Goal: Task Accomplishment & Management: Manage account settings

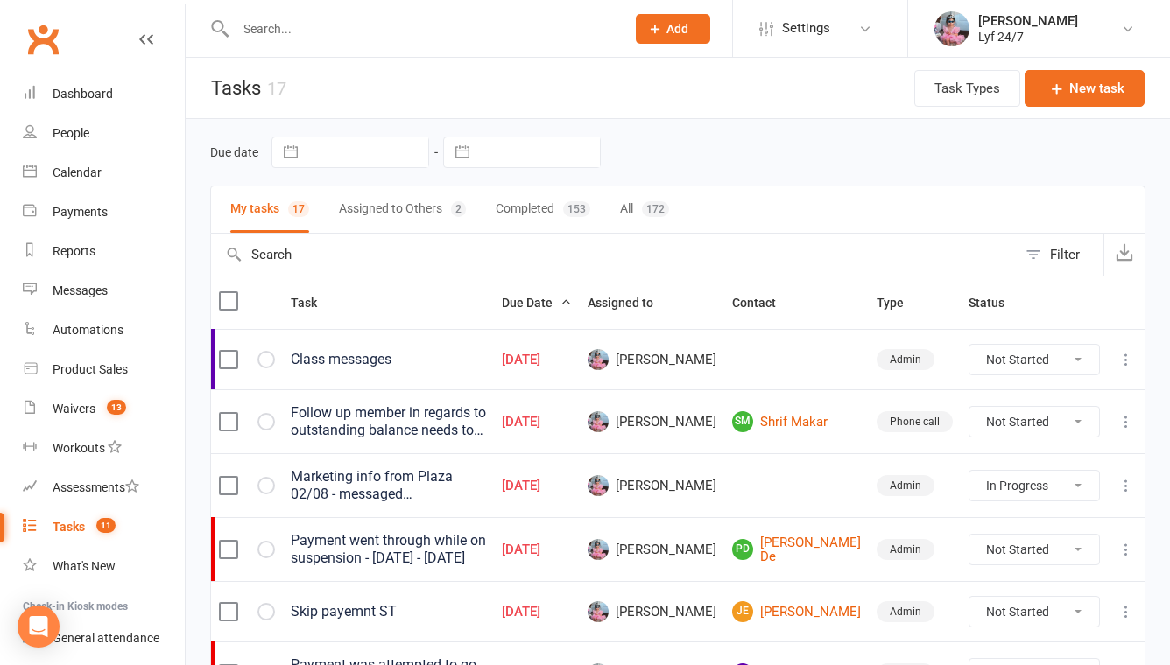
select select "started"
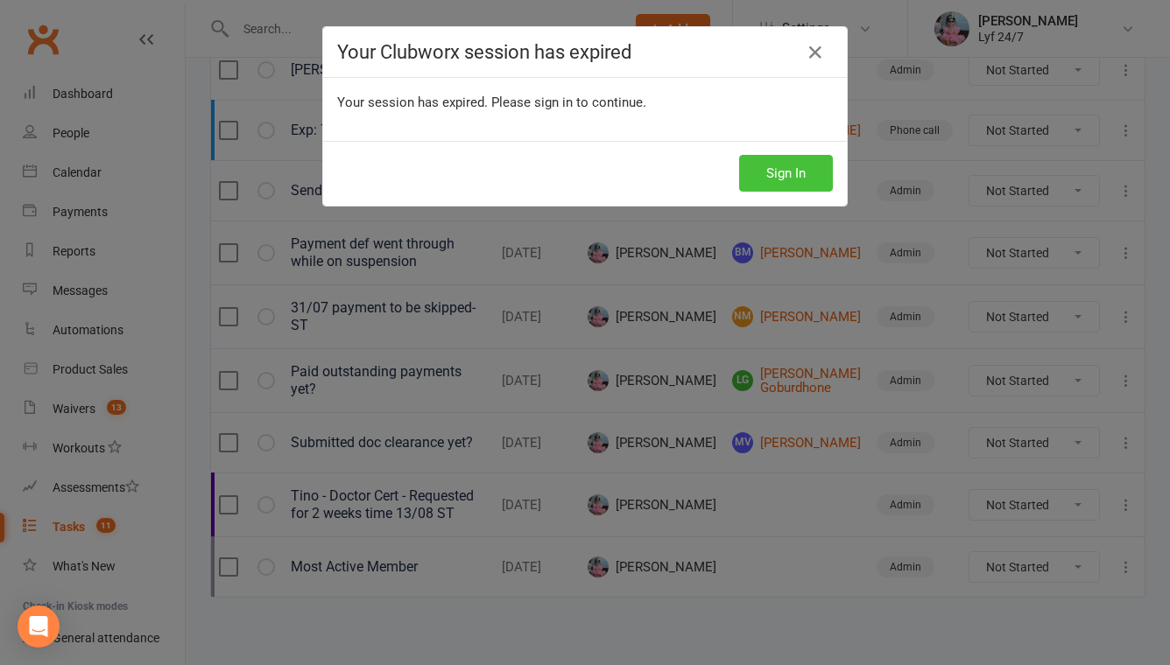
click at [788, 168] on button "Sign In" at bounding box center [786, 173] width 94 height 37
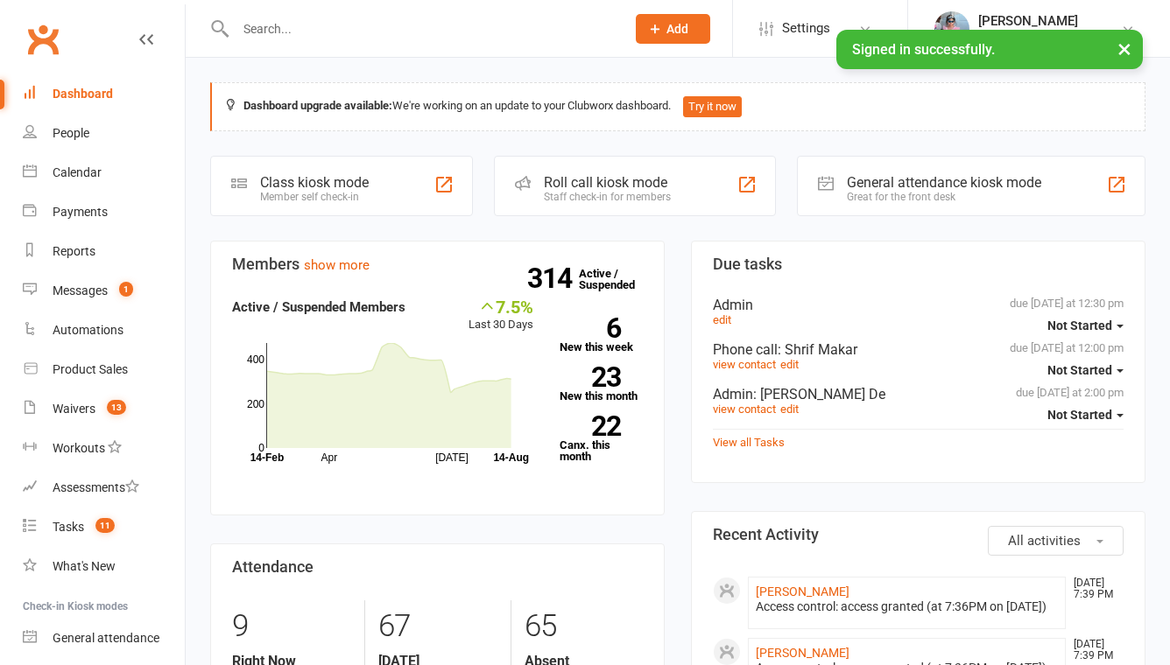
click at [341, 32] on input "text" at bounding box center [421, 29] width 383 height 25
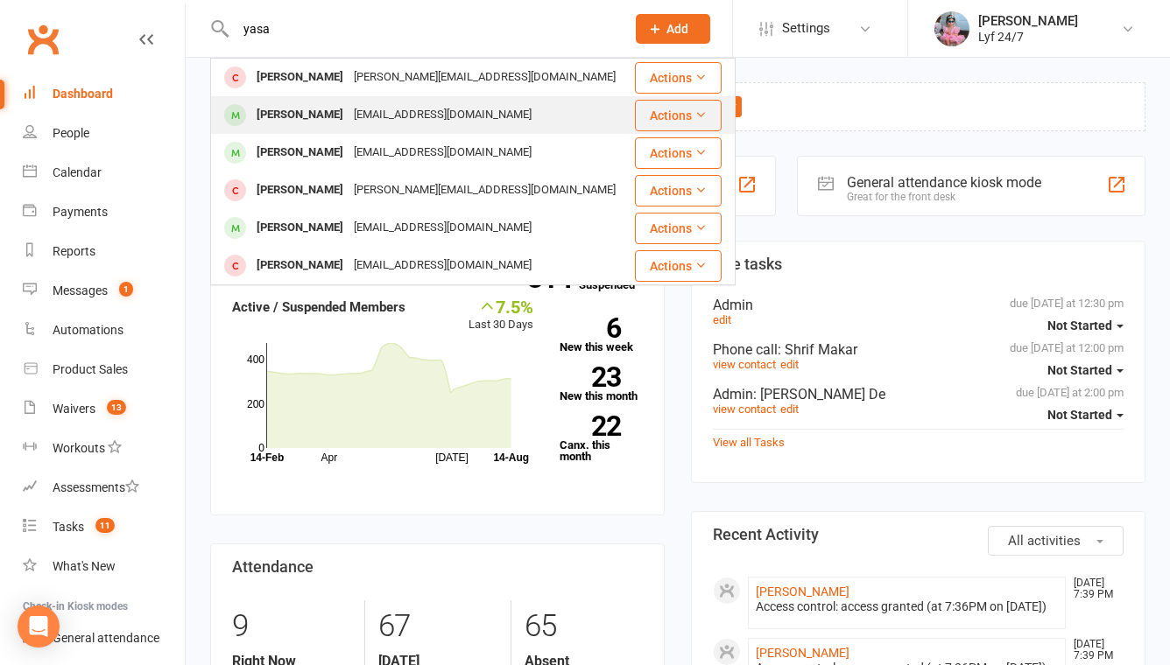
type input "yasa"
click at [334, 115] on div "Yasantha Samarasinghe" at bounding box center [299, 114] width 97 height 25
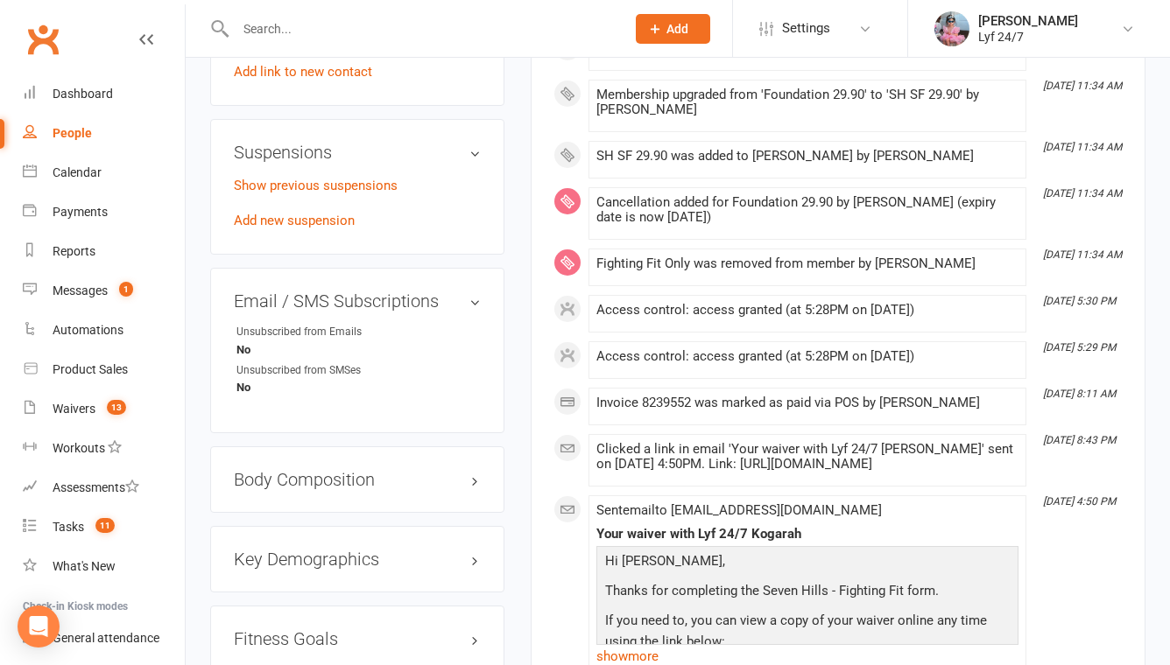
scroll to position [1102, 0]
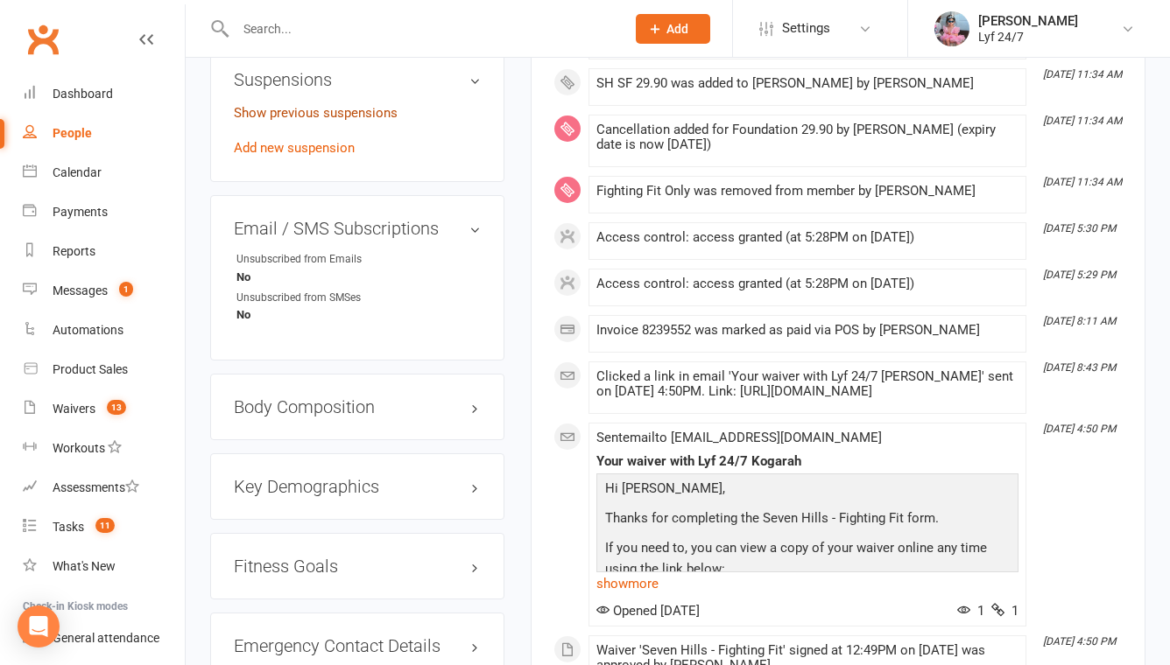
click at [308, 121] on link "Show previous suspensions" at bounding box center [316, 113] width 164 height 16
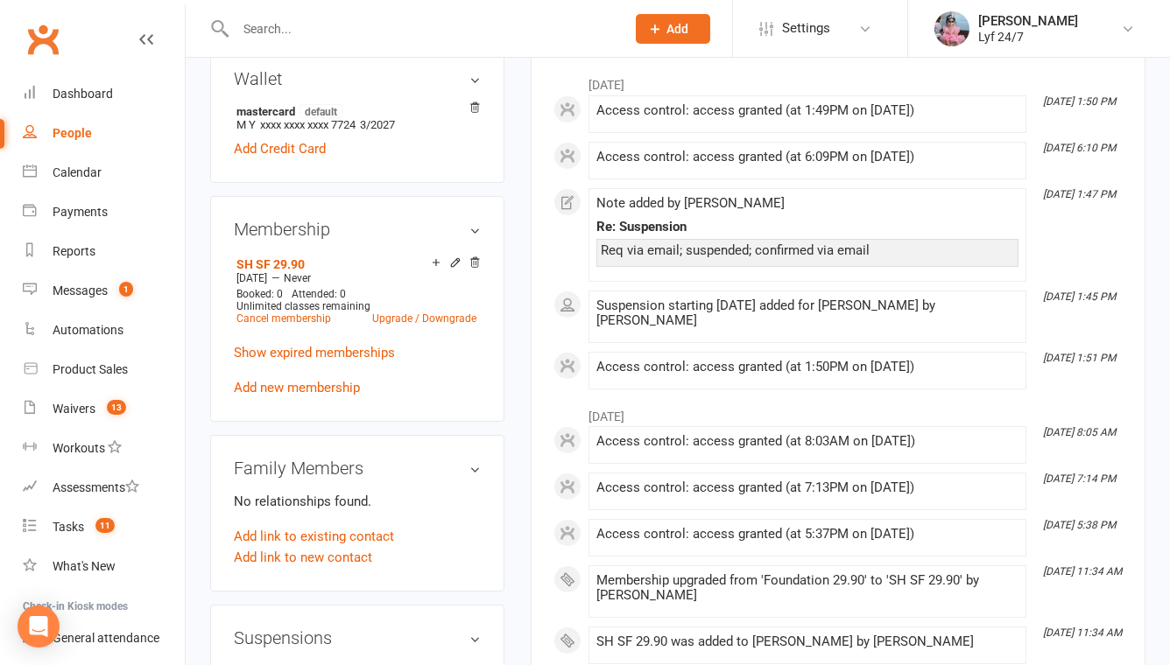
scroll to position [0, 0]
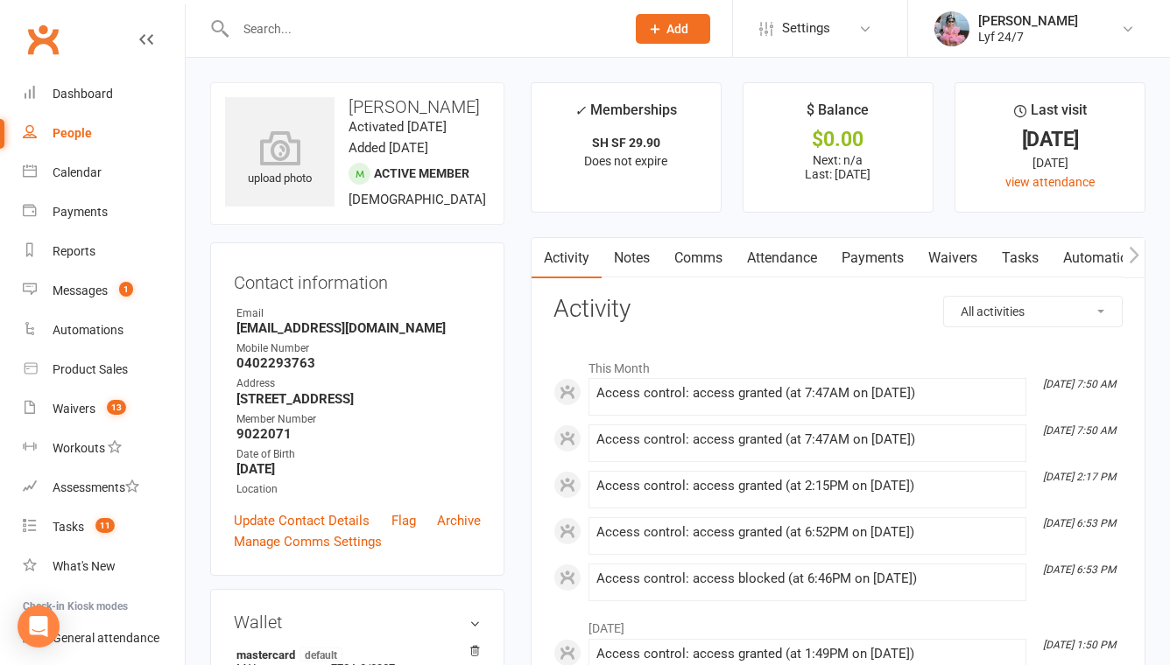
click at [642, 256] on link "Notes" at bounding box center [631, 258] width 60 height 40
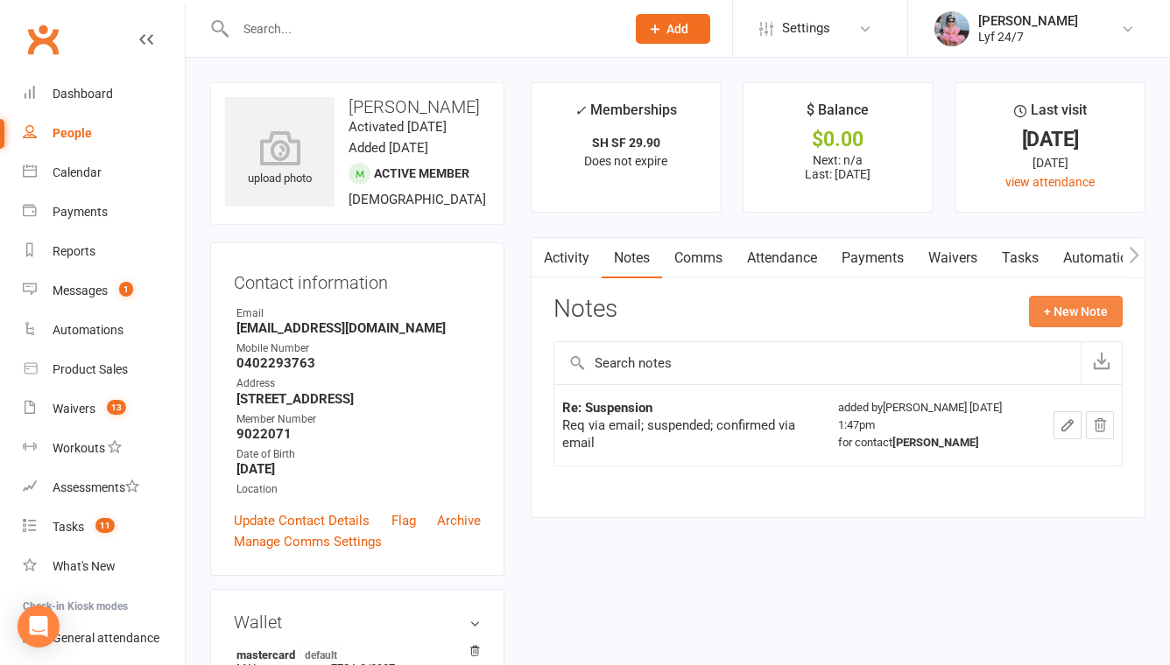
click at [1072, 314] on button "+ New Note" at bounding box center [1076, 312] width 94 height 32
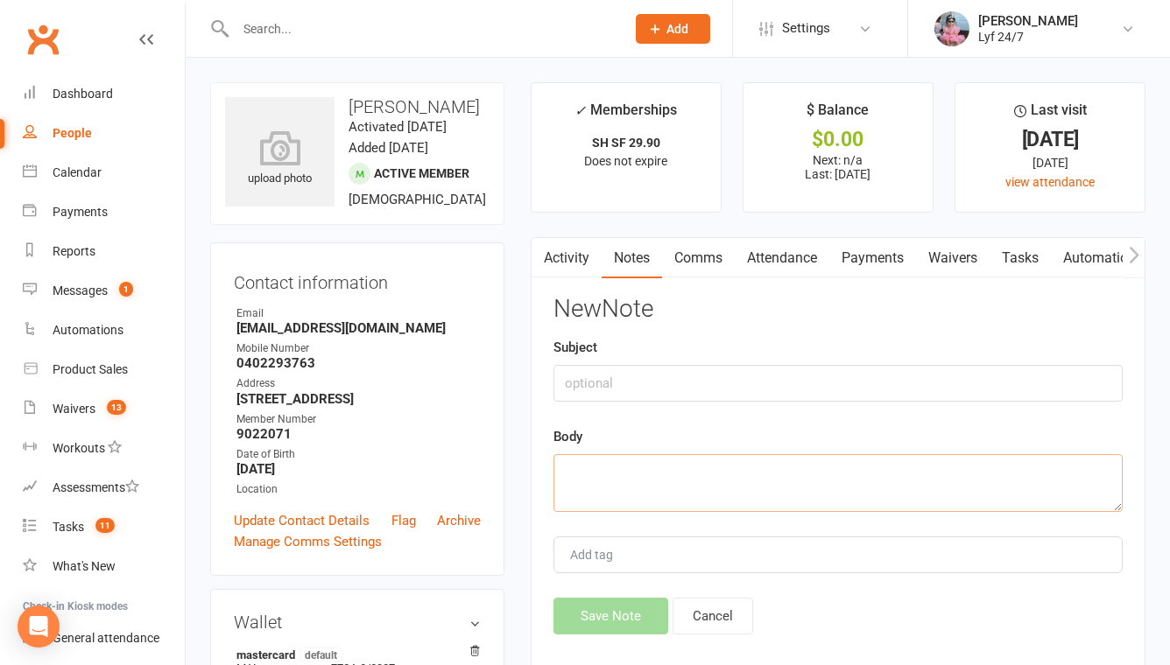
click at [650, 477] on textarea at bounding box center [837, 483] width 569 height 58
click at [564, 464] on textarea "17/07 & 31/07" at bounding box center [837, 483] width 569 height 58
click at [848, 481] on textarea "Refunded 2x payments 17/07 & 31/07" at bounding box center [837, 483] width 569 height 58
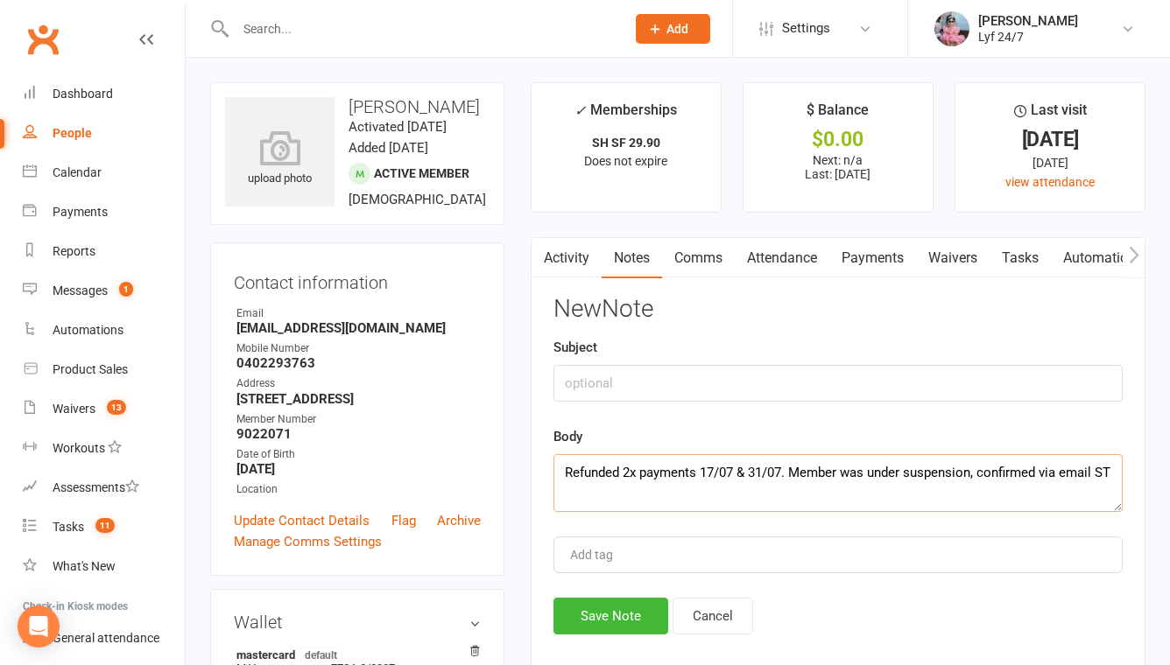
type textarea "Refunded 2x payments 17/07 & 31/07. Member was under suspension, confirmed via …"
click at [730, 376] on input "text" at bounding box center [837, 383] width 569 height 37
type input "E"
type input "Re: 2x refunds on Stripe"
click at [707, 508] on textarea "Refunded 2x payments 17/07 & 31/07. Member was under suspension, confirmed via …" at bounding box center [837, 483] width 569 height 58
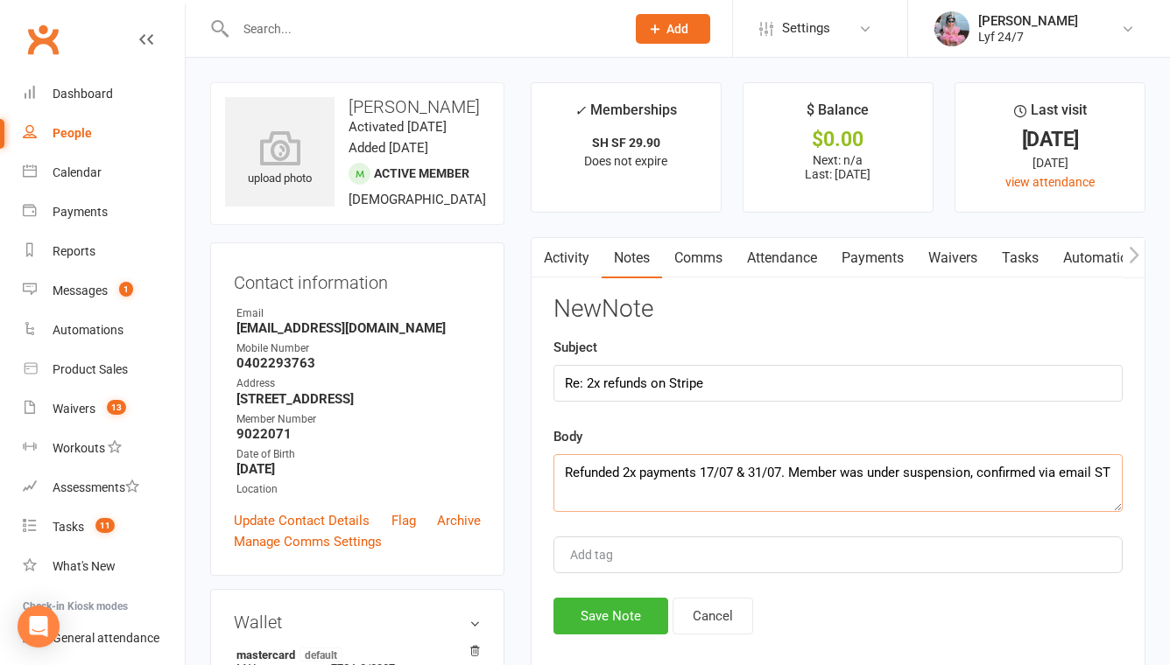
click at [707, 508] on textarea "Refunded 2x payments 17/07 & 31/07. Member was under suspension, confirmed via …" at bounding box center [837, 483] width 569 height 58
click at [620, 624] on button "Save Note" at bounding box center [610, 616] width 115 height 37
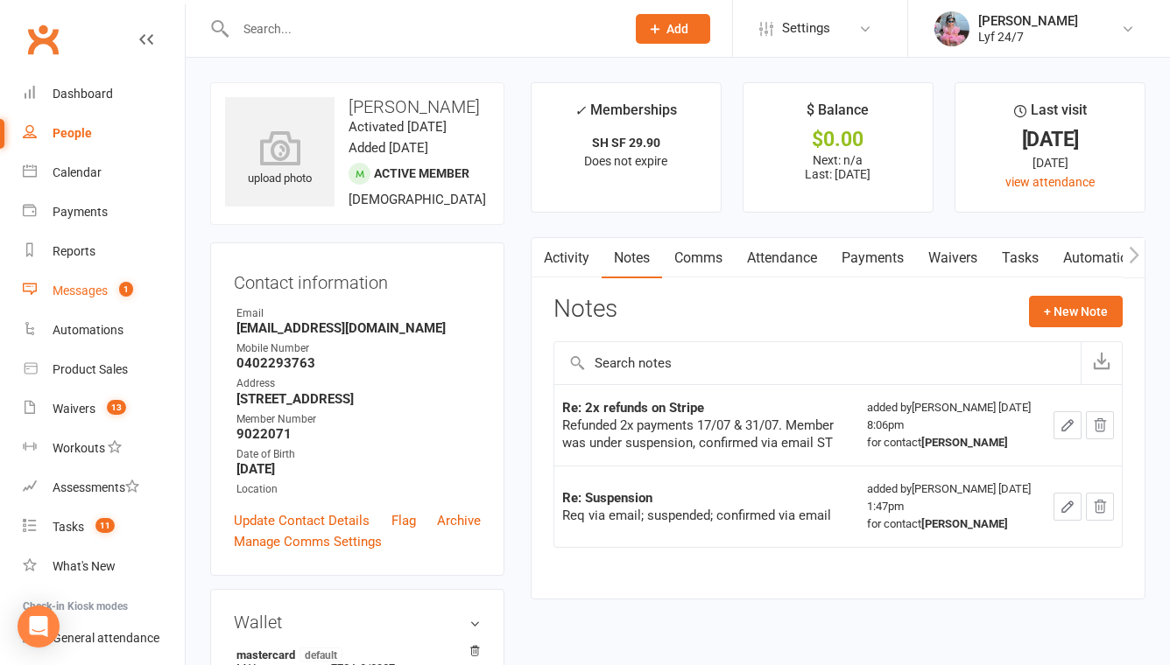
click at [114, 292] on count-badge "1" at bounding box center [121, 291] width 23 height 14
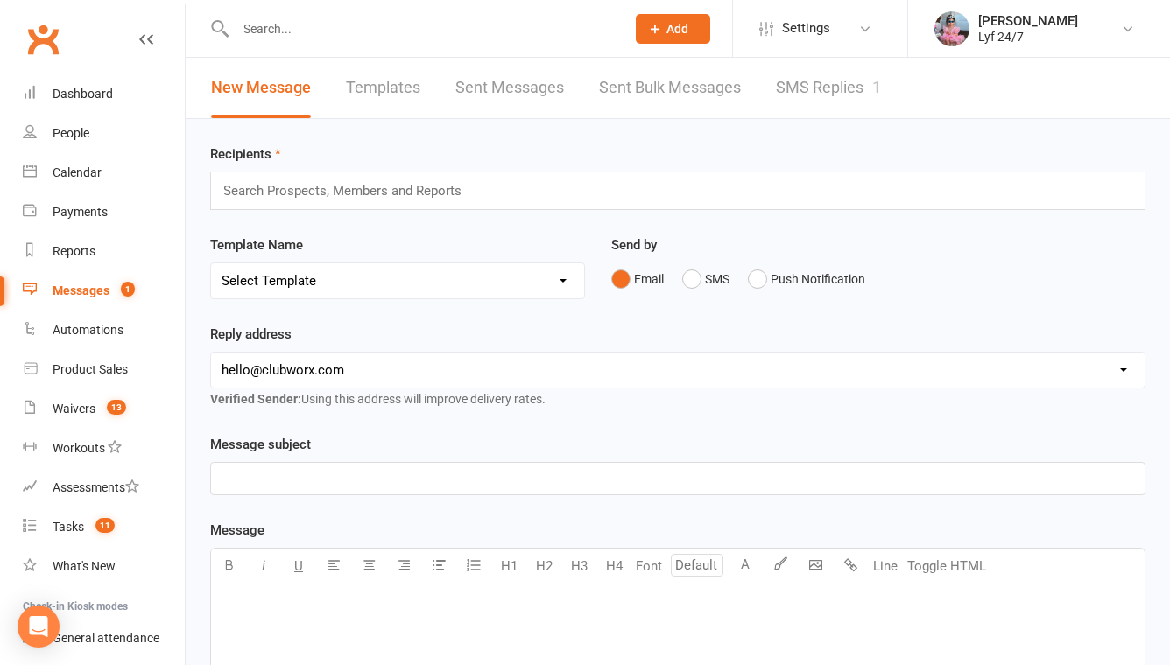
click at [854, 74] on link "SMS Replies 1" at bounding box center [828, 88] width 105 height 60
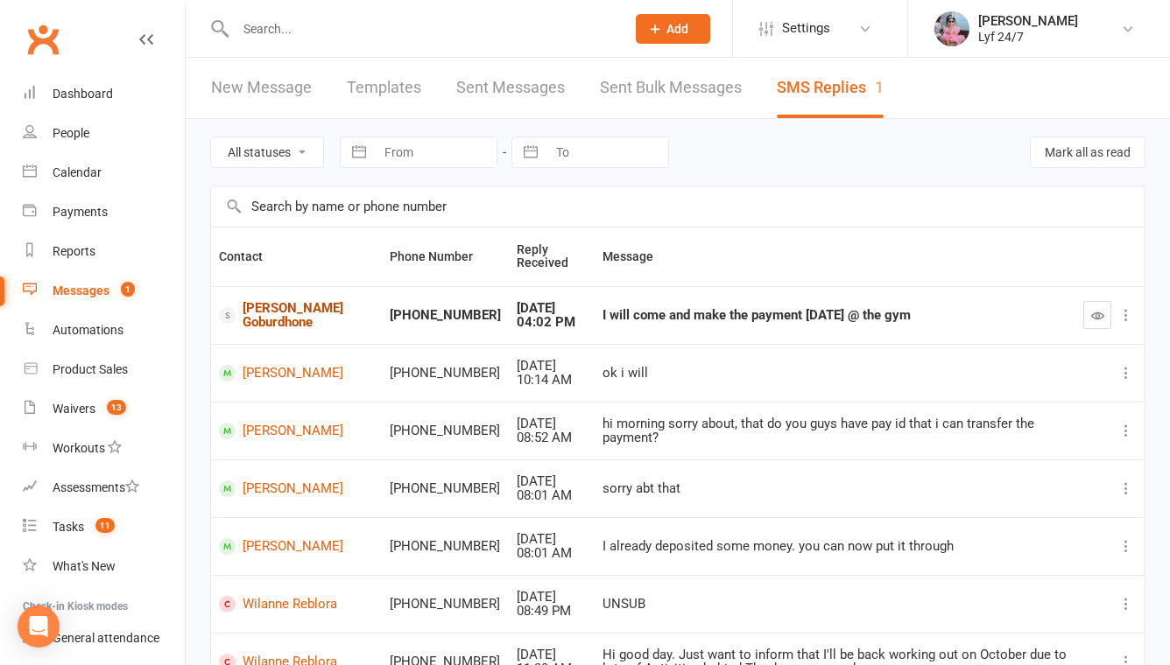
click at [271, 307] on link "[PERSON_NAME] Goburdhone" at bounding box center [296, 315] width 155 height 29
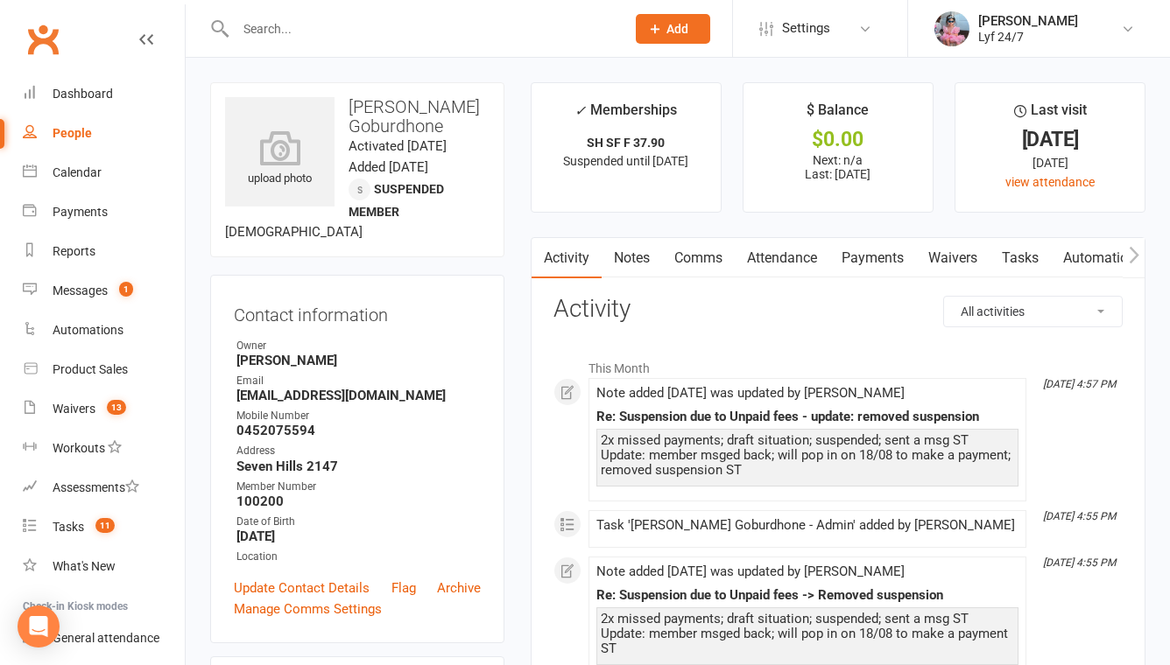
click at [319, 20] on input "text" at bounding box center [421, 29] width 383 height 25
type input "dobu"
click at [811, 267] on link "Attendance" at bounding box center [781, 258] width 95 height 40
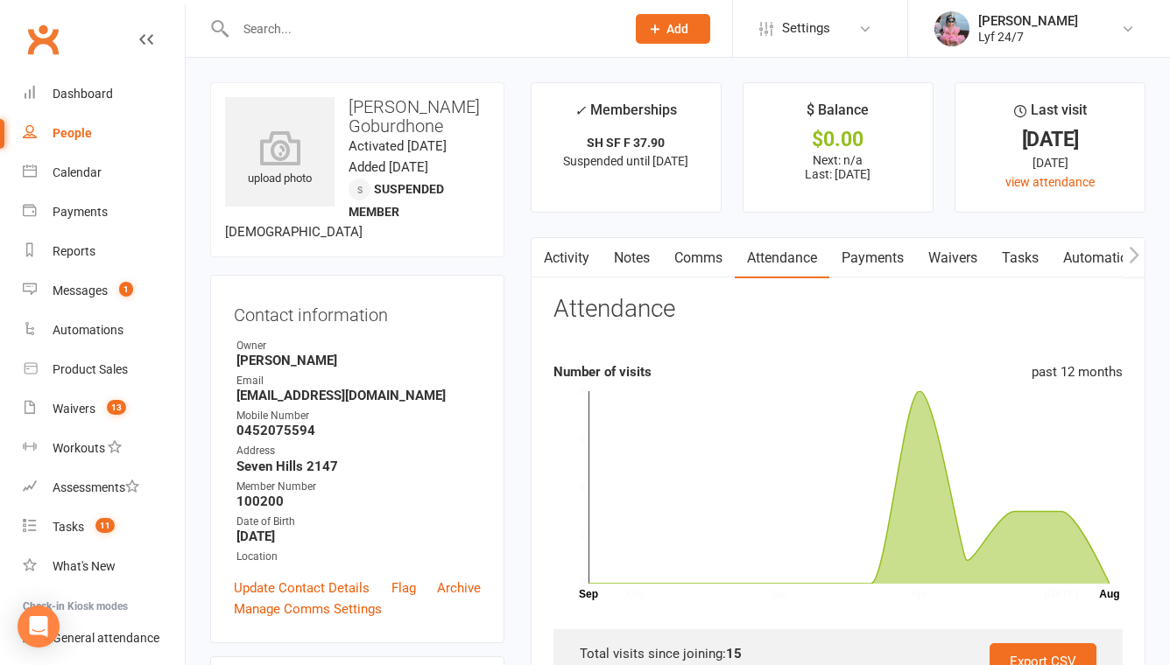
scroll to position [346, 0]
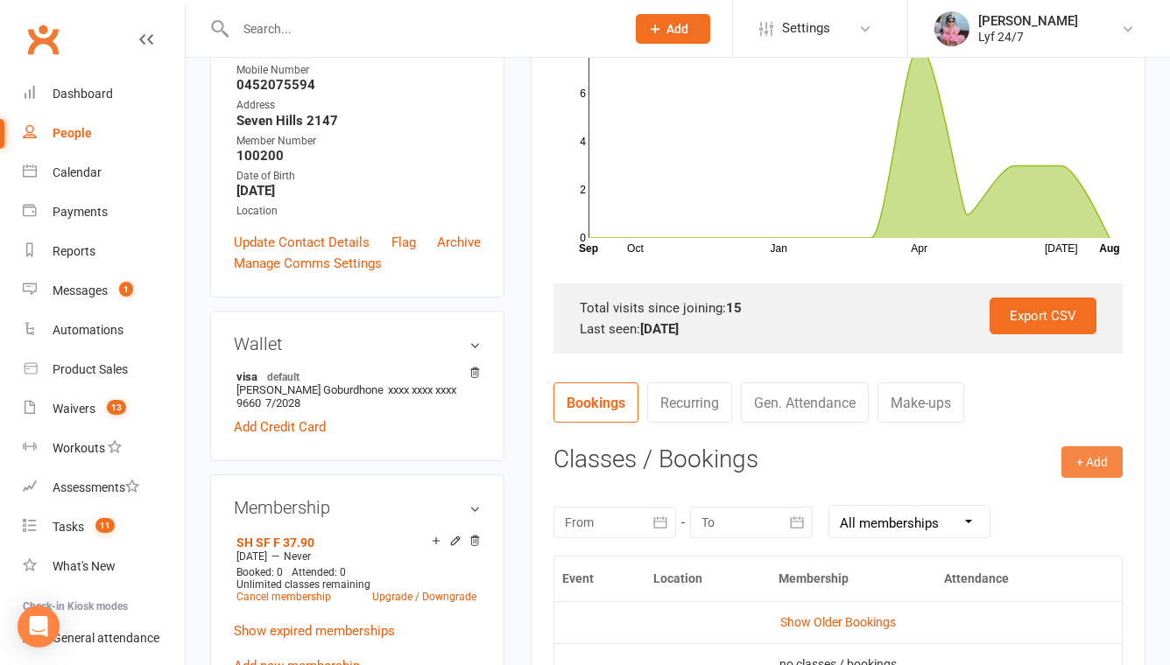
click at [1084, 449] on button "+ Add" at bounding box center [1091, 462] width 61 height 32
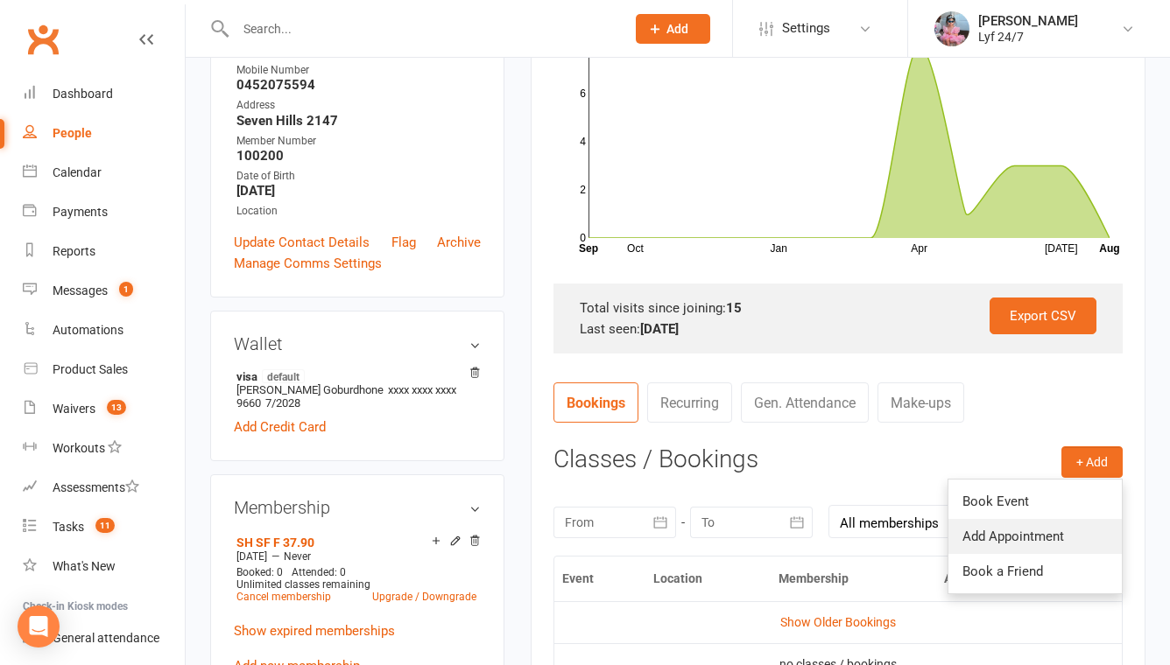
click at [1022, 535] on link "Add Appointment" at bounding box center [1034, 536] width 173 height 35
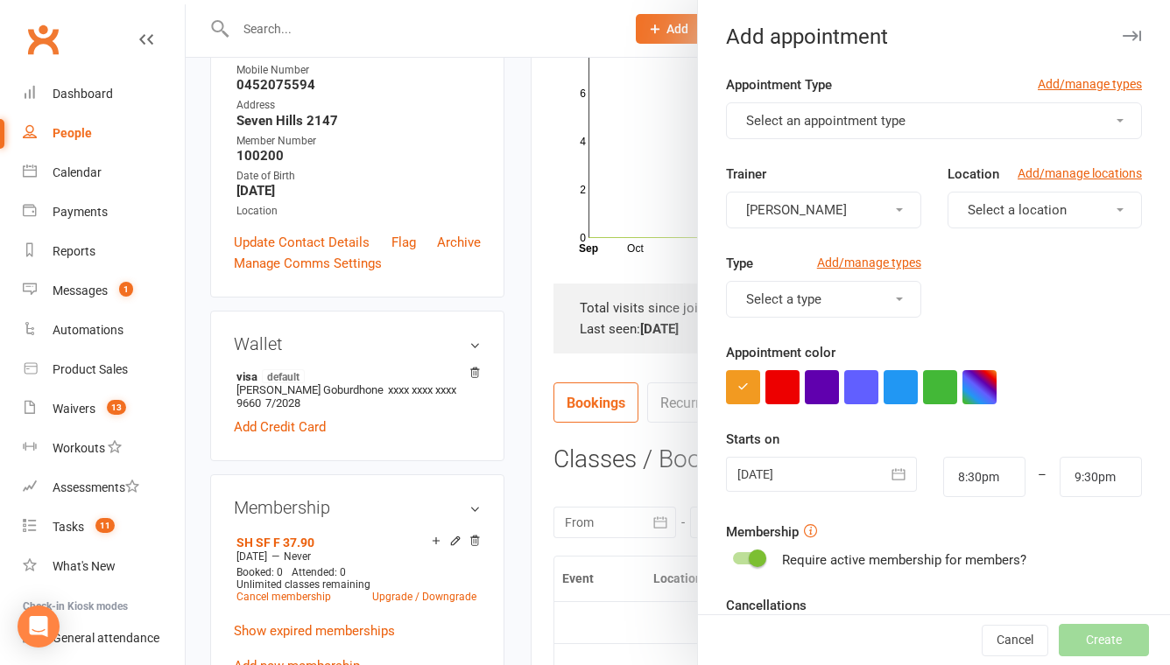
click at [823, 119] on span "Select an appointment type" at bounding box center [825, 121] width 159 height 16
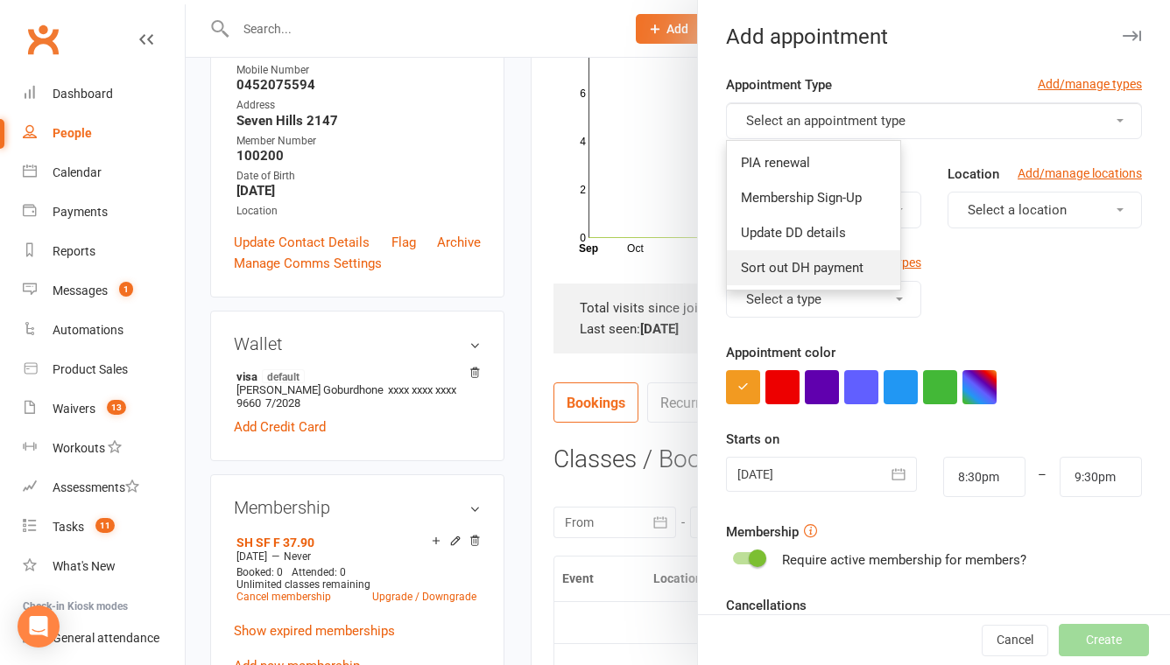
click at [804, 261] on span "Sort out DH payment" at bounding box center [802, 268] width 123 height 16
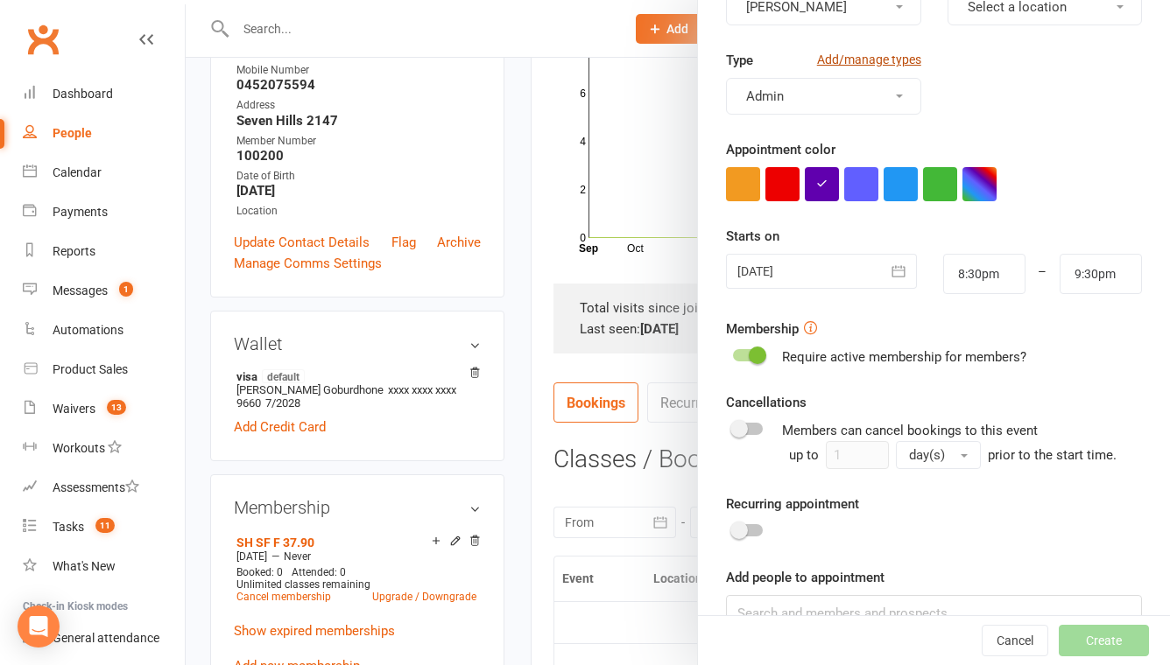
scroll to position [293, 0]
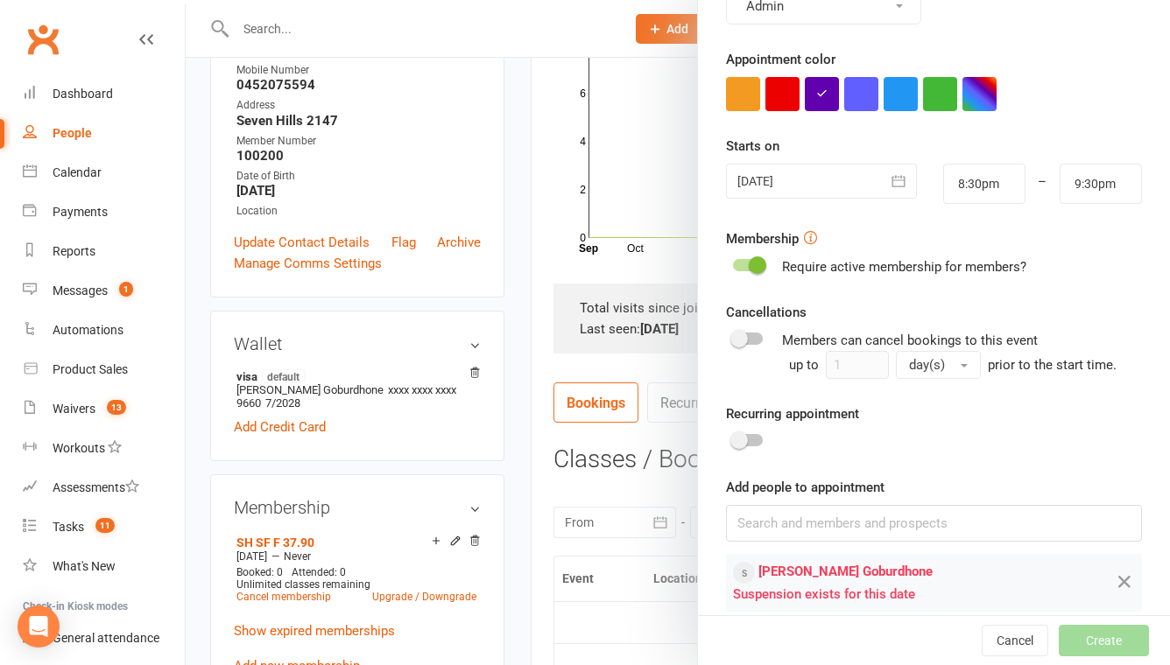
click at [822, 192] on div at bounding box center [821, 181] width 190 height 35
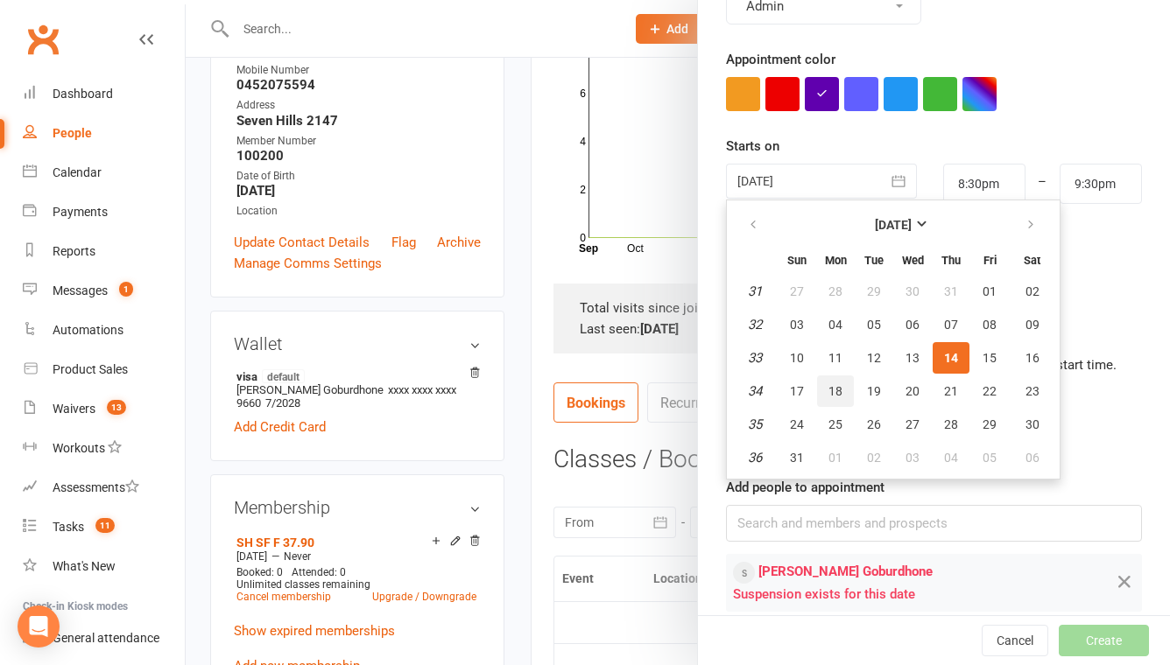
click at [825, 390] on button "18" at bounding box center [835, 392] width 37 height 32
type input "18 Aug 2025"
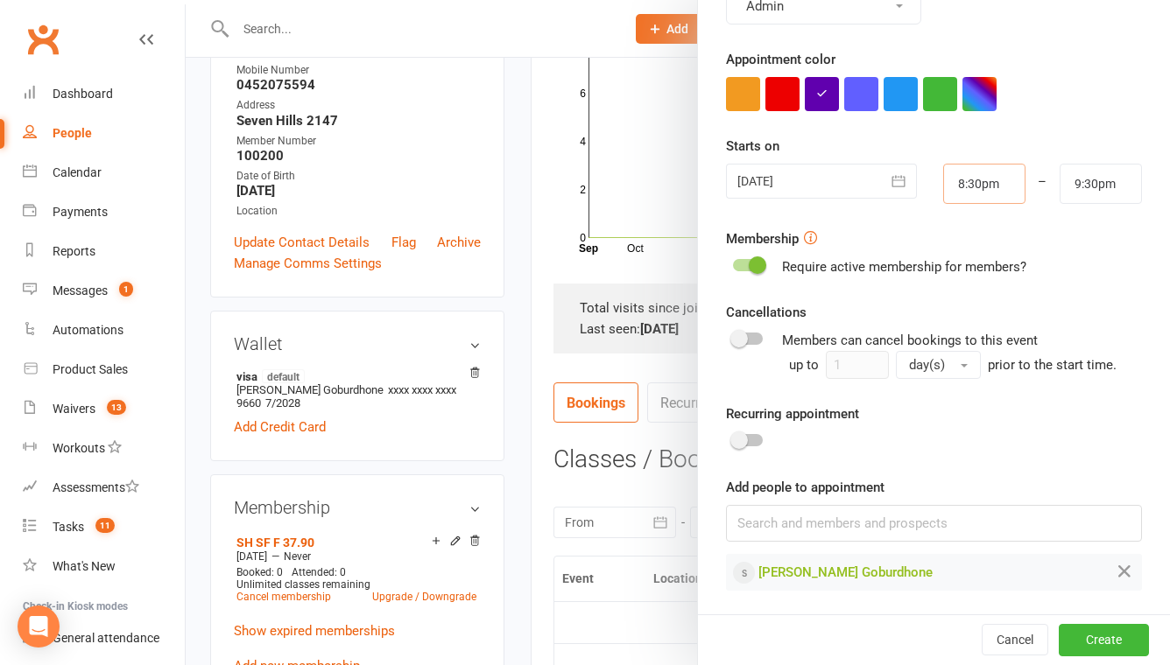
click at [980, 197] on input "8:30pm" at bounding box center [984, 184] width 82 height 40
type input "2:00pm"
type input "3:00pm"
click at [962, 227] on li "2:00pm" at bounding box center [986, 220] width 84 height 26
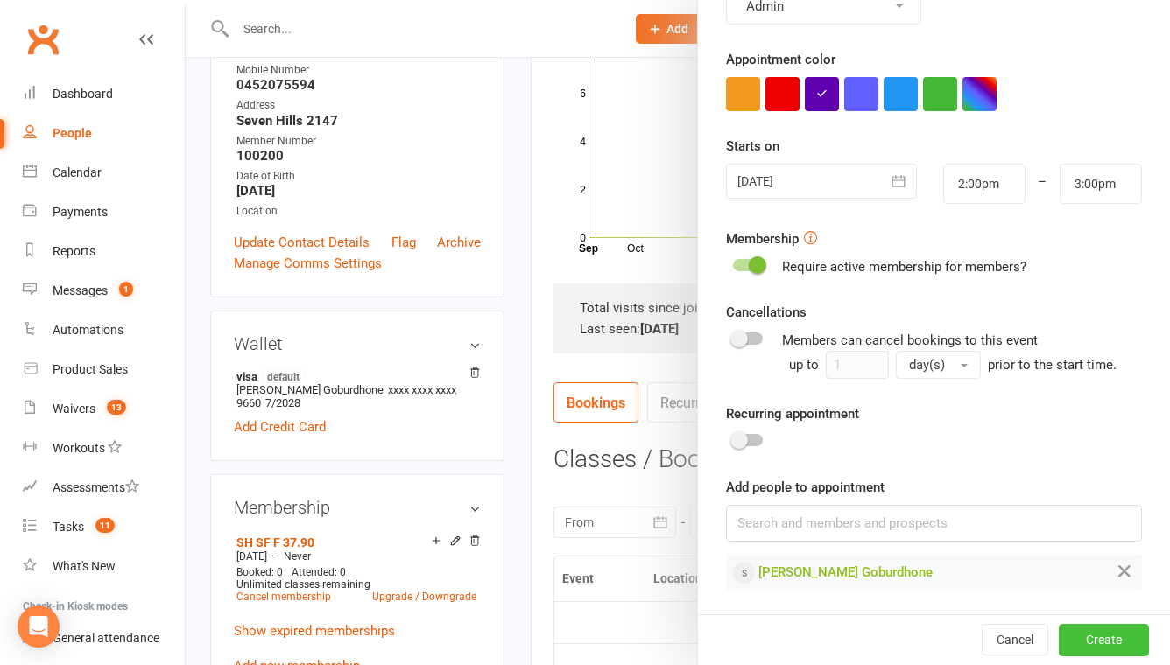
click at [1097, 640] on button "Create" at bounding box center [1103, 641] width 90 height 32
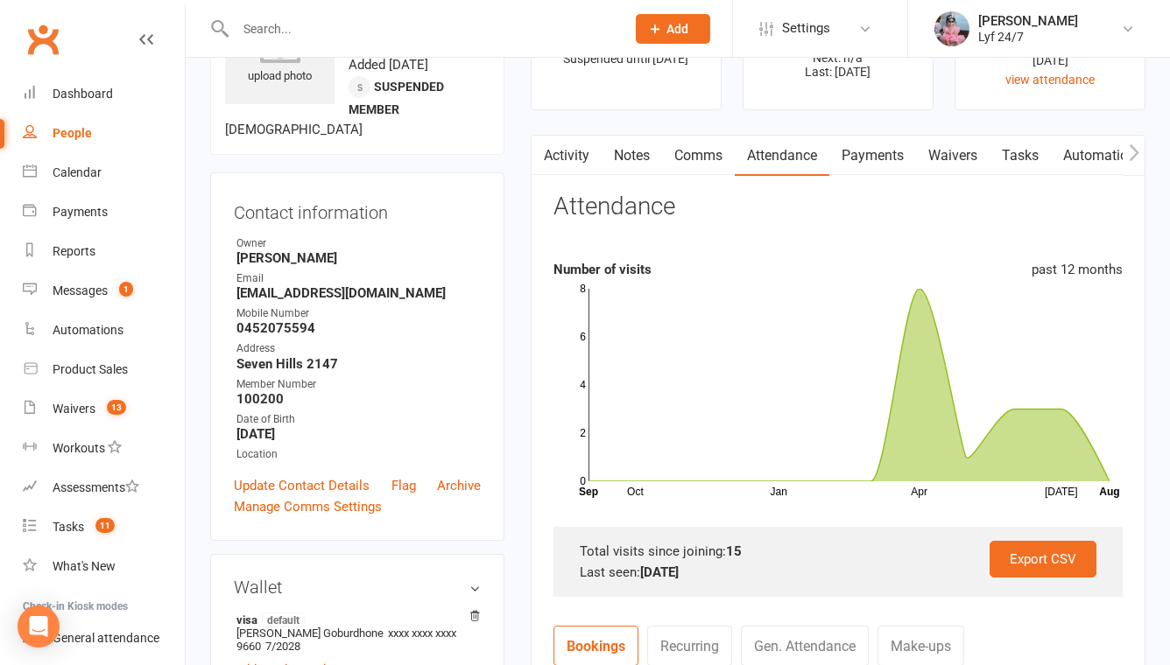
scroll to position [0, 0]
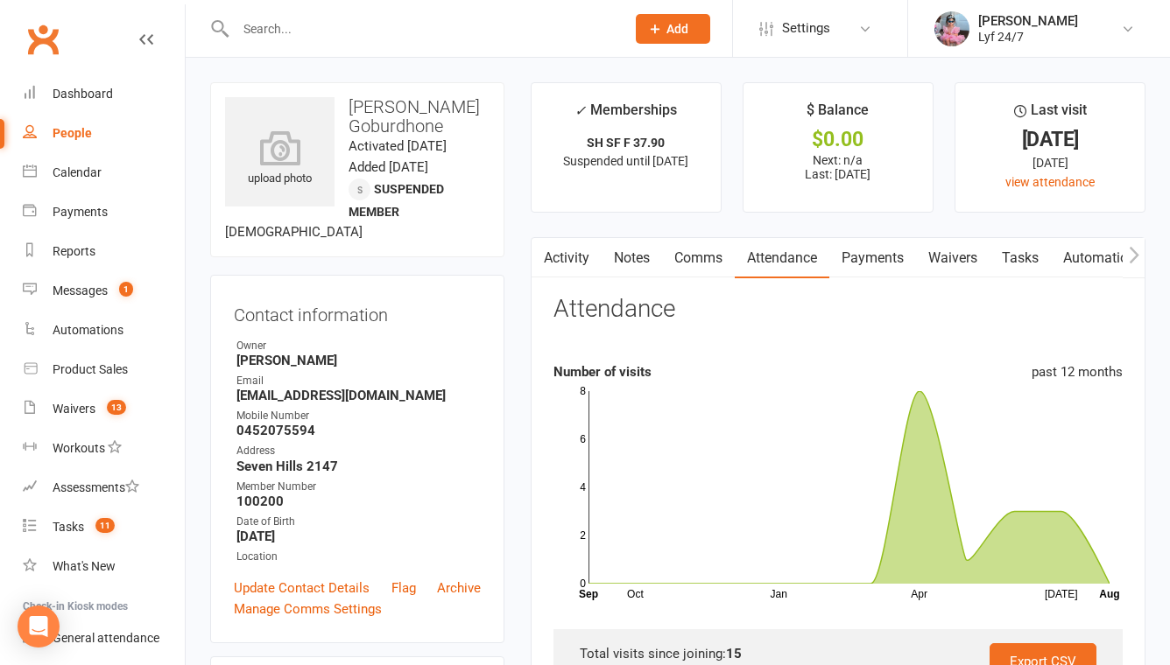
click at [580, 256] on link "Activity" at bounding box center [566, 258] width 70 height 40
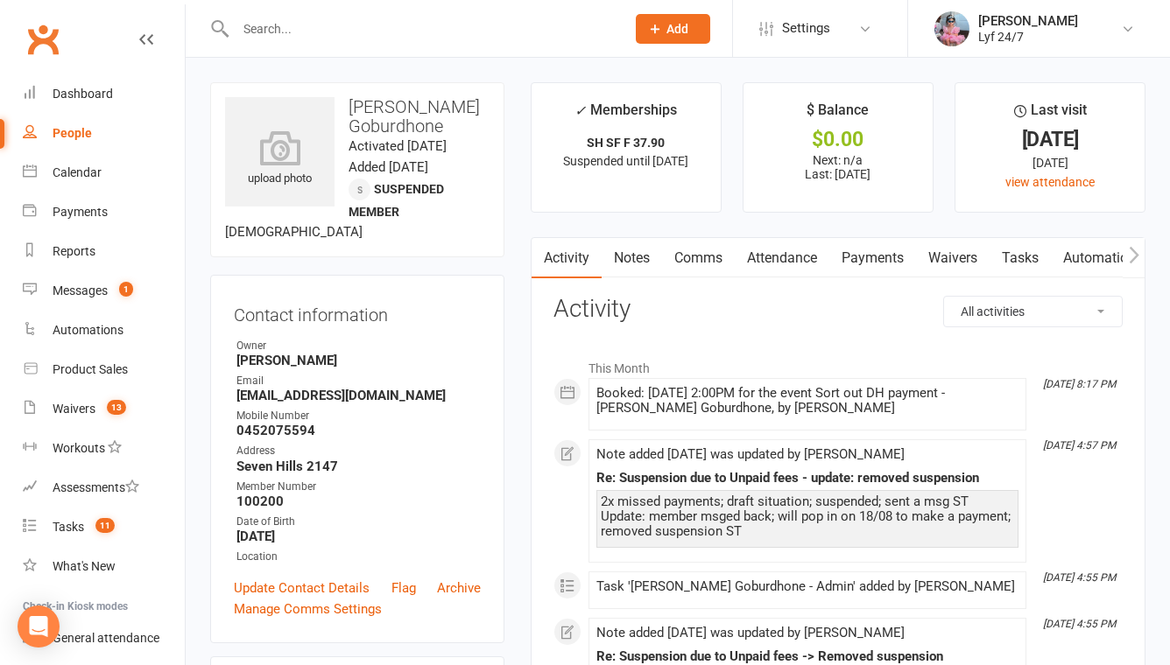
click at [688, 266] on link "Comms" at bounding box center [698, 258] width 73 height 40
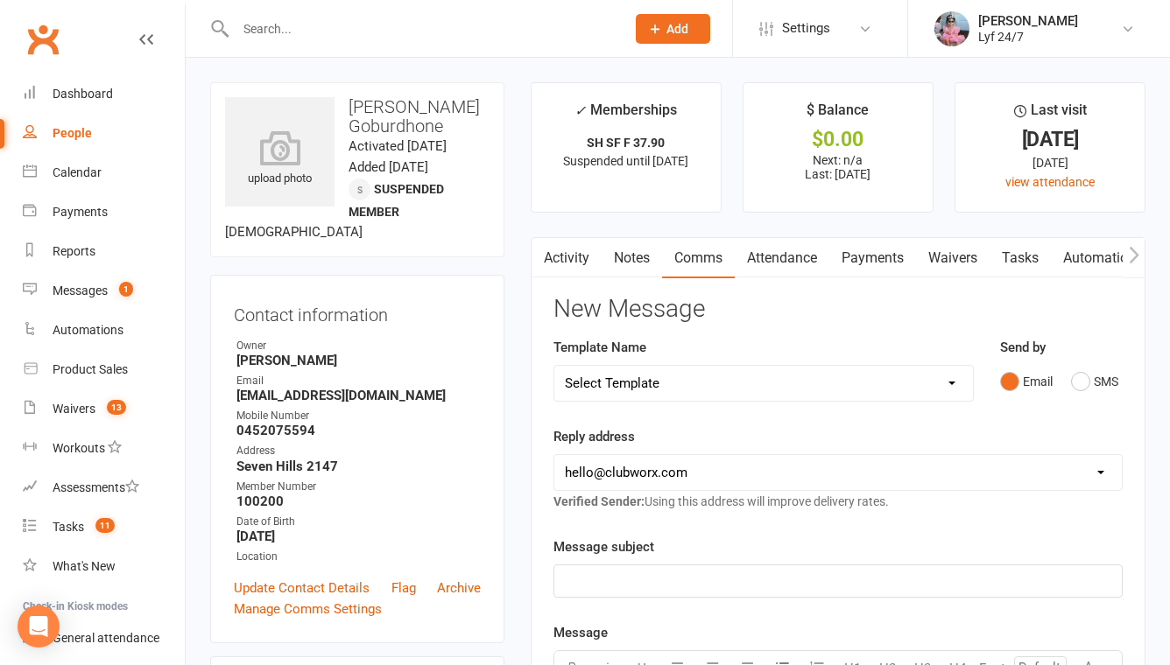
click at [434, 27] on input "text" at bounding box center [421, 29] width 383 height 25
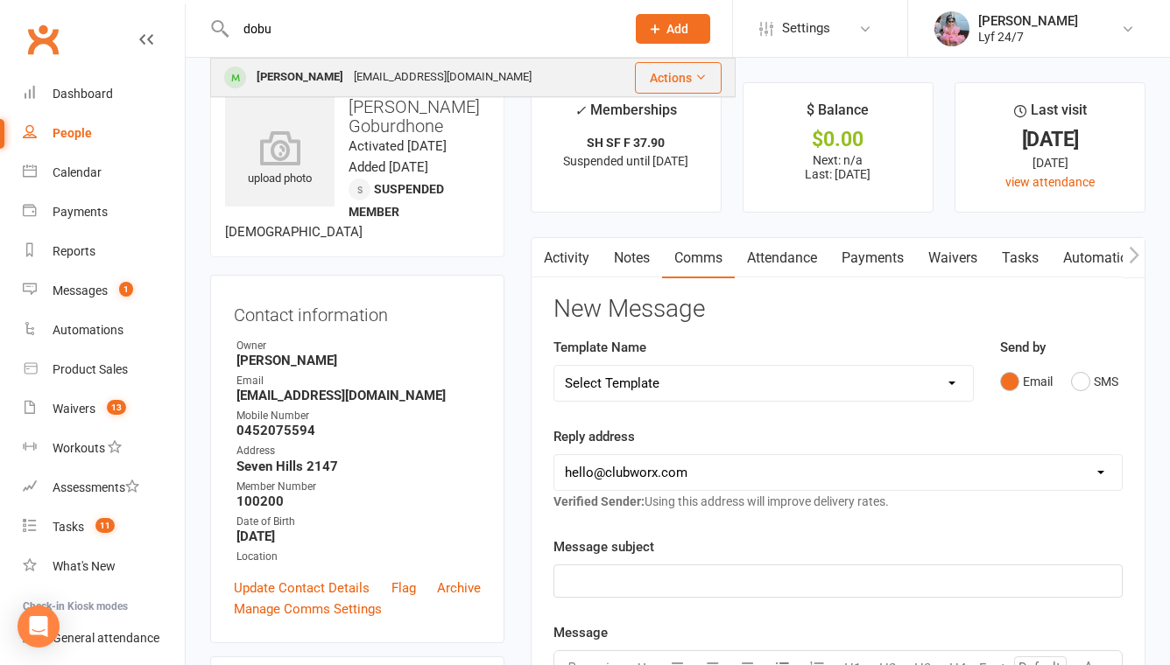
type input "dobu"
click at [392, 60] on div "Leone Dobui dobuileone@gmail.com" at bounding box center [412, 78] width 400 height 36
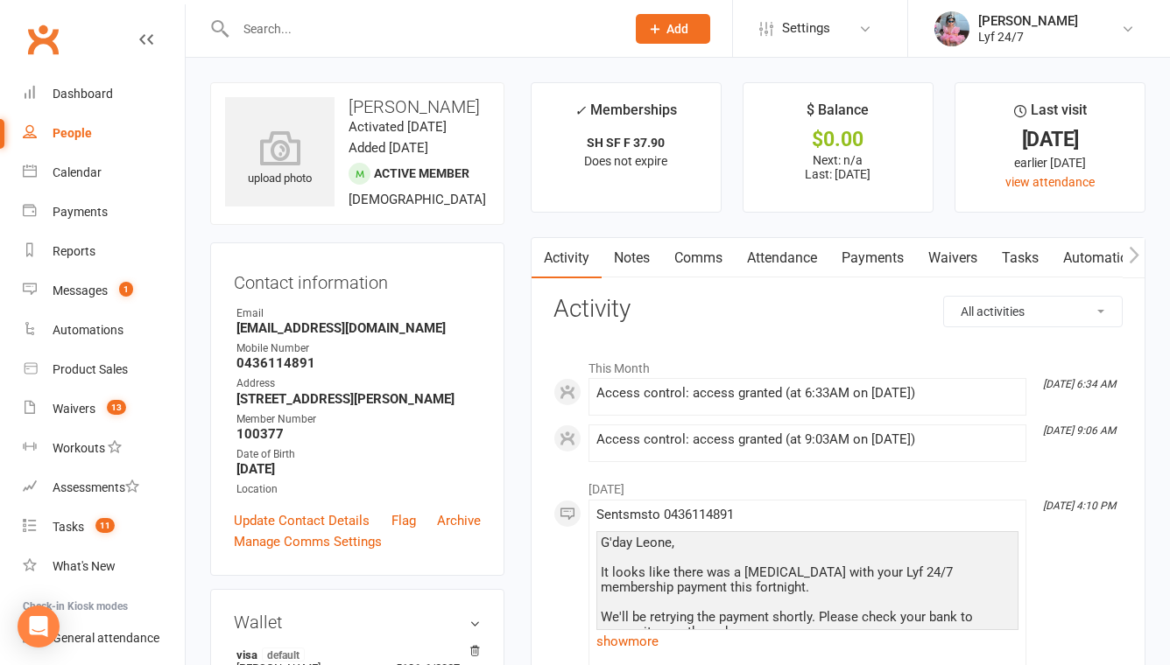
click at [369, 106] on h3 "Leone Dobui" at bounding box center [357, 106] width 264 height 19
copy h3 "Leone Dobui"
click at [355, 30] on input "text" at bounding box center [421, 29] width 383 height 25
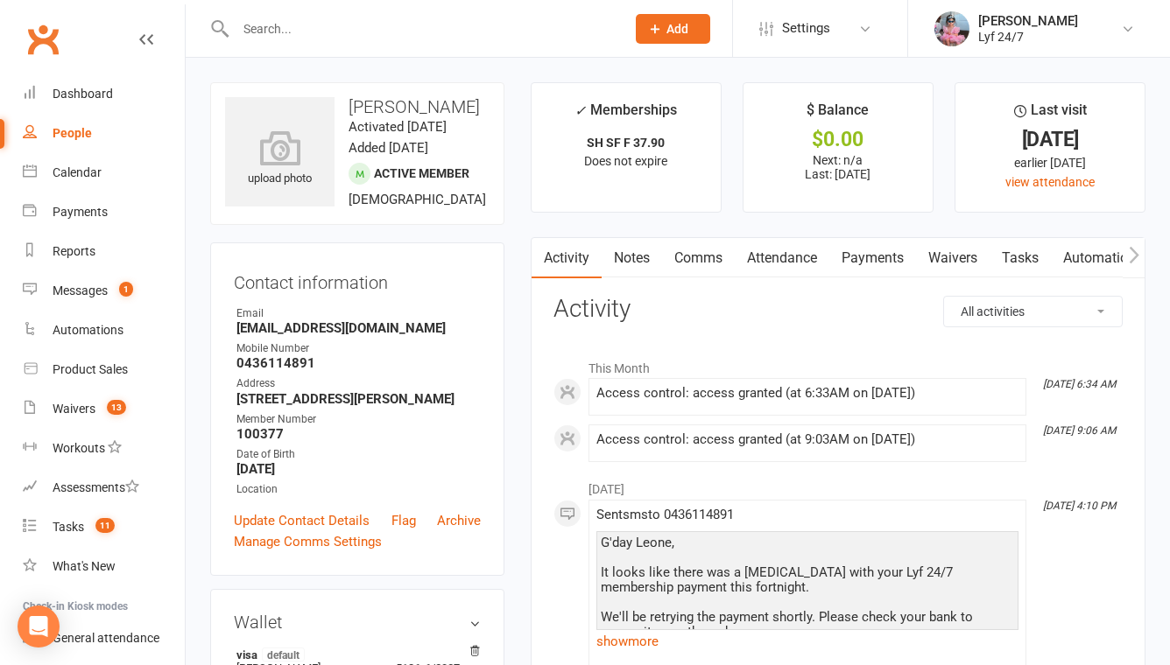
paste input "Rokelei Buatoka"
type input "Rokelei Buatoka"
click at [299, 80] on div "Rokelei Buatoka" at bounding box center [296, 77] width 91 height 25
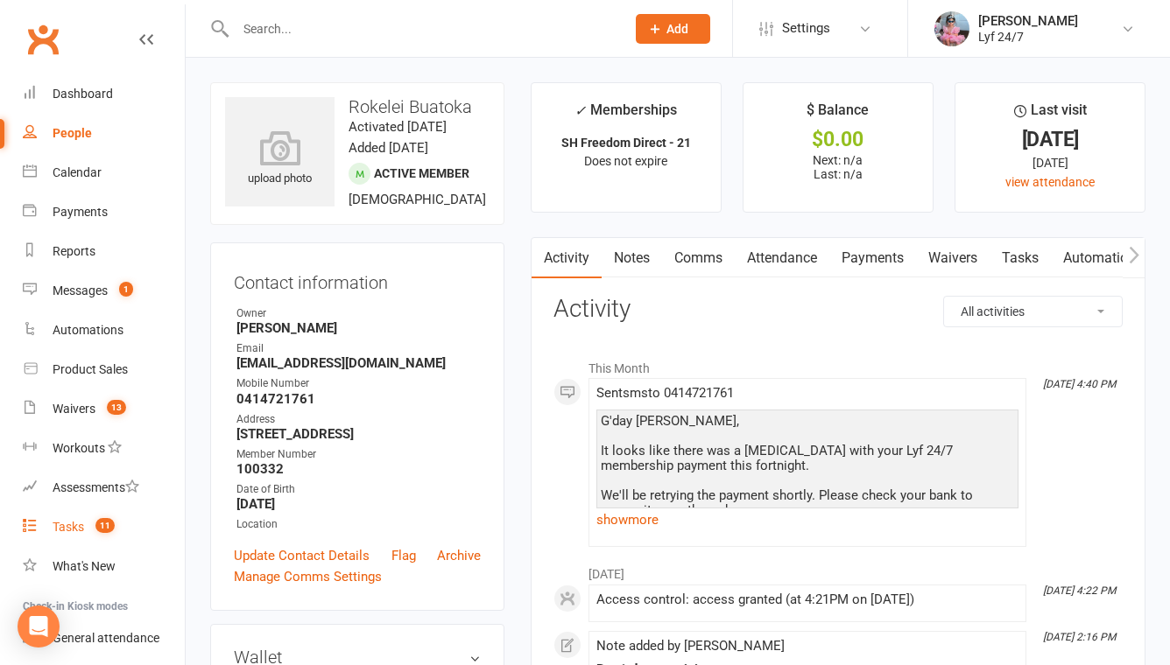
click at [81, 528] on div "Tasks" at bounding box center [69, 527] width 32 height 14
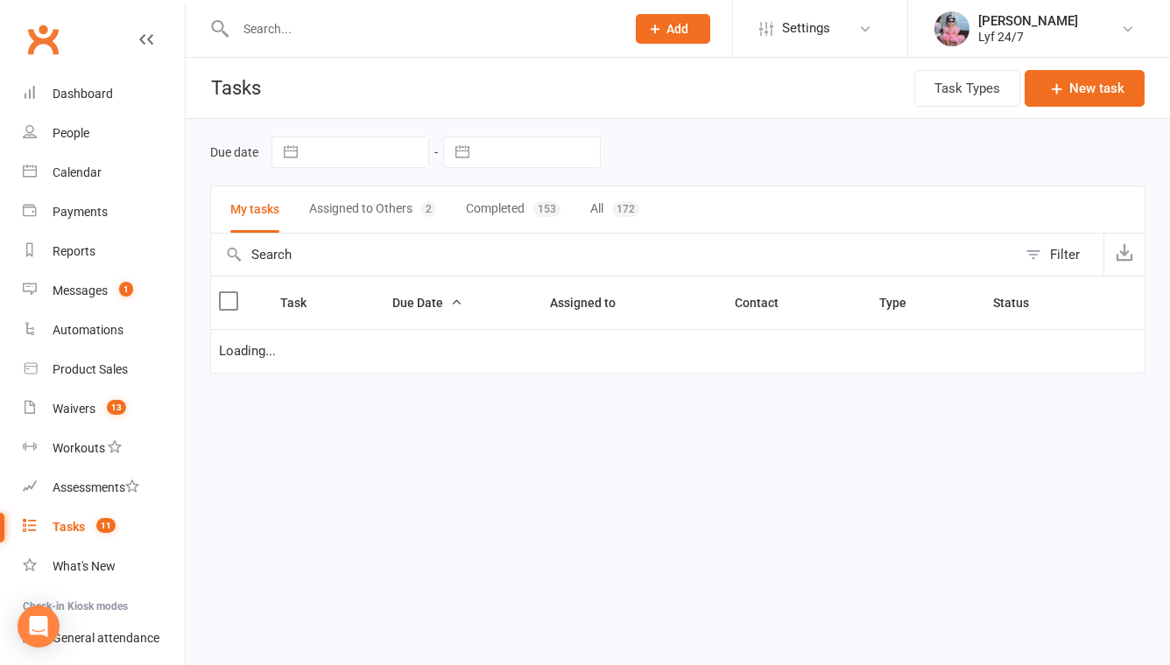
select select "started"
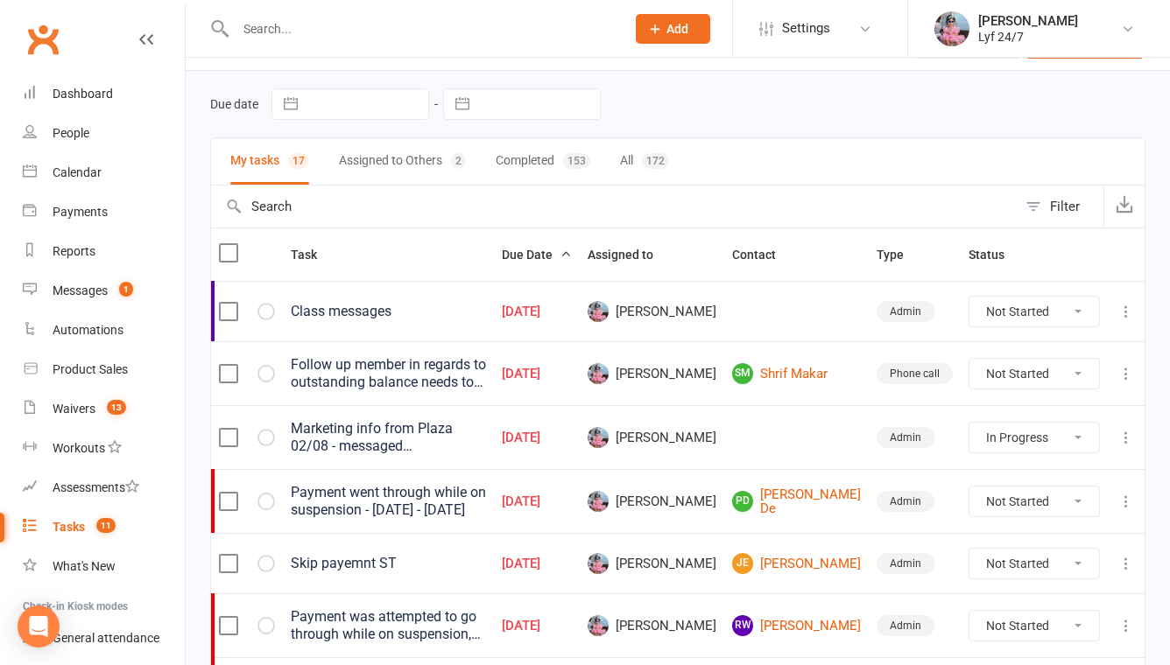
scroll to position [74, 0]
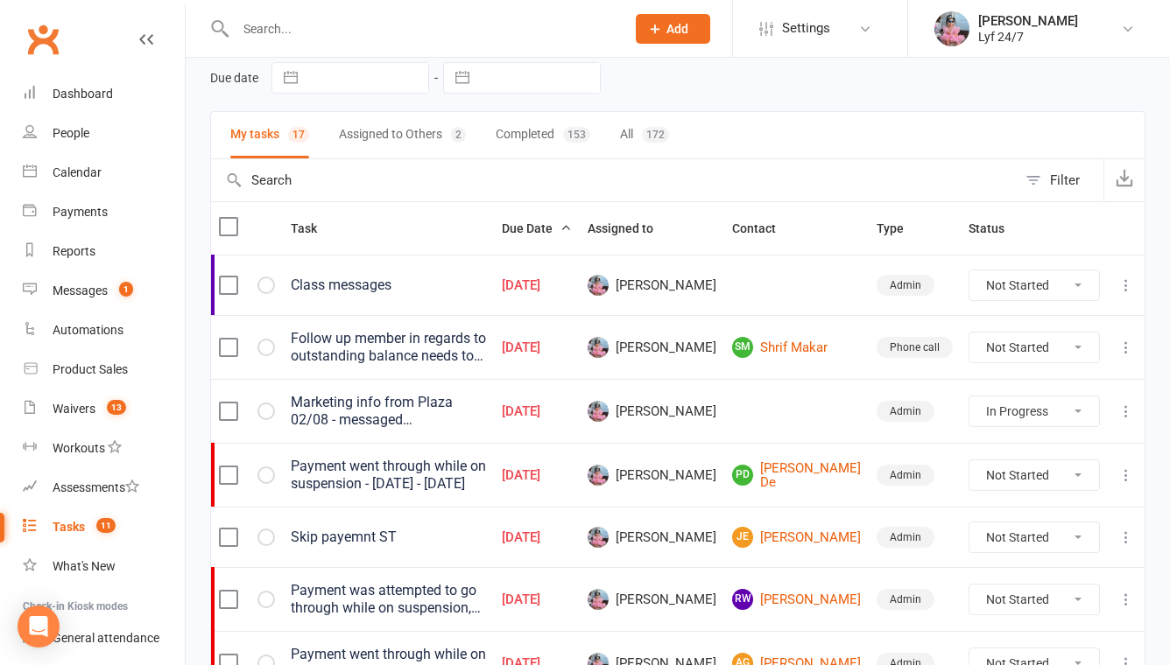
click at [281, 31] on input "text" at bounding box center [421, 29] width 383 height 25
click at [286, 38] on input "text" at bounding box center [421, 29] width 383 height 25
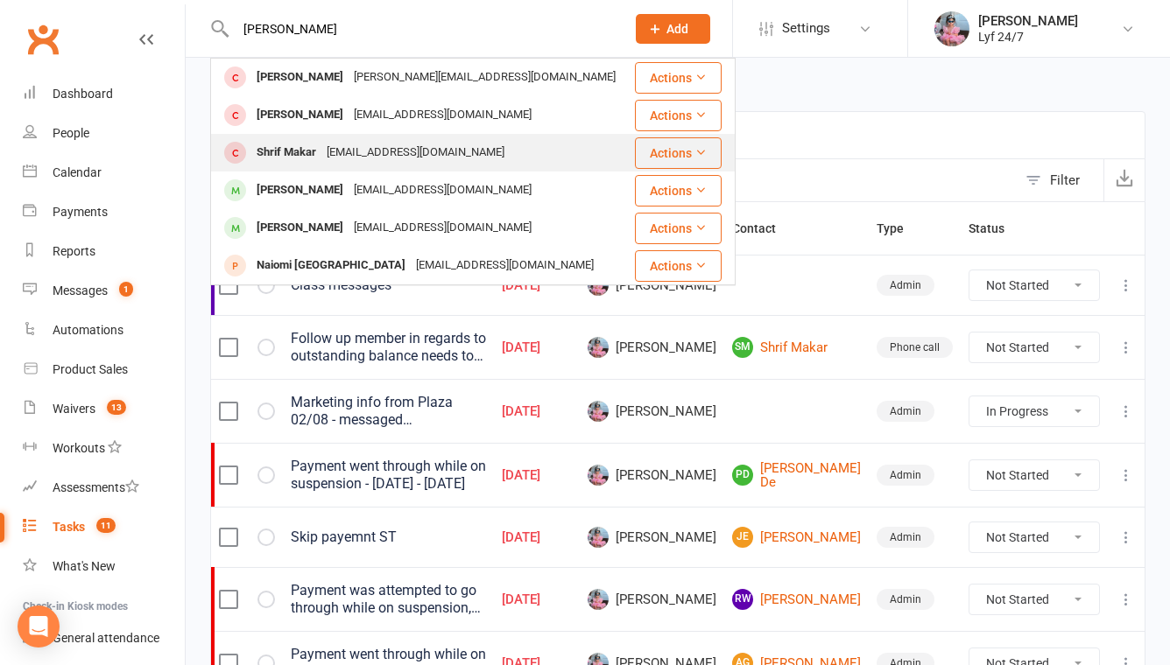
type input "tony"
click at [302, 163] on div "Shrif Makar" at bounding box center [286, 152] width 70 height 25
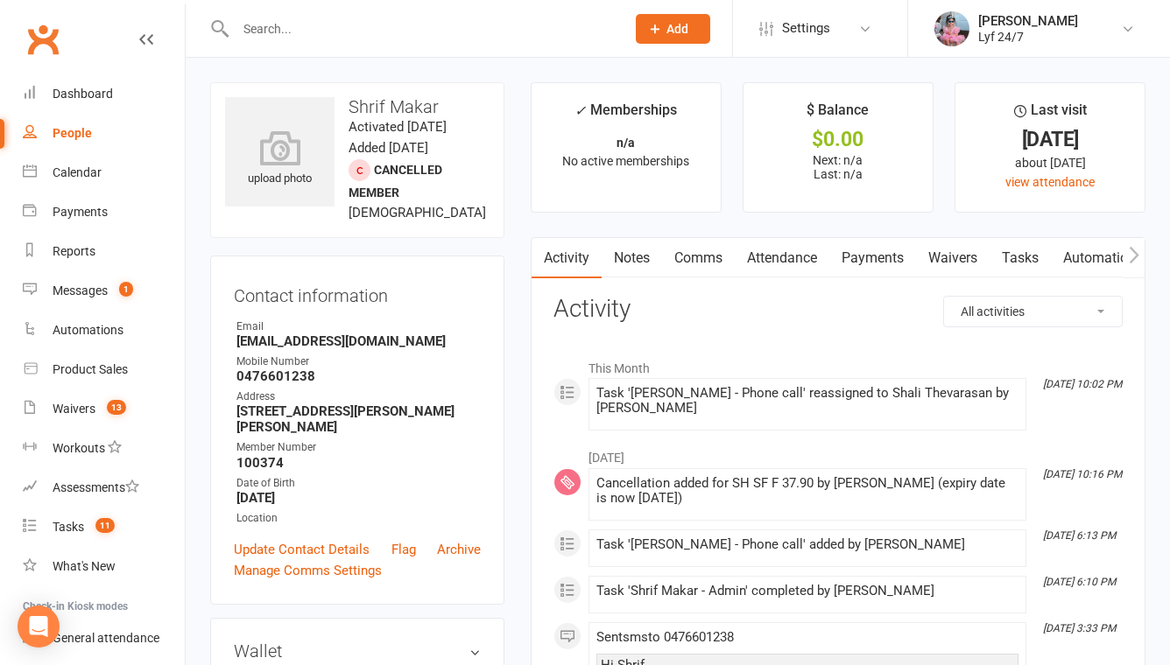
click at [370, 30] on input "text" at bounding box center [421, 29] width 383 height 25
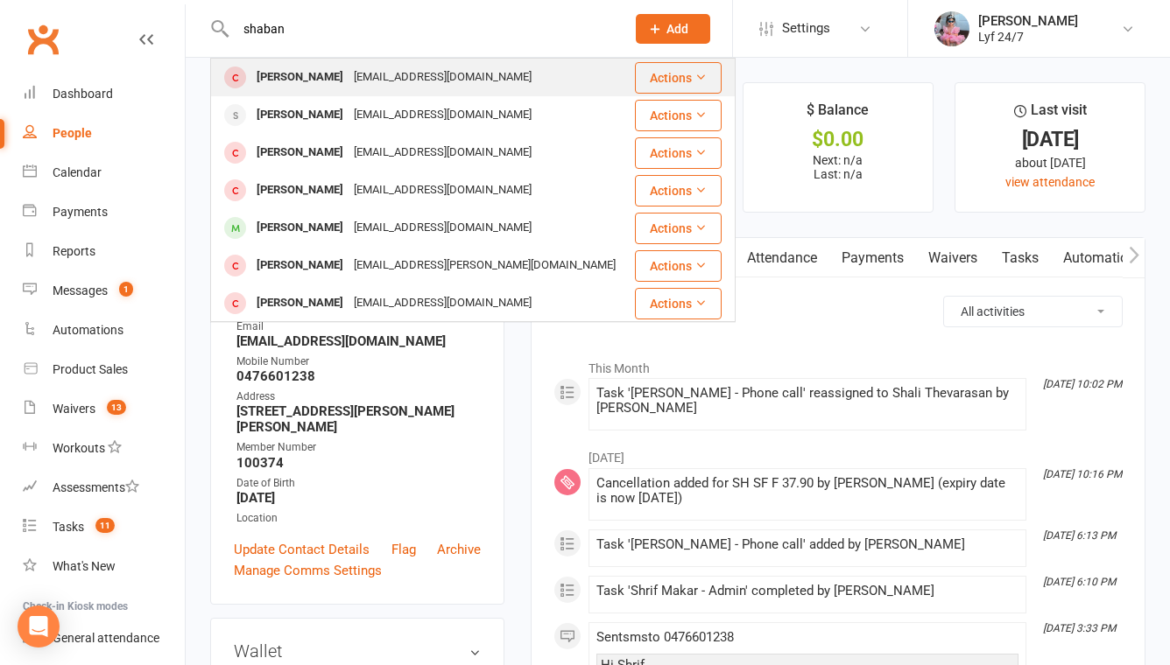
type input "shaban"
click at [348, 75] on div "Shabana Mohammad" at bounding box center [299, 77] width 97 height 25
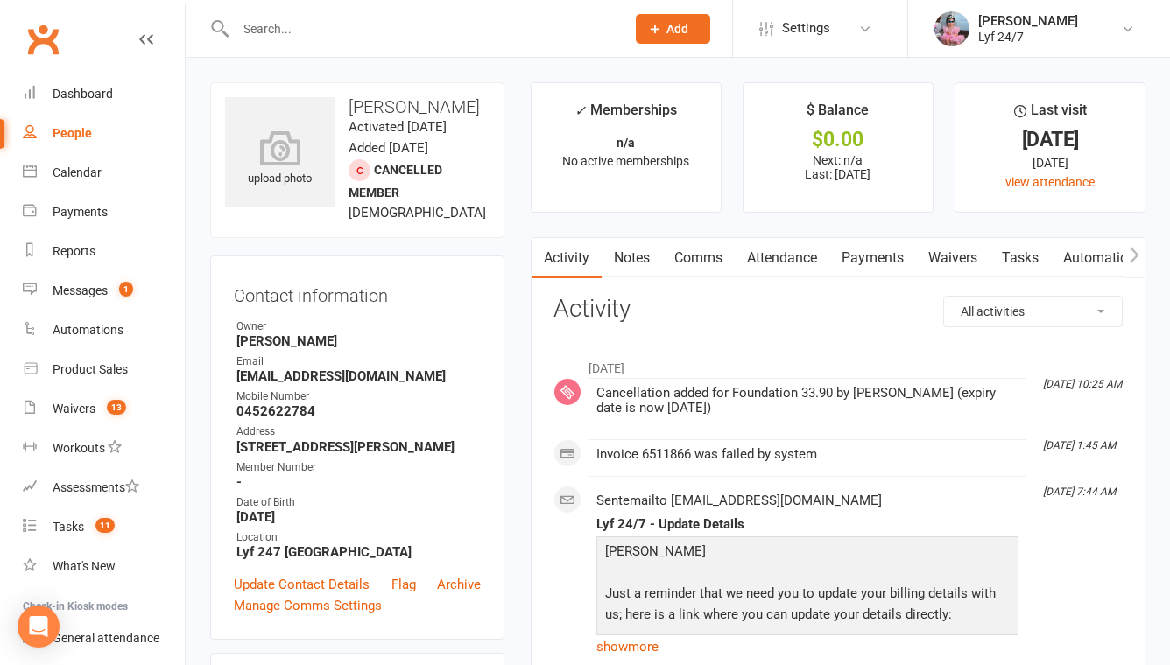
click at [317, 25] on input "text" at bounding box center [421, 29] width 383 height 25
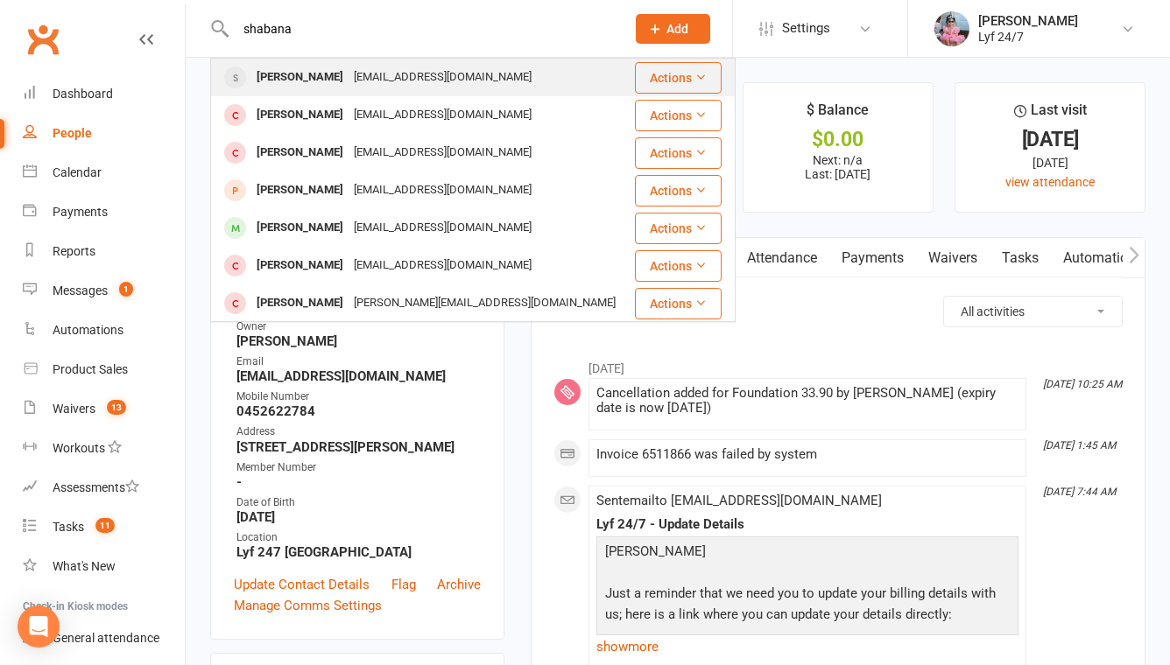
type input "shabana"
click at [322, 82] on div "Shabana Mohammad" at bounding box center [299, 77] width 97 height 25
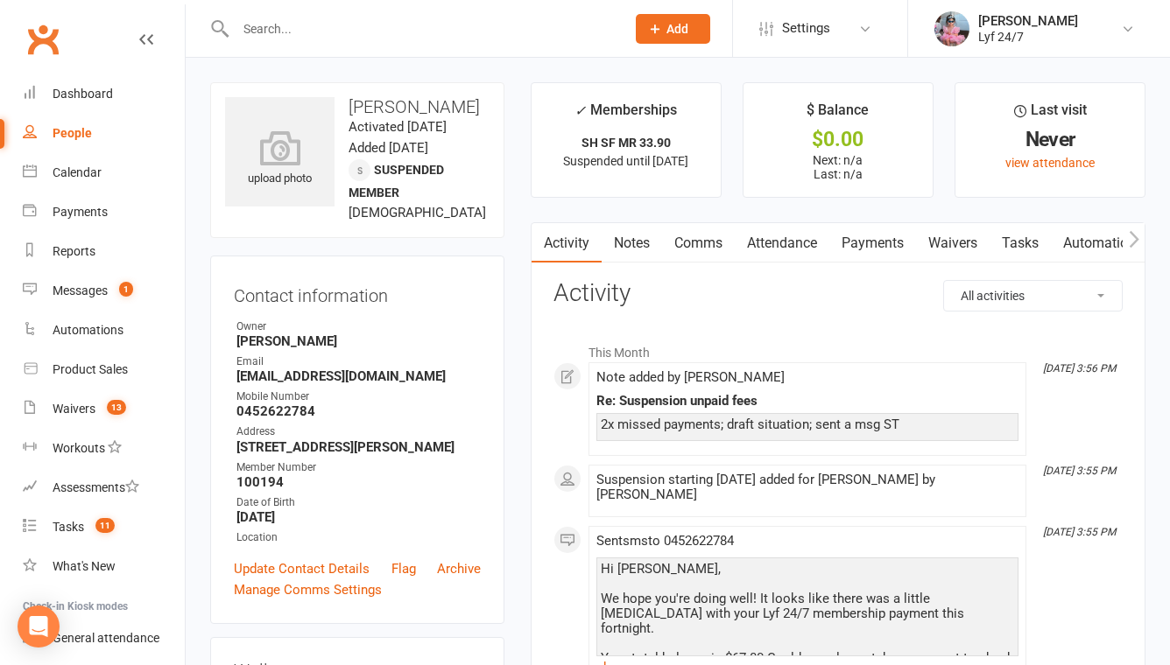
click at [1038, 242] on link "Tasks" at bounding box center [1019, 243] width 61 height 40
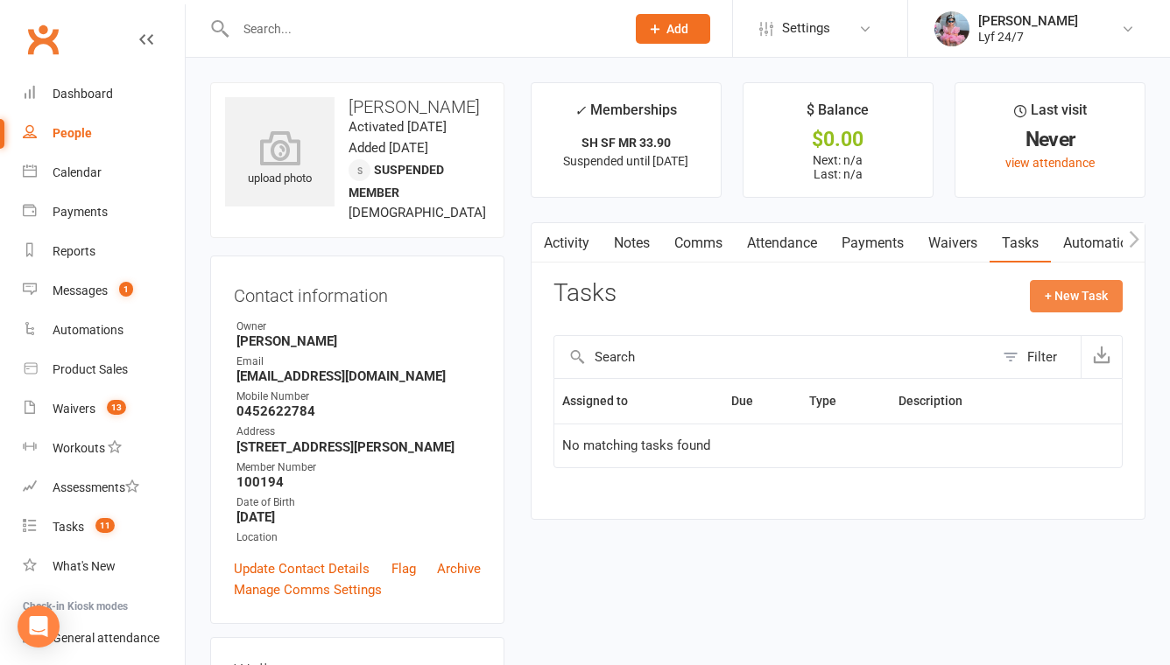
click at [1065, 291] on button "+ New Task" at bounding box center [1075, 296] width 93 height 32
select select "51905"
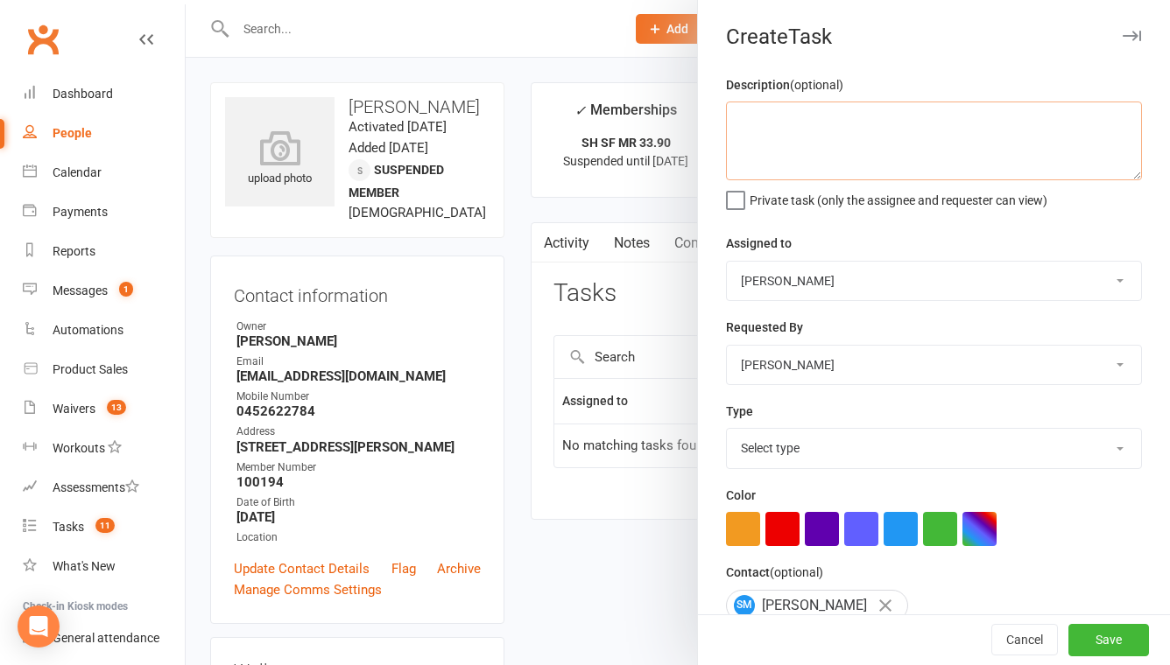
click at [801, 149] on textarea at bounding box center [934, 141] width 416 height 79
type textarea "Contact regarding suspension"
click at [797, 455] on select "Select type Admin E-mail Meeting Phone call Add new task type" at bounding box center [934, 448] width 414 height 39
select select "32221"
click at [727, 431] on select "Select type Admin E-mail Meeting Phone call Add new task type" at bounding box center [934, 448] width 414 height 39
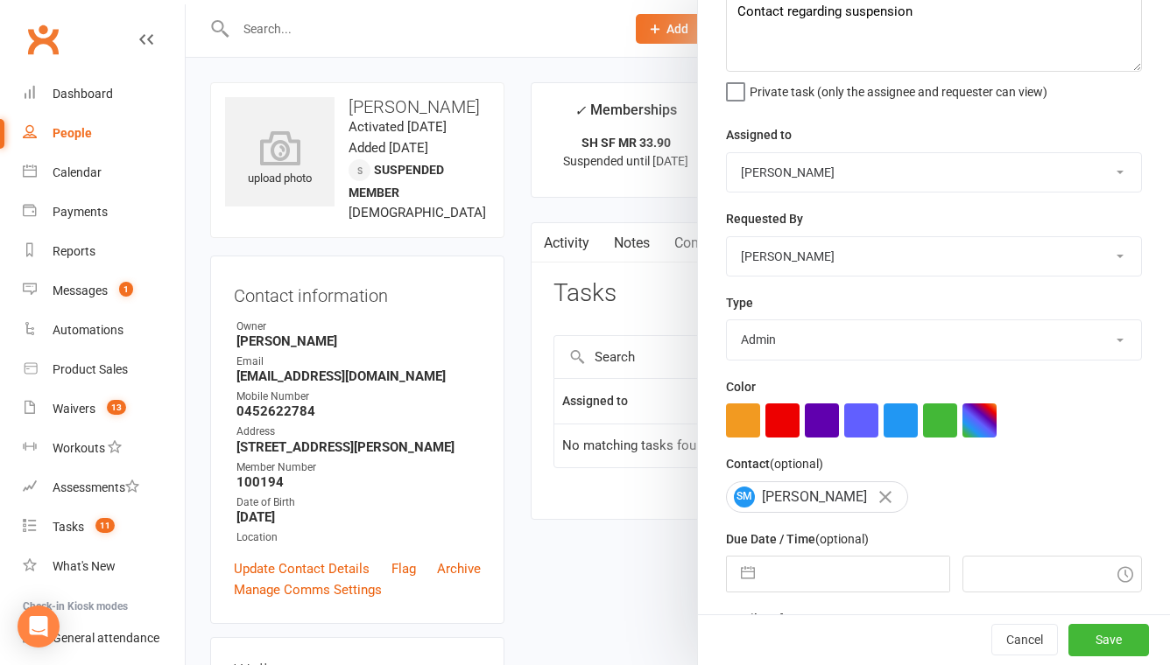
scroll to position [170, 0]
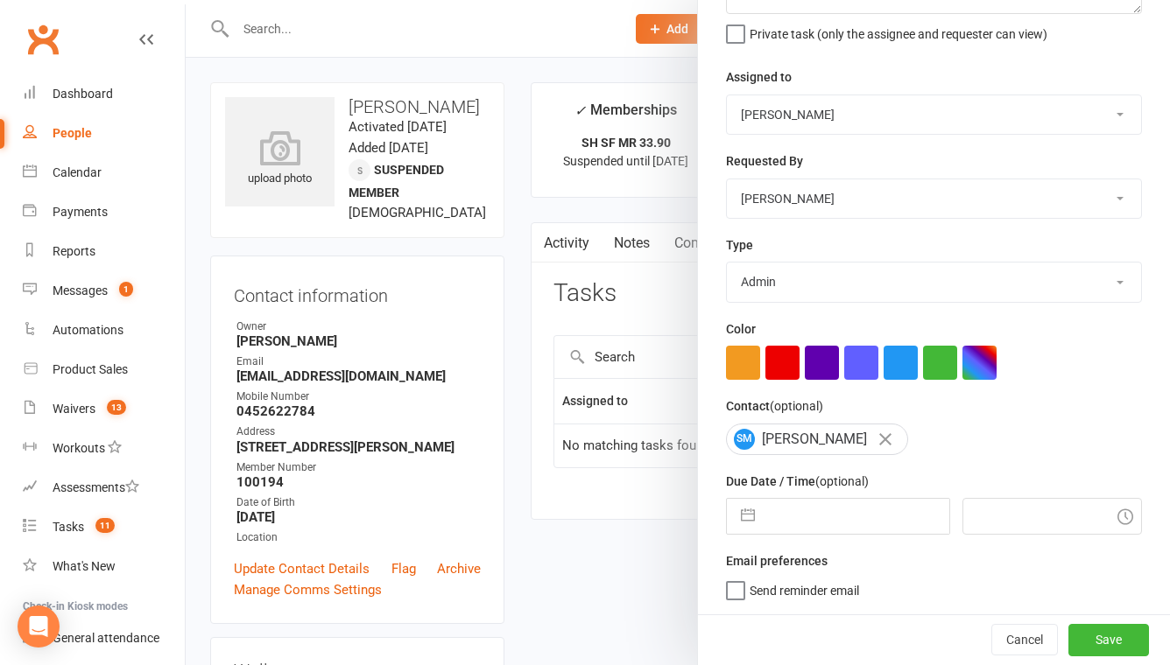
select select "6"
select select "2025"
select select "7"
select select "2025"
select select "8"
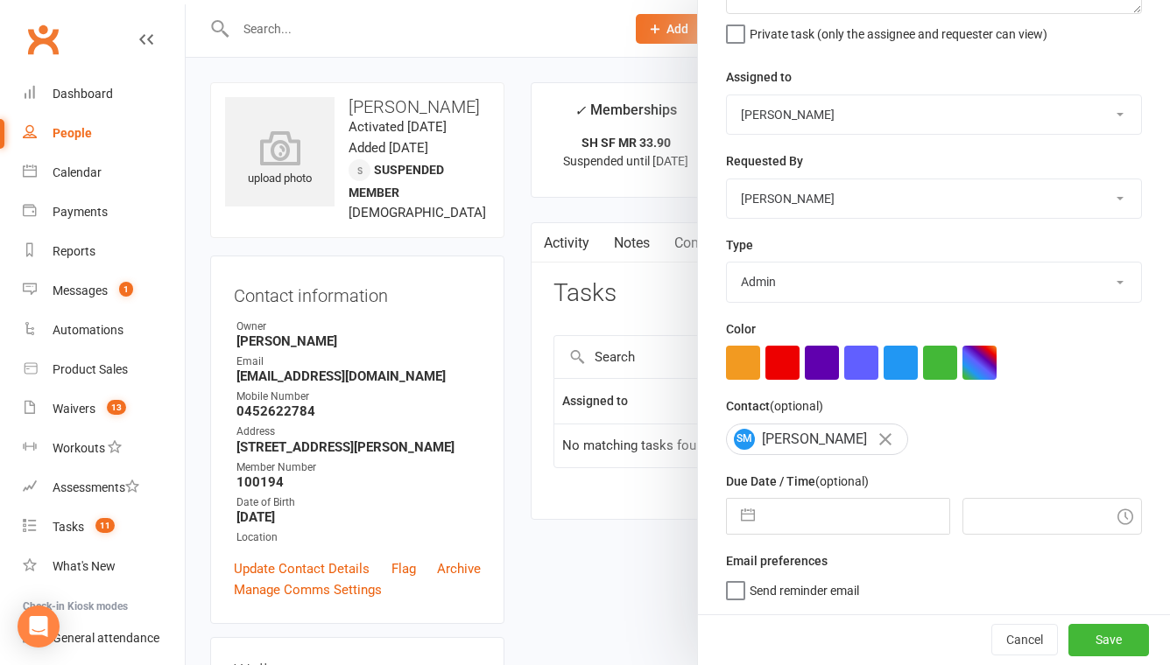
select select "2025"
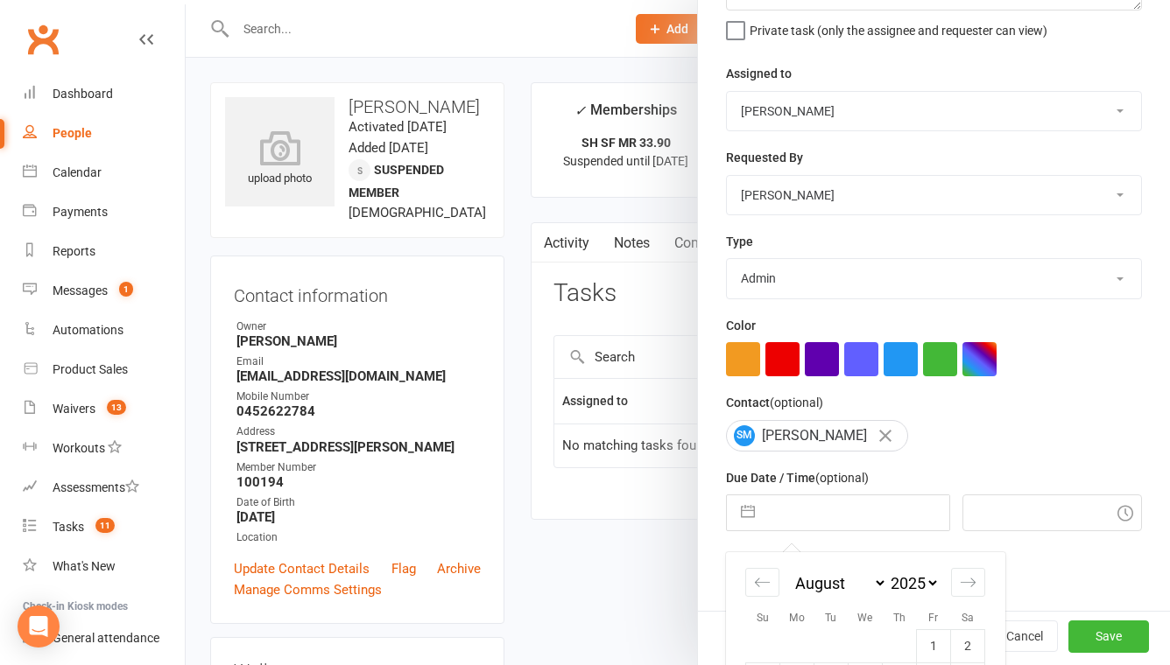
click at [812, 515] on input "text" at bounding box center [855, 512] width 185 height 35
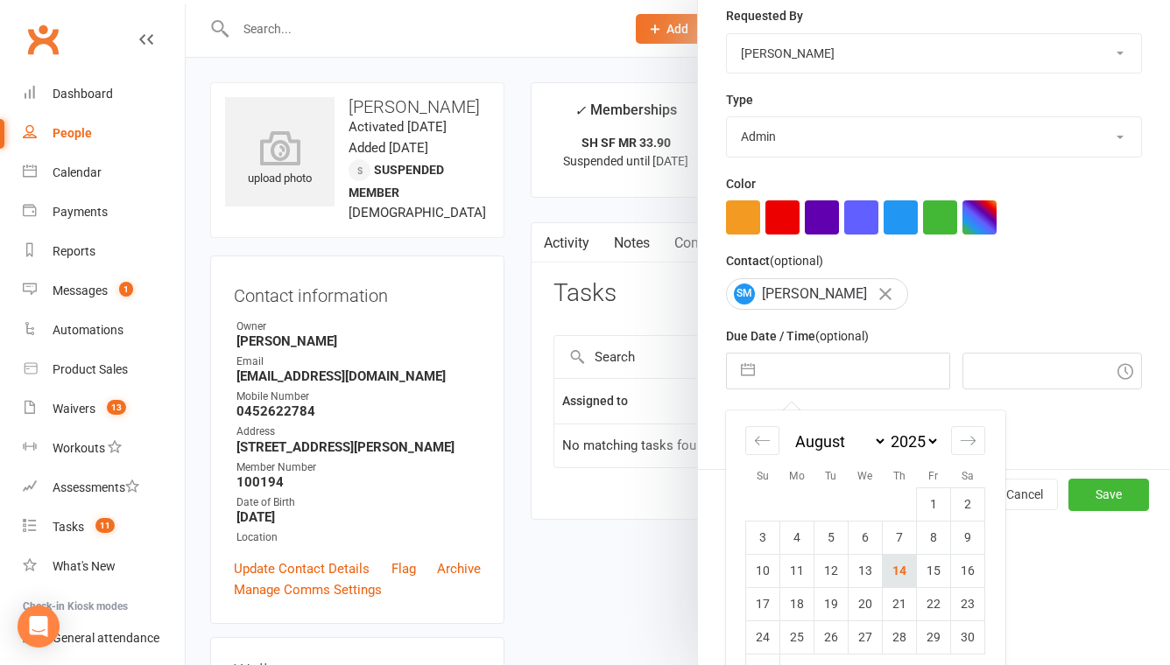
click at [906, 575] on td "14" at bounding box center [899, 570] width 34 height 33
type input "[DATE]"
type input "8:45pm"
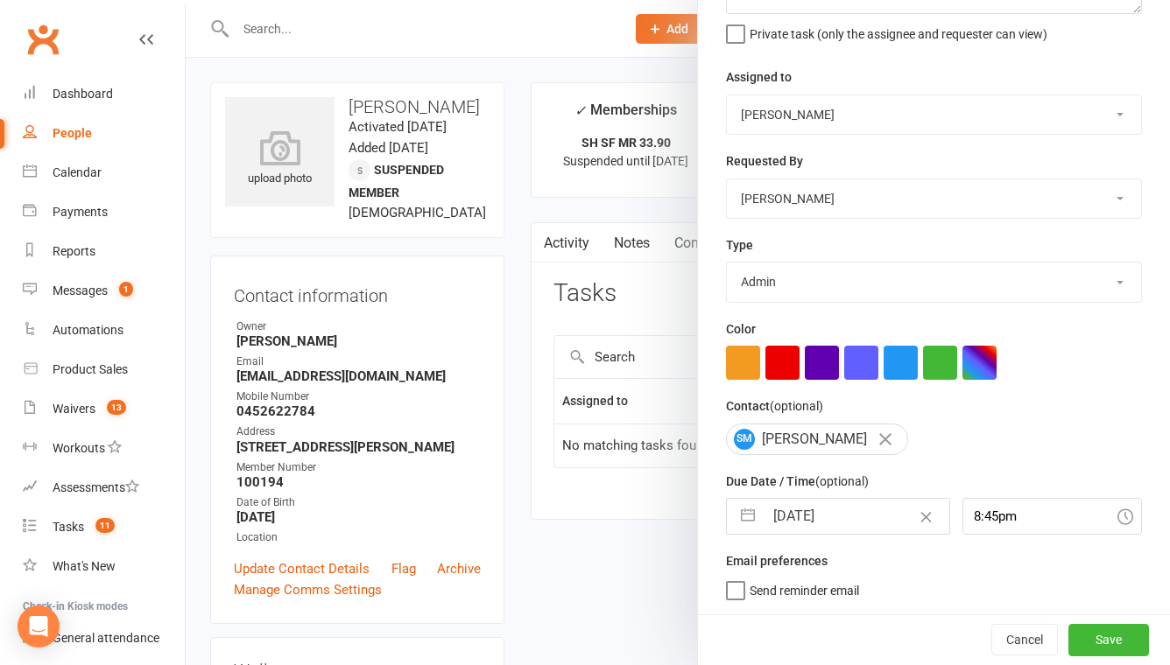
click at [836, 502] on input "[DATE]" at bounding box center [855, 516] width 185 height 35
select select "6"
select select "2025"
select select "7"
select select "2025"
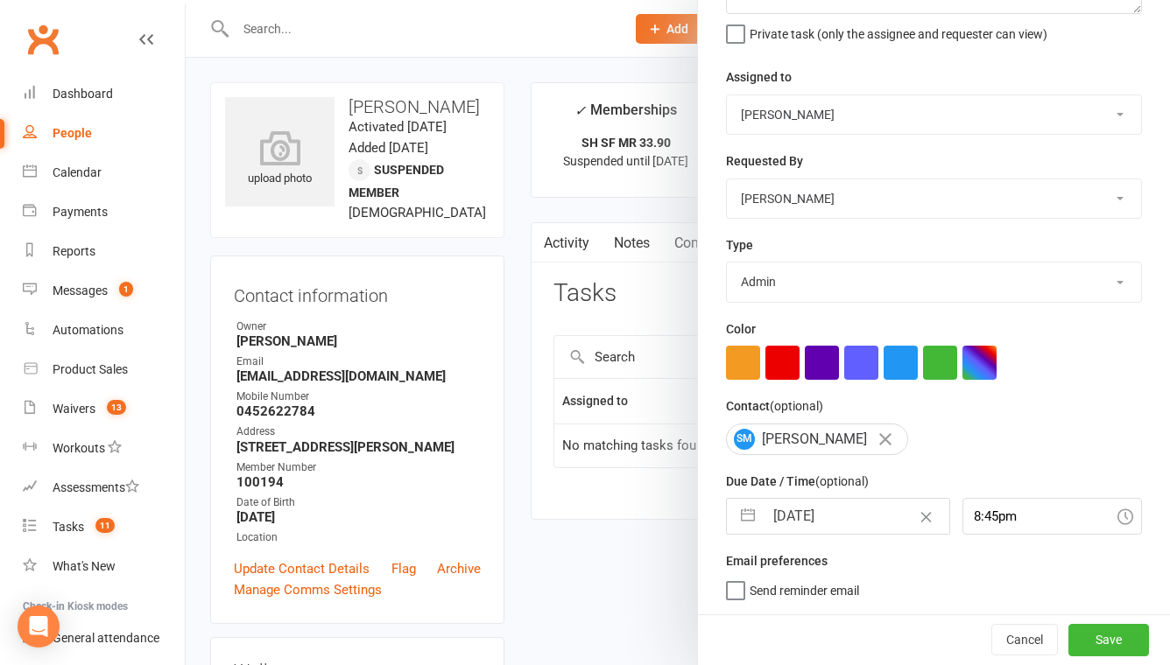
select select "8"
select select "2025"
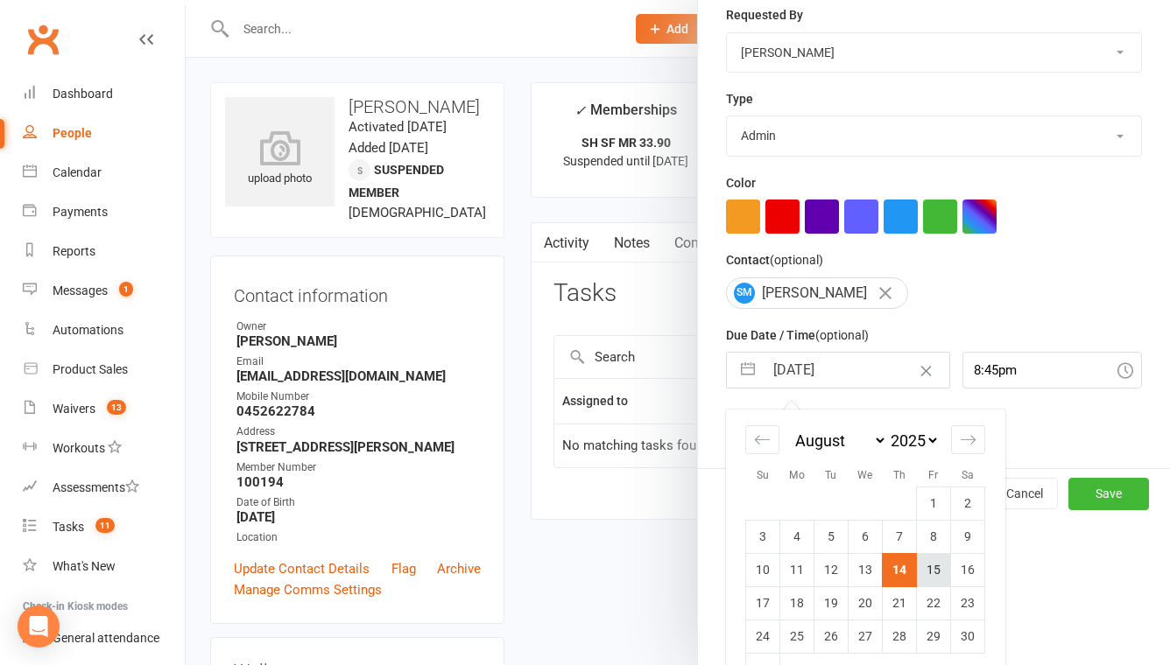
click at [938, 581] on td "15" at bounding box center [934, 569] width 34 height 33
type input "15 Aug 2025"
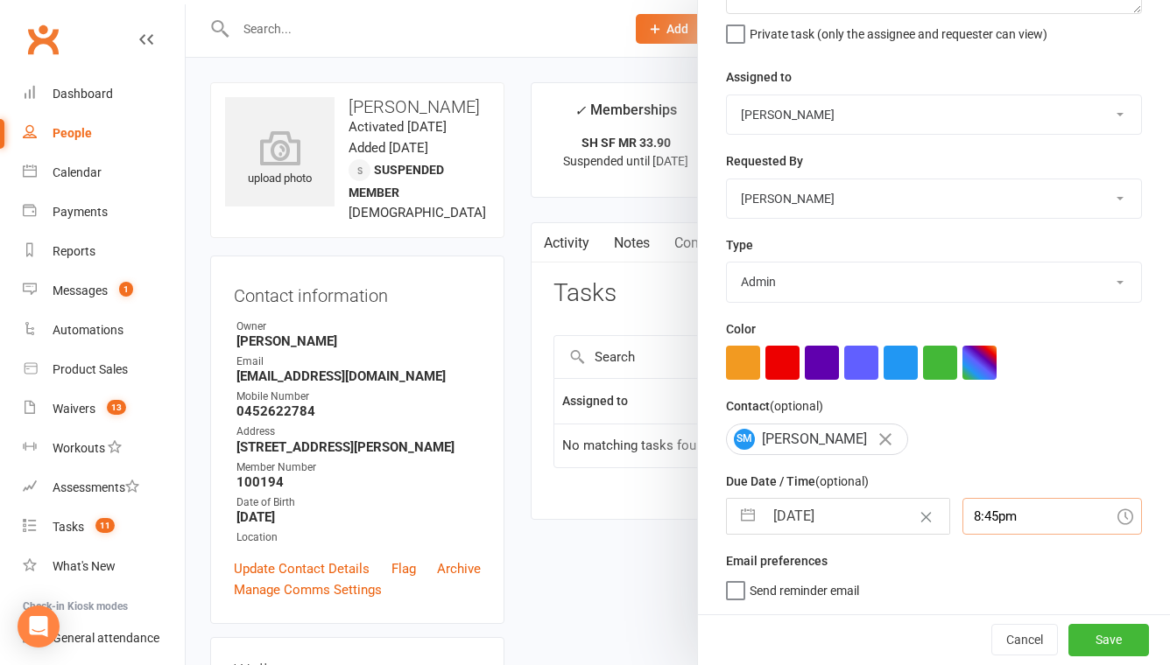
click at [1015, 517] on div "8:45pm" at bounding box center [1051, 516] width 179 height 37
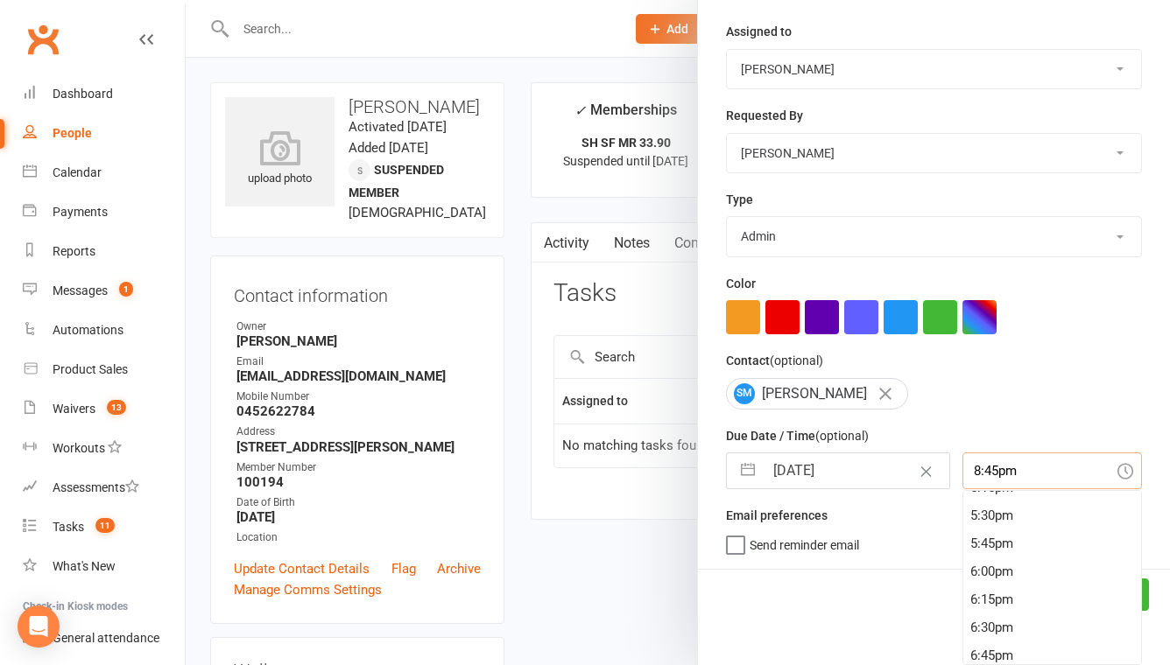
scroll to position [1869, 0]
click at [1014, 527] on div "5:00pm" at bounding box center [1052, 541] width 178 height 28
type input "5:00pm"
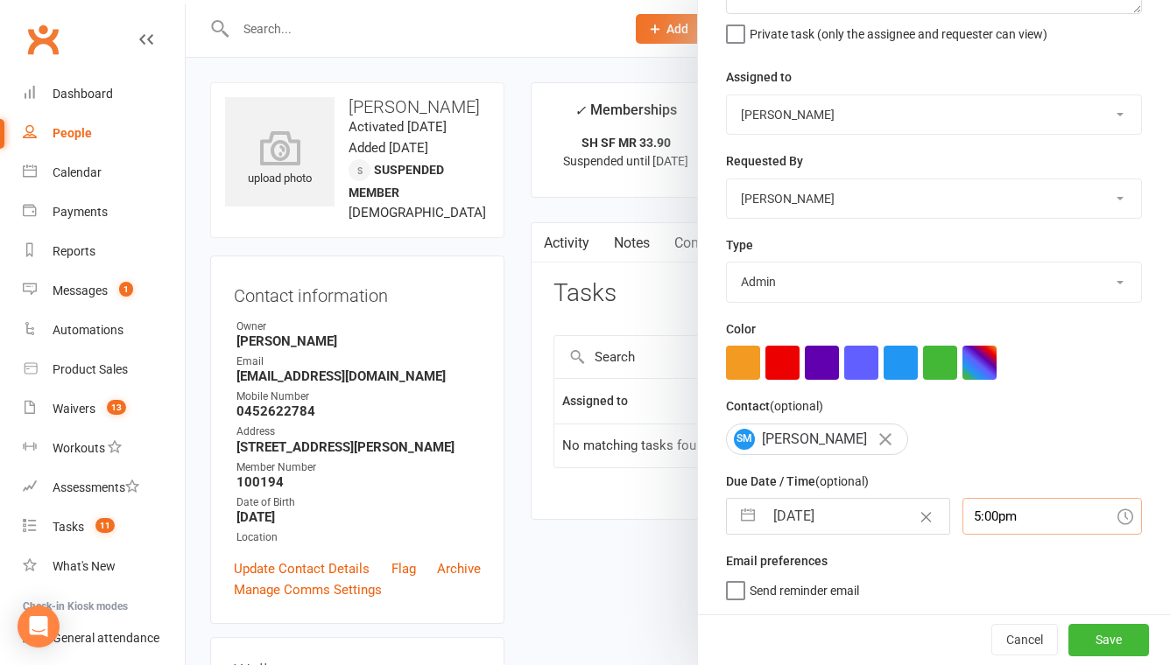
scroll to position [170, 0]
click at [1134, 641] on button "Save" at bounding box center [1108, 640] width 81 height 32
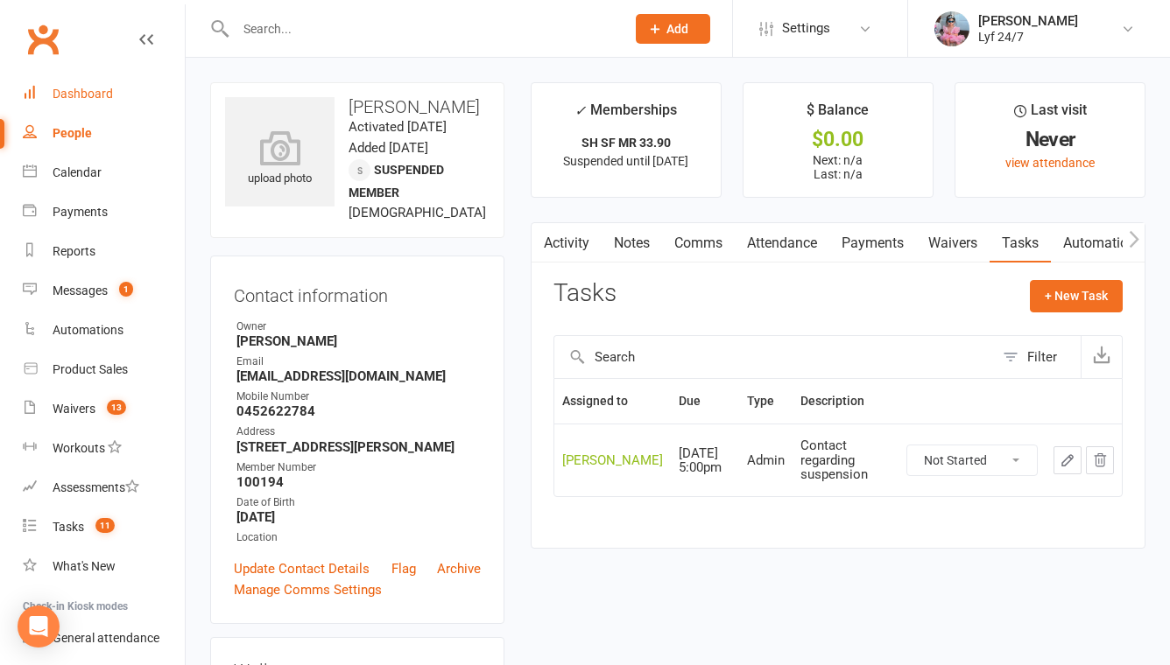
click at [80, 95] on div "Dashboard" at bounding box center [83, 94] width 60 height 14
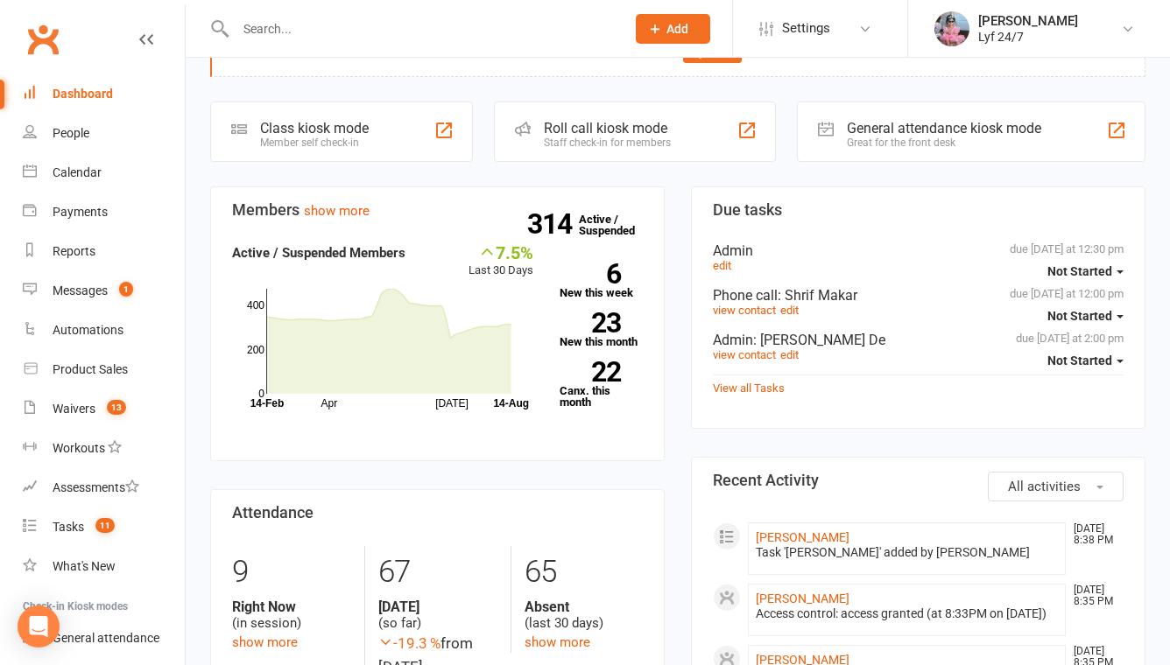
scroll to position [144, 0]
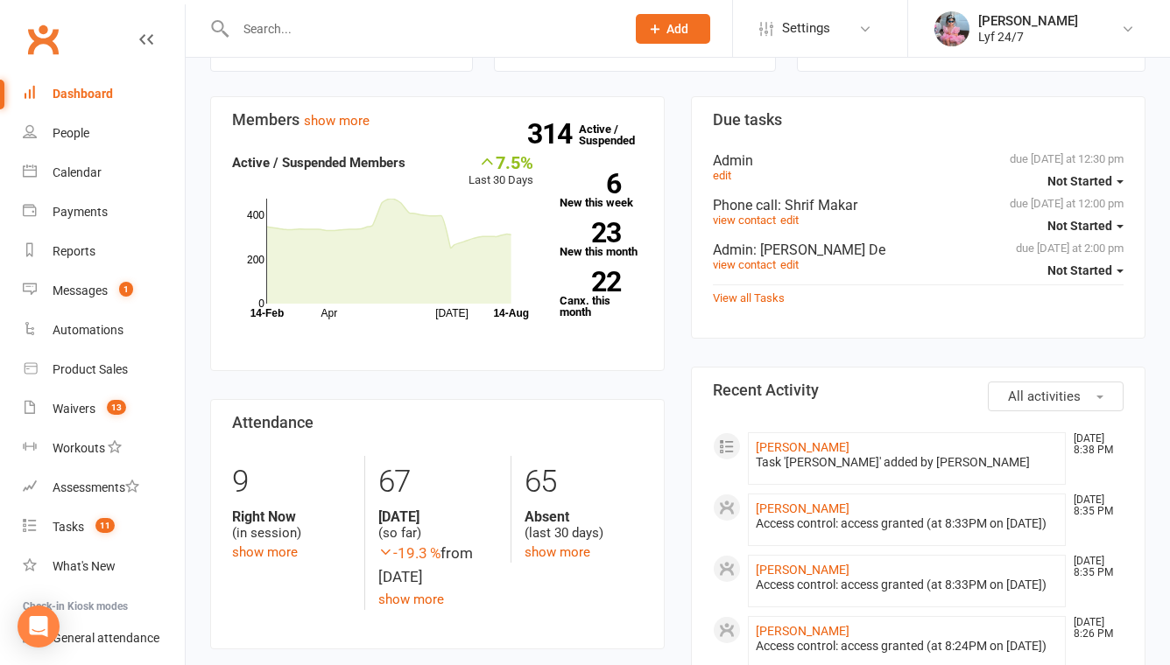
click at [1047, 392] on span "All activities" at bounding box center [1044, 397] width 73 height 16
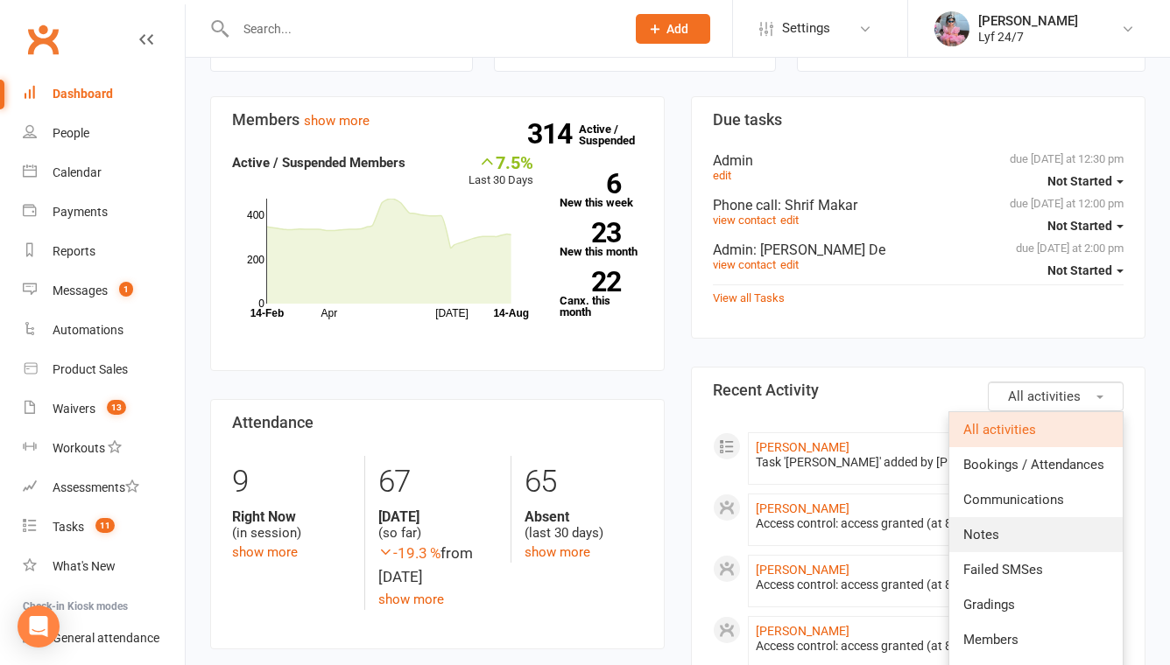
click at [999, 531] on link "Notes" at bounding box center [1035, 534] width 173 height 35
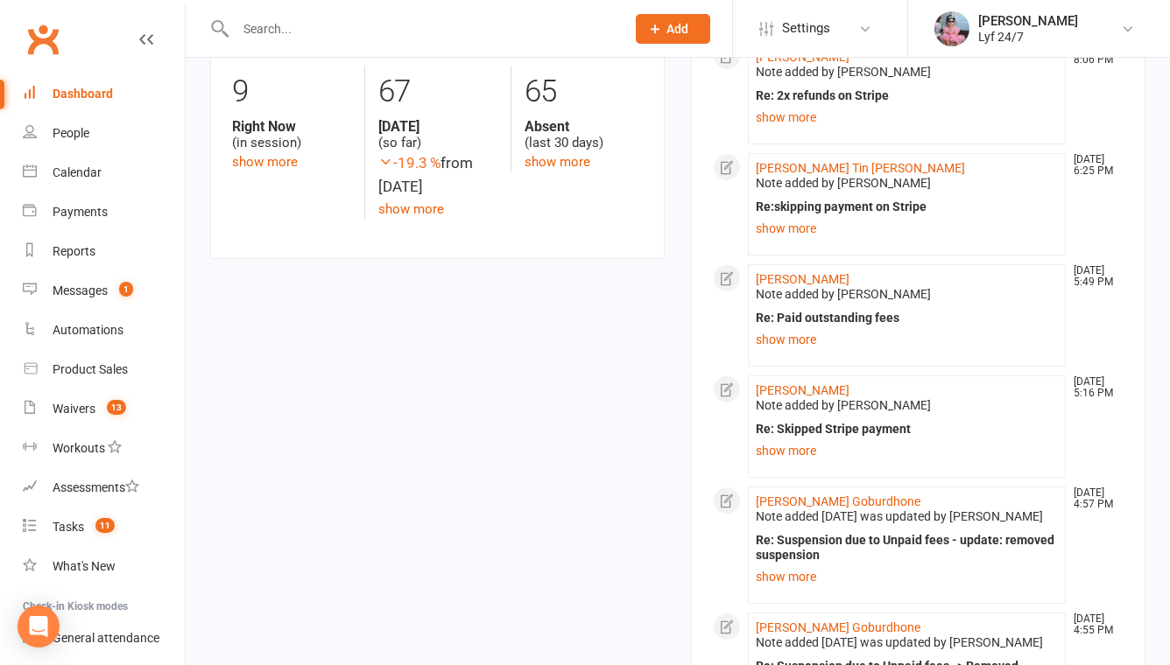
scroll to position [561, 0]
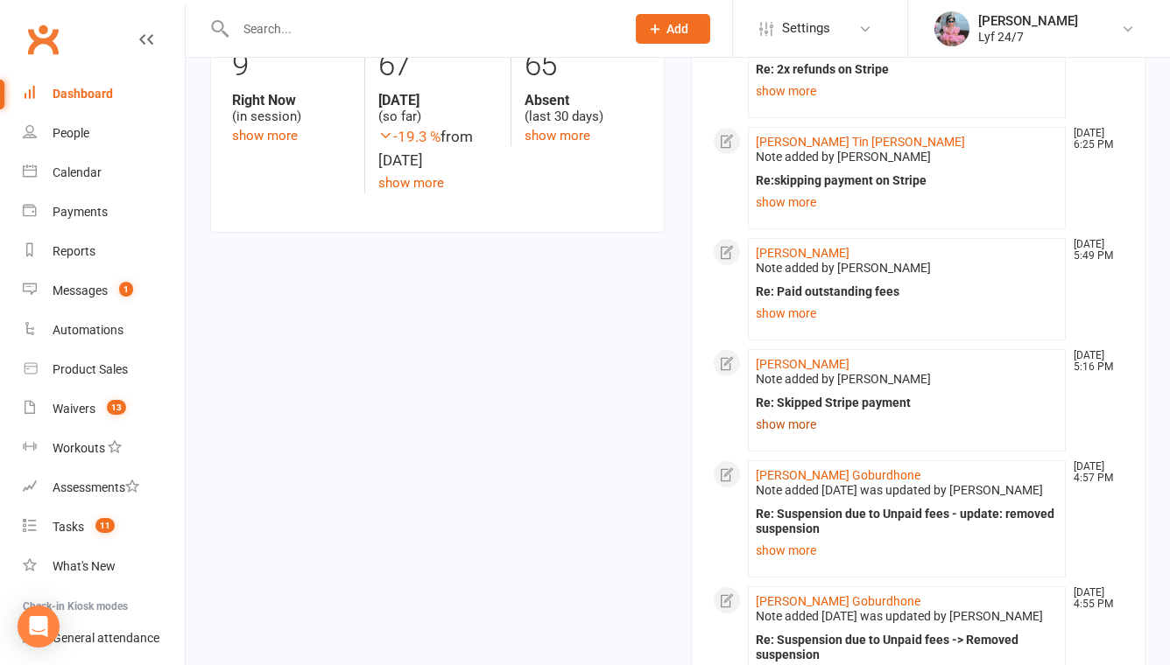
click at [806, 426] on link "show more" at bounding box center [906, 424] width 302 height 25
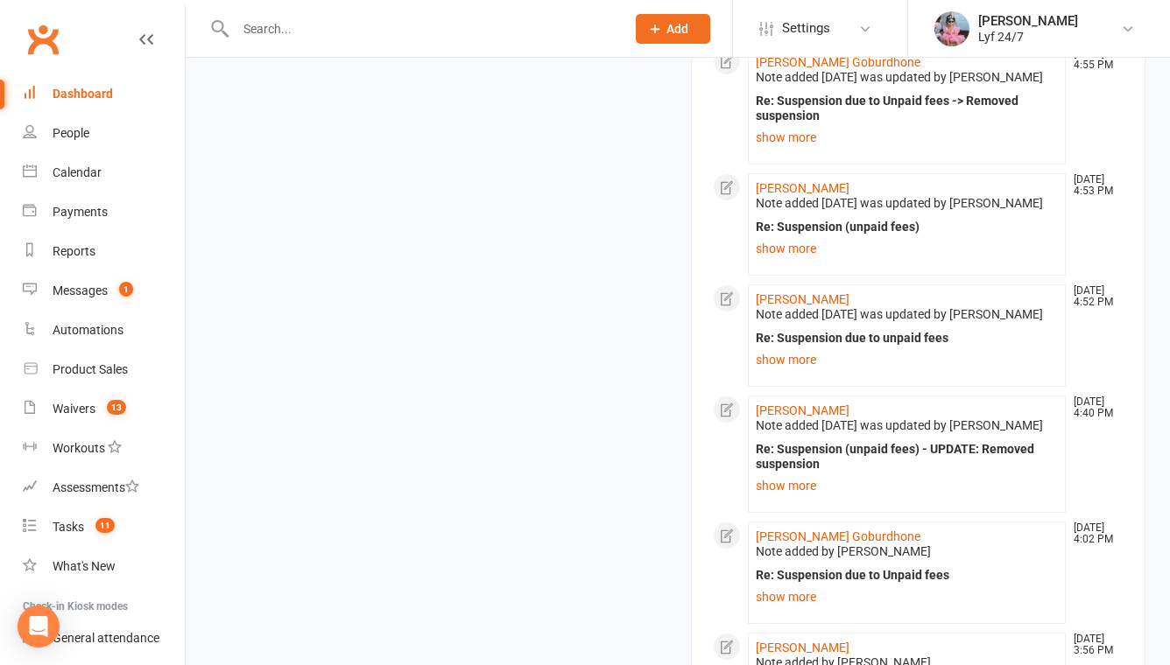
scroll to position [1234, 0]
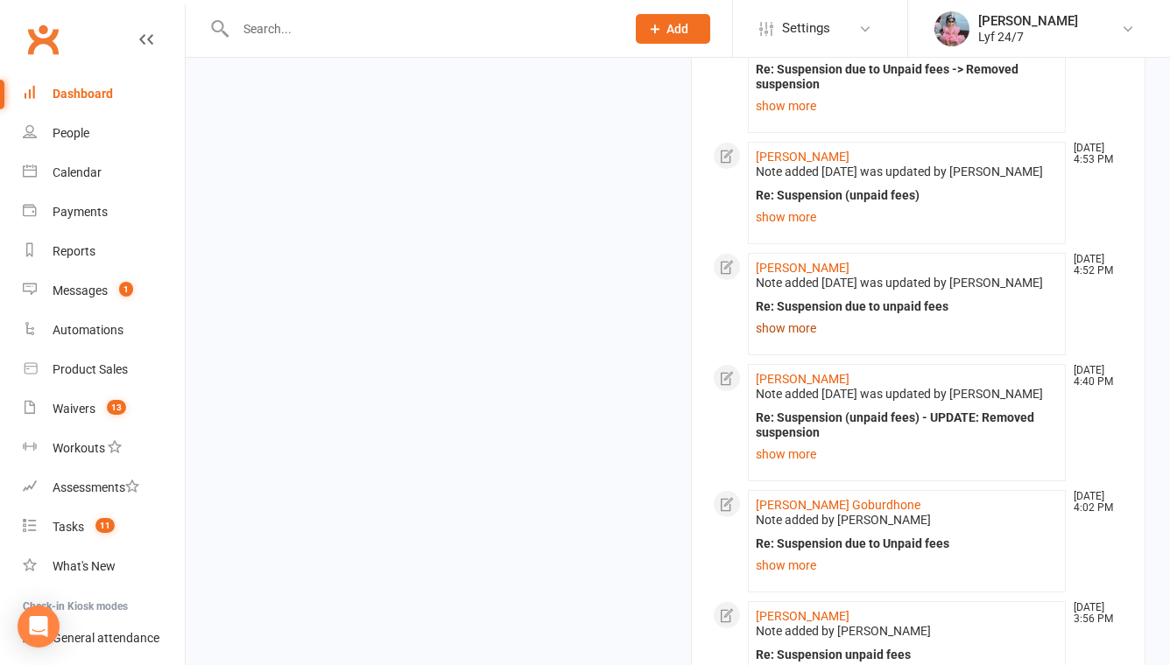
click at [797, 341] on link "show more" at bounding box center [906, 328] width 302 height 25
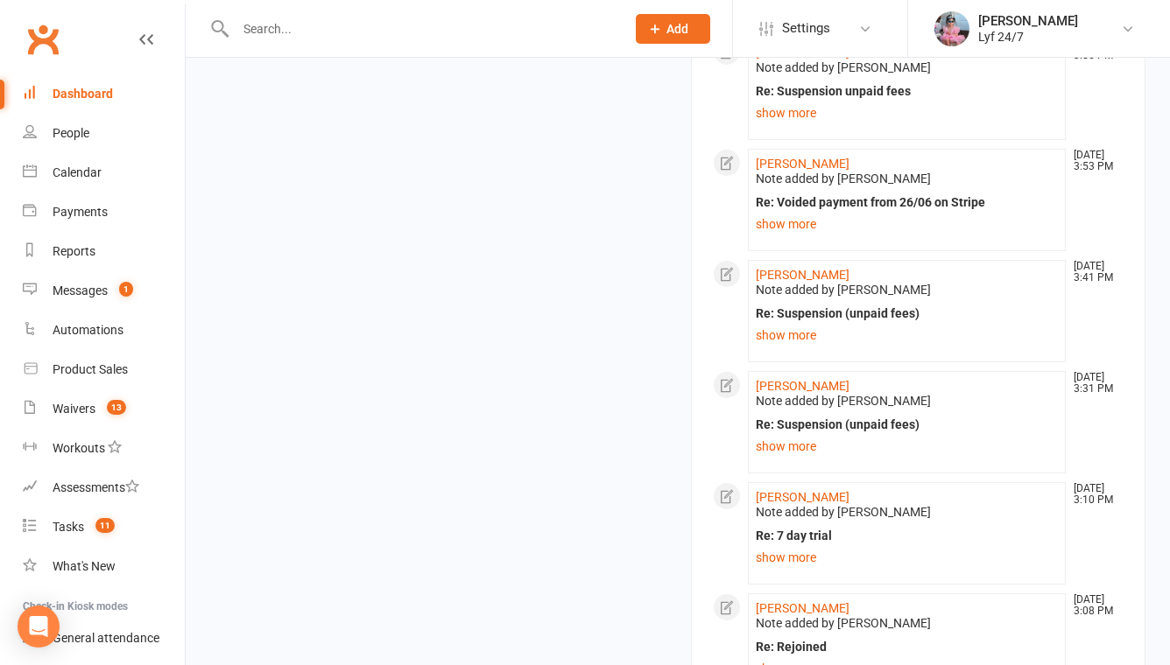
scroll to position [1857, 0]
click at [809, 170] on link "Ashish Wadhera" at bounding box center [802, 163] width 94 height 14
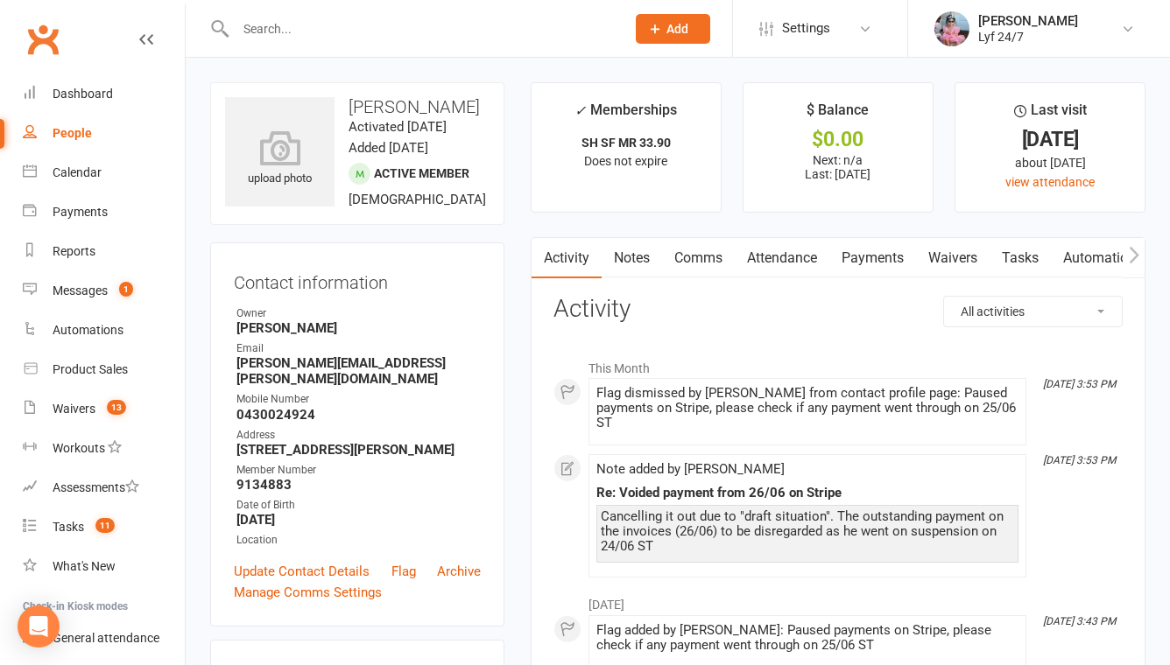
click at [348, 40] on div at bounding box center [411, 28] width 403 height 57
click at [331, 30] on input "text" at bounding box center [421, 29] width 383 height 25
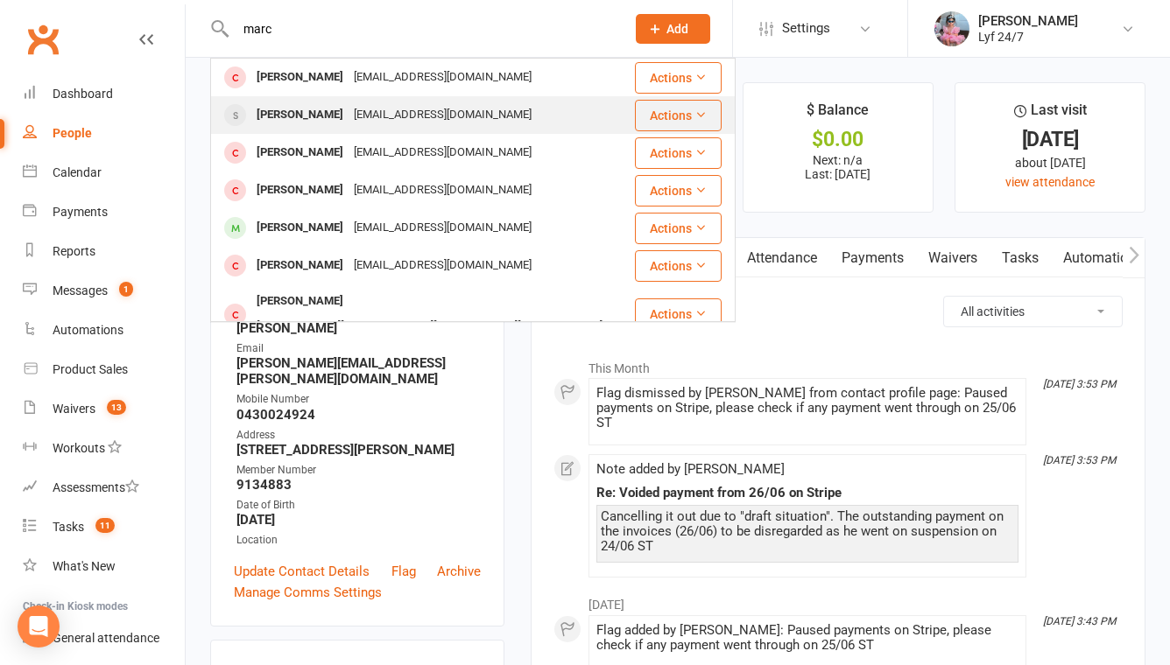
type input "marc"
click at [325, 108] on div "Marc Hernandez" at bounding box center [299, 114] width 97 height 25
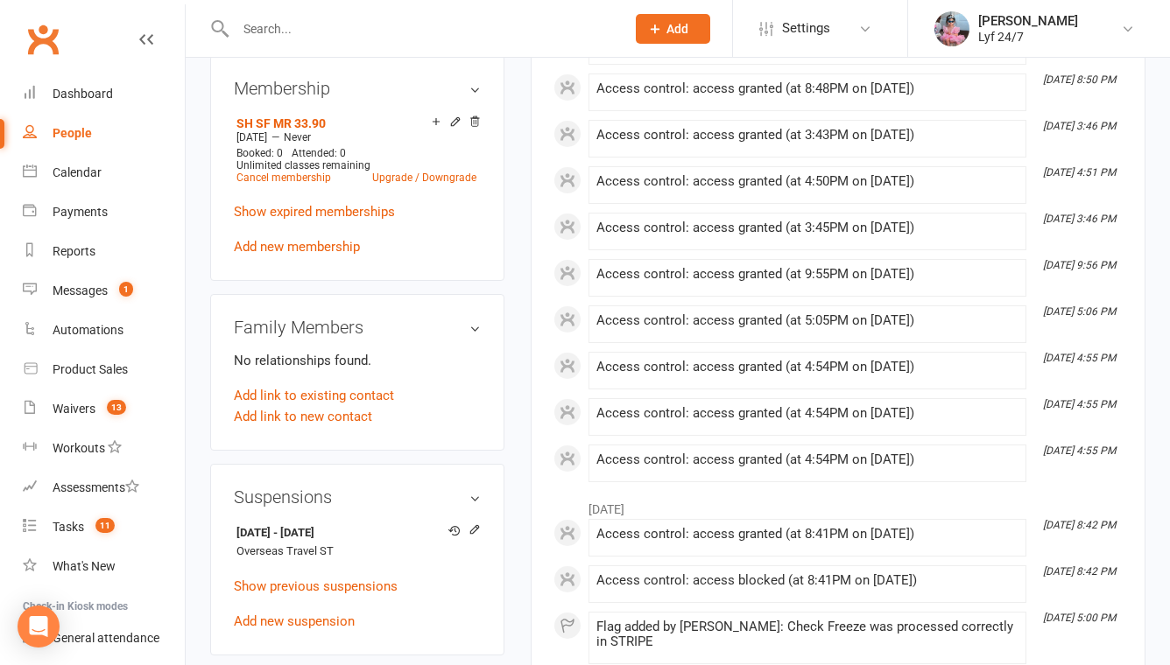
scroll to position [750, 0]
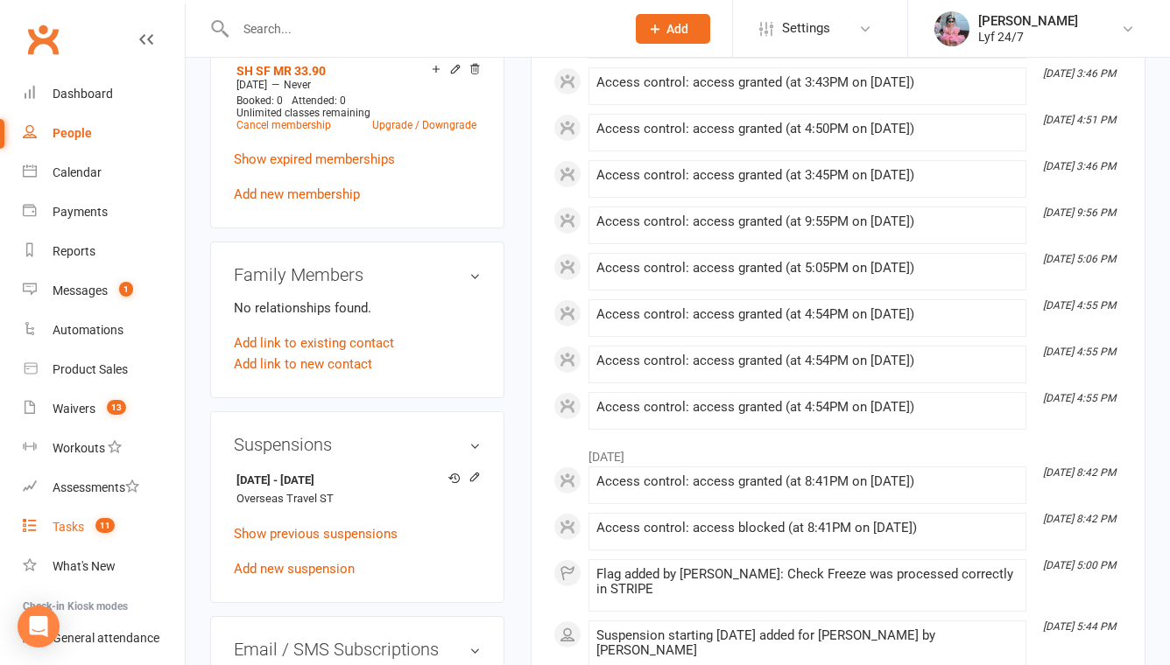
click at [90, 511] on link "Tasks 11" at bounding box center [104, 527] width 162 height 39
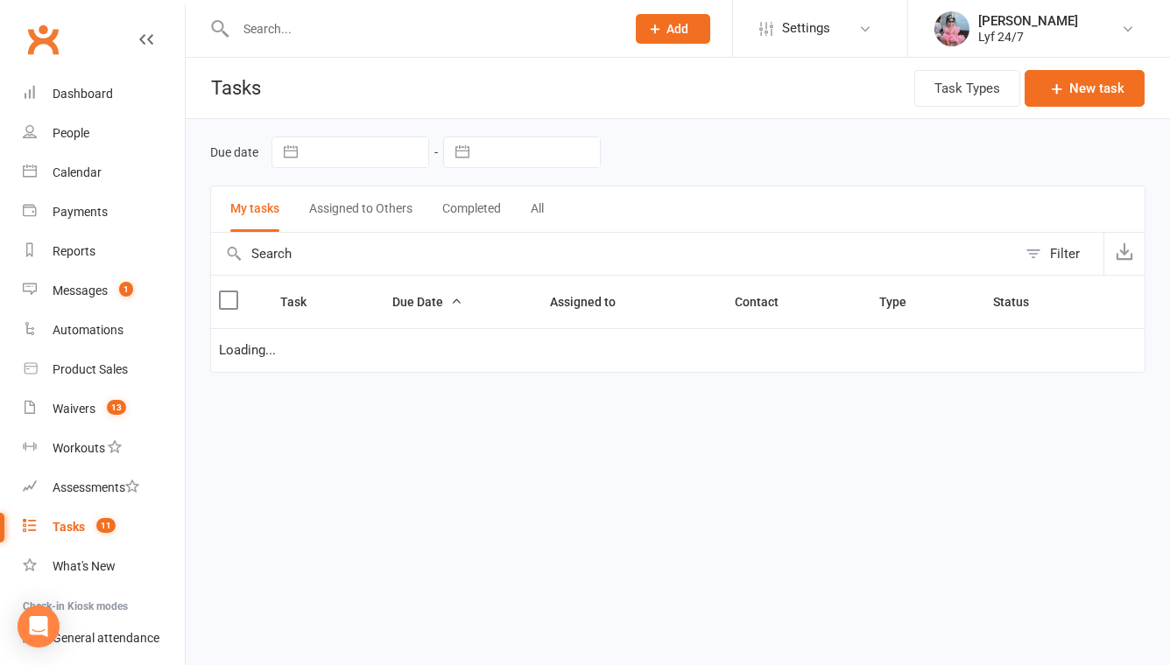
select select "started"
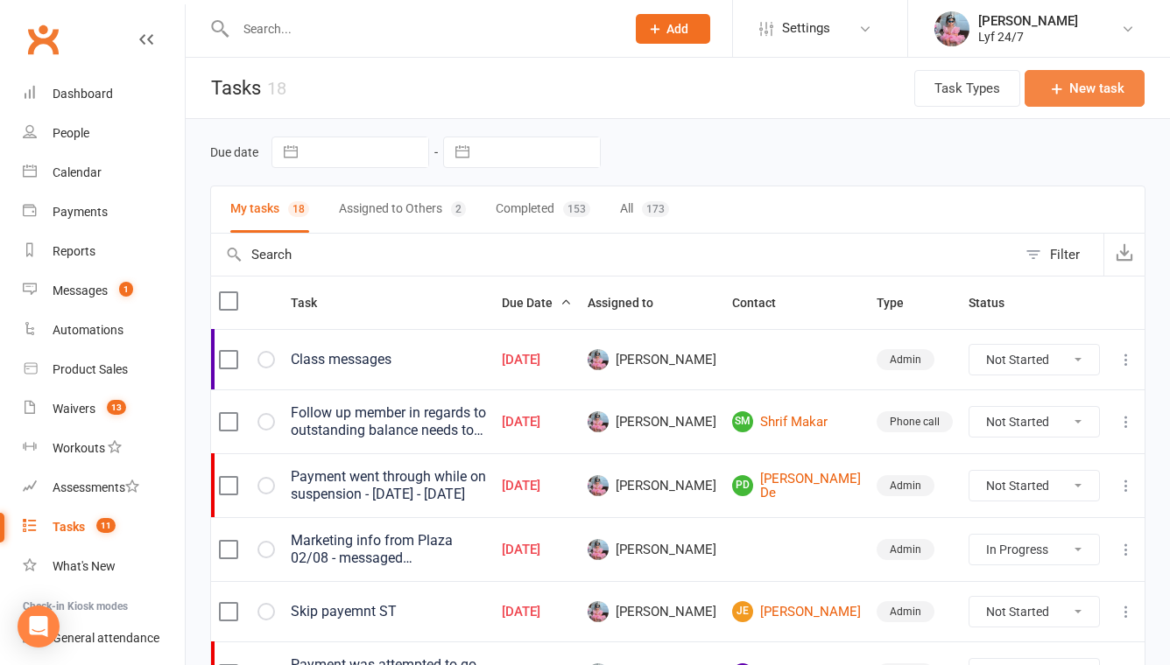
click at [1082, 75] on button "New task" at bounding box center [1084, 88] width 120 height 37
select select "51905"
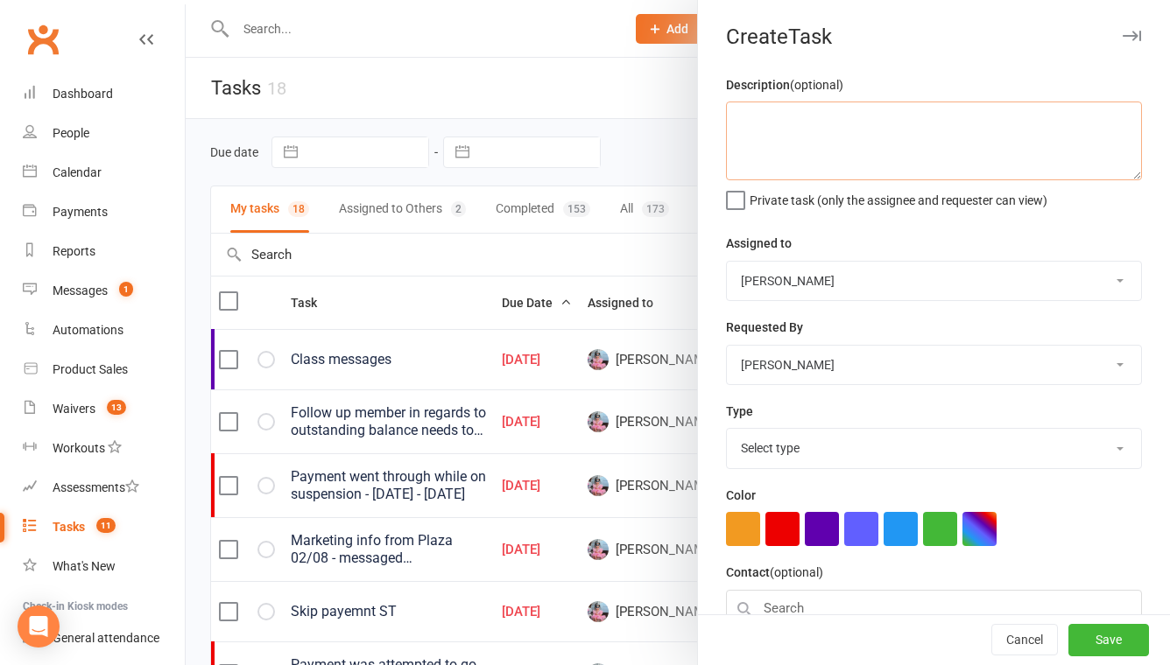
click at [747, 139] on textarea at bounding box center [934, 141] width 416 height 79
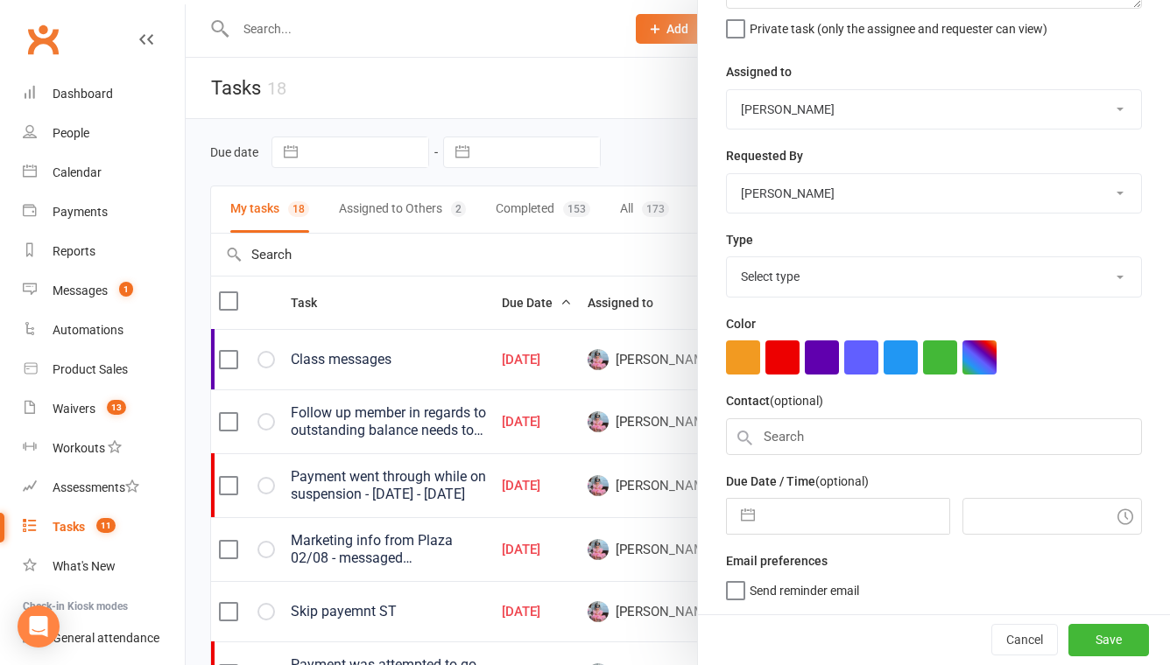
click at [790, 412] on div "Contact (optional)" at bounding box center [934, 422] width 416 height 64
click at [790, 423] on input "text" at bounding box center [934, 436] width 416 height 37
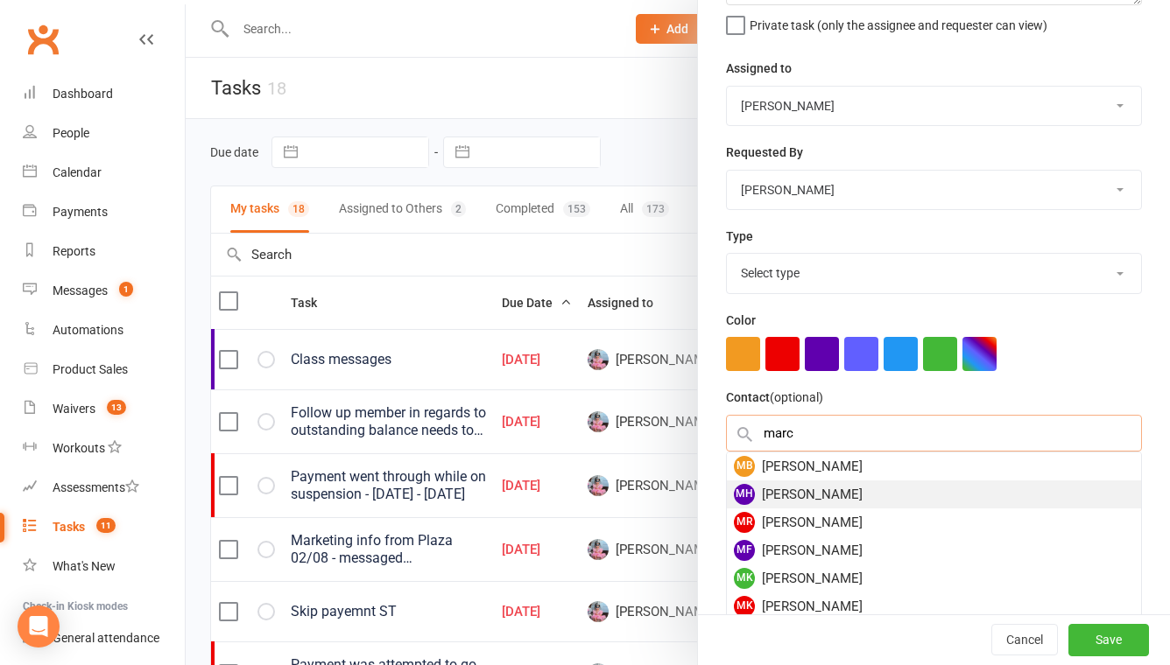
type input "marc"
click at [805, 489] on div "MH Marc Hernandez" at bounding box center [934, 495] width 414 height 28
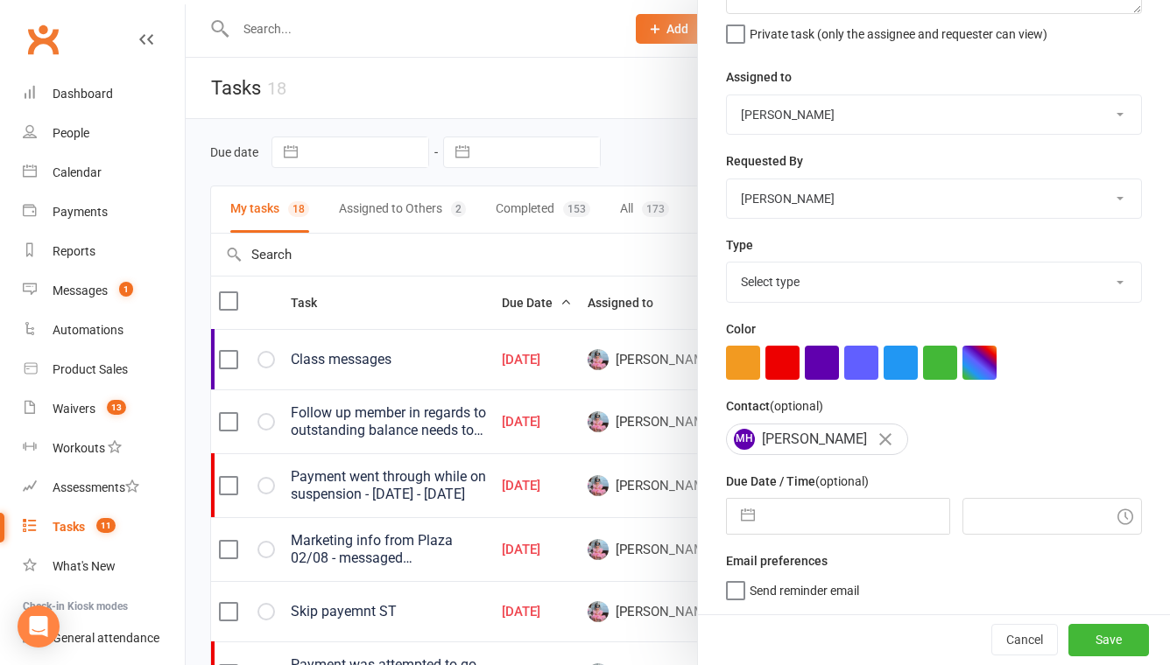
scroll to position [0, 0]
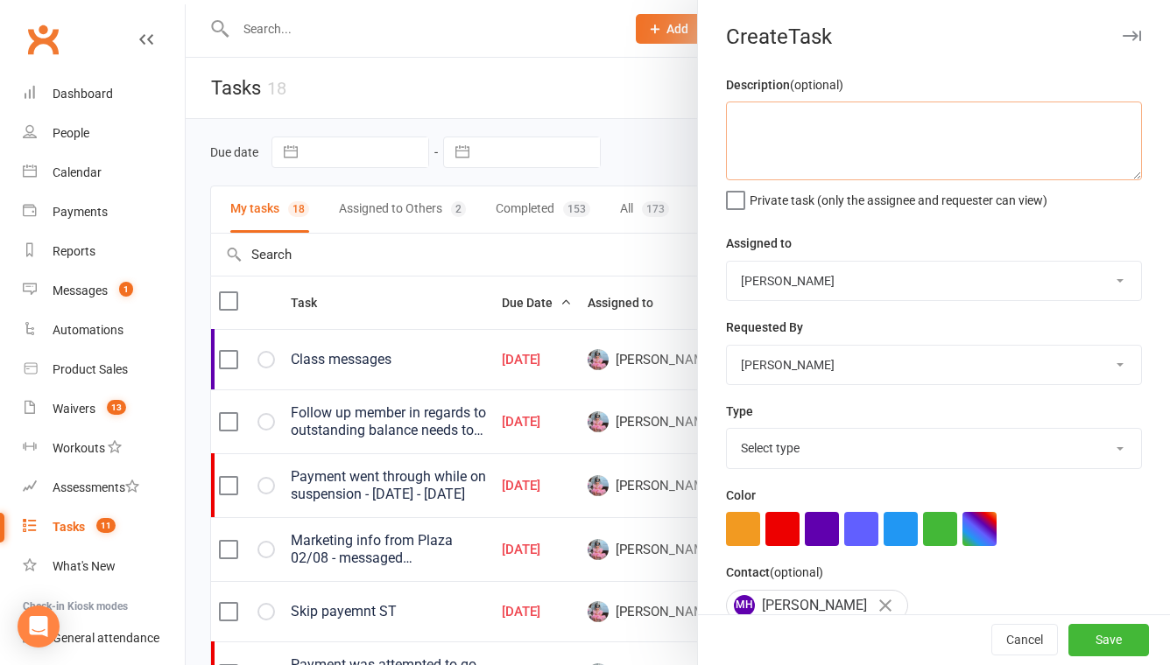
click at [803, 111] on textarea at bounding box center [934, 141] width 416 height 79
drag, startPoint x: 292, startPoint y: 474, endPoint x: 368, endPoint y: 492, distance: 78.3
click at [368, 492] on div at bounding box center [678, 332] width 984 height 665
click at [794, 134] on textarea at bounding box center [934, 141] width 416 height 79
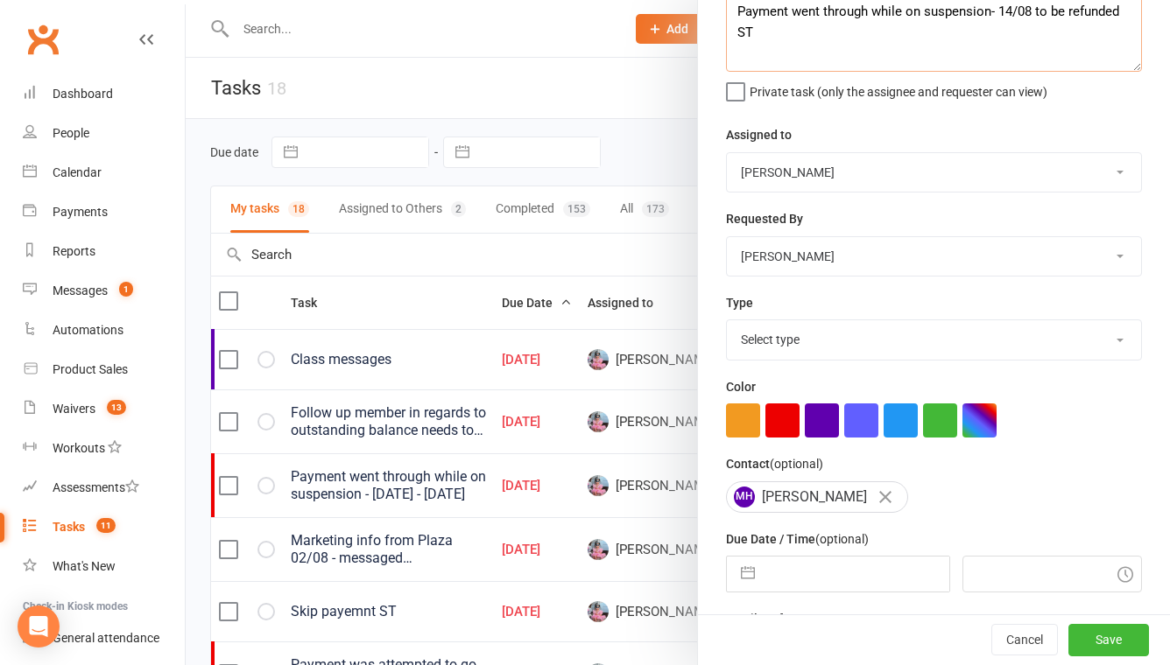
scroll to position [170, 0]
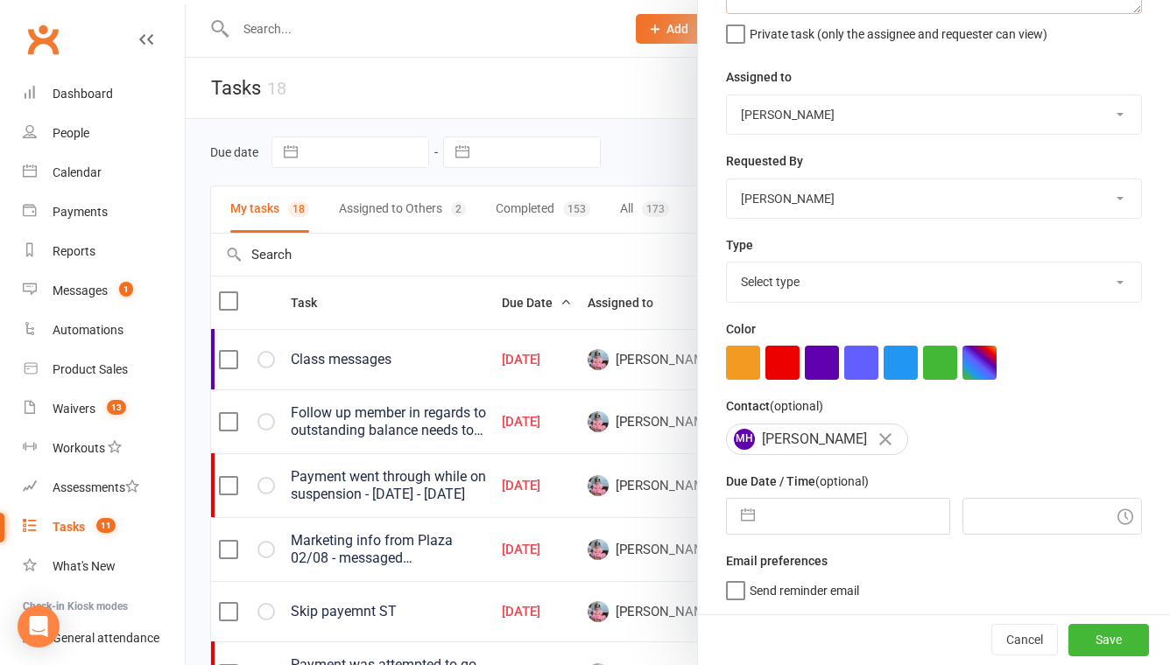
type textarea "Payment went through while on suspension- 14/08 to be refunded ST"
click at [790, 287] on select "Select type Admin E-mail Meeting Phone call Add new task type" at bounding box center [934, 282] width 414 height 39
select select "32221"
click at [727, 263] on select "Select type Admin E-mail Meeting Phone call Add new task type" at bounding box center [934, 282] width 414 height 39
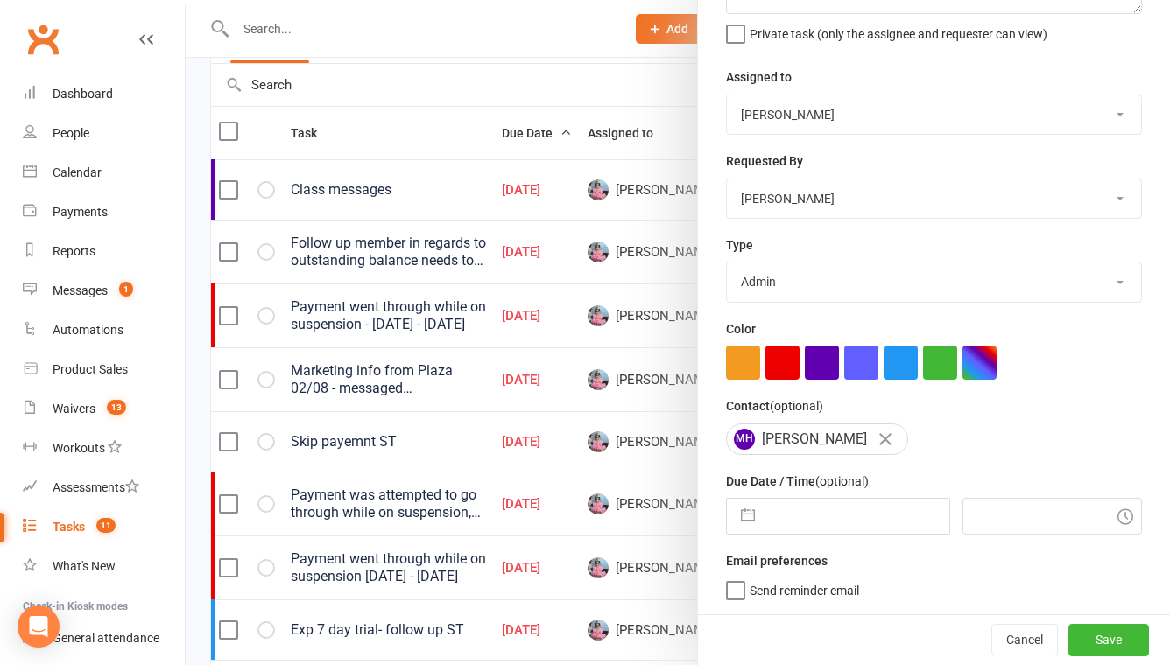
select select "6"
select select "2025"
select select "7"
select select "2025"
select select "8"
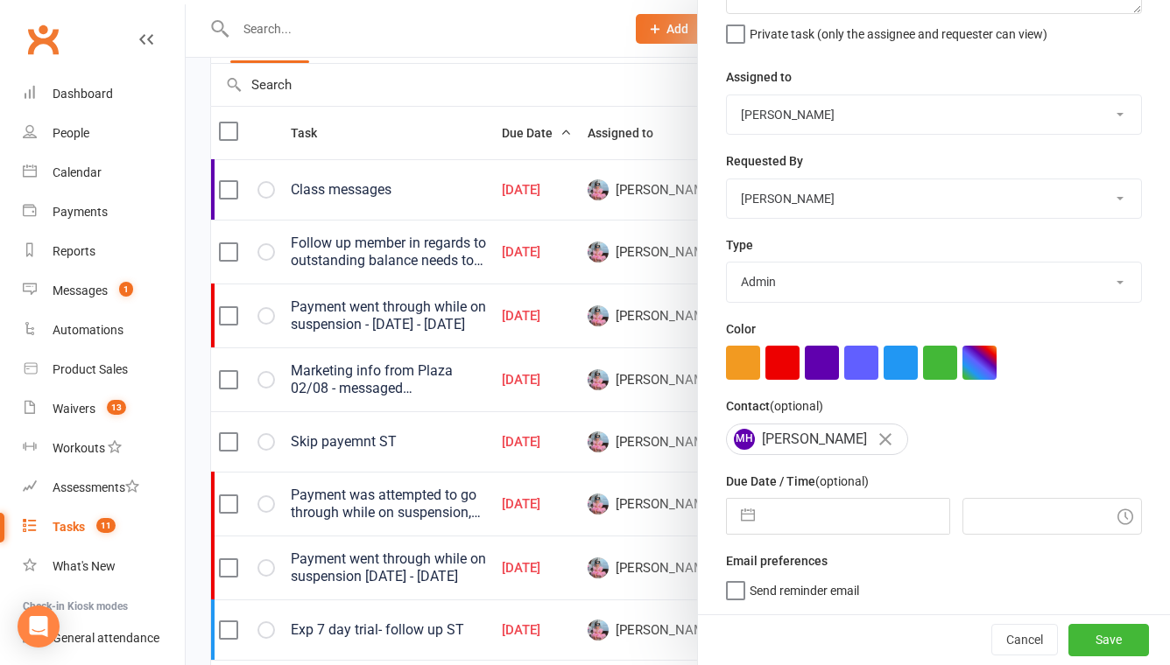
select select "2025"
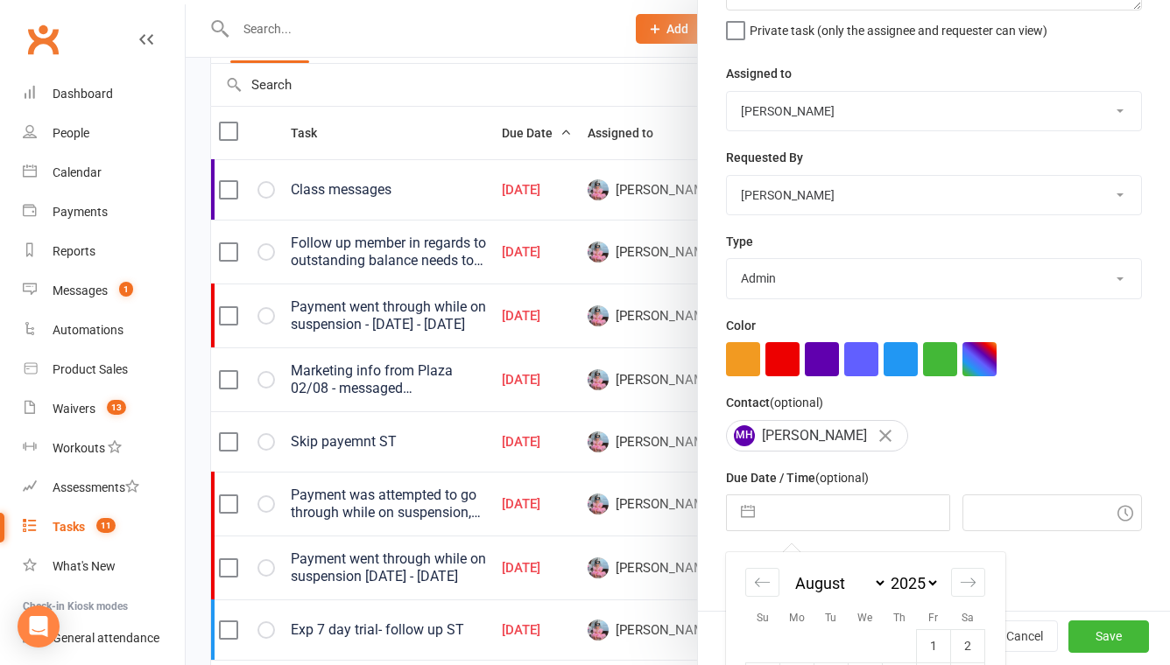
click at [817, 506] on input "text" at bounding box center [855, 512] width 185 height 35
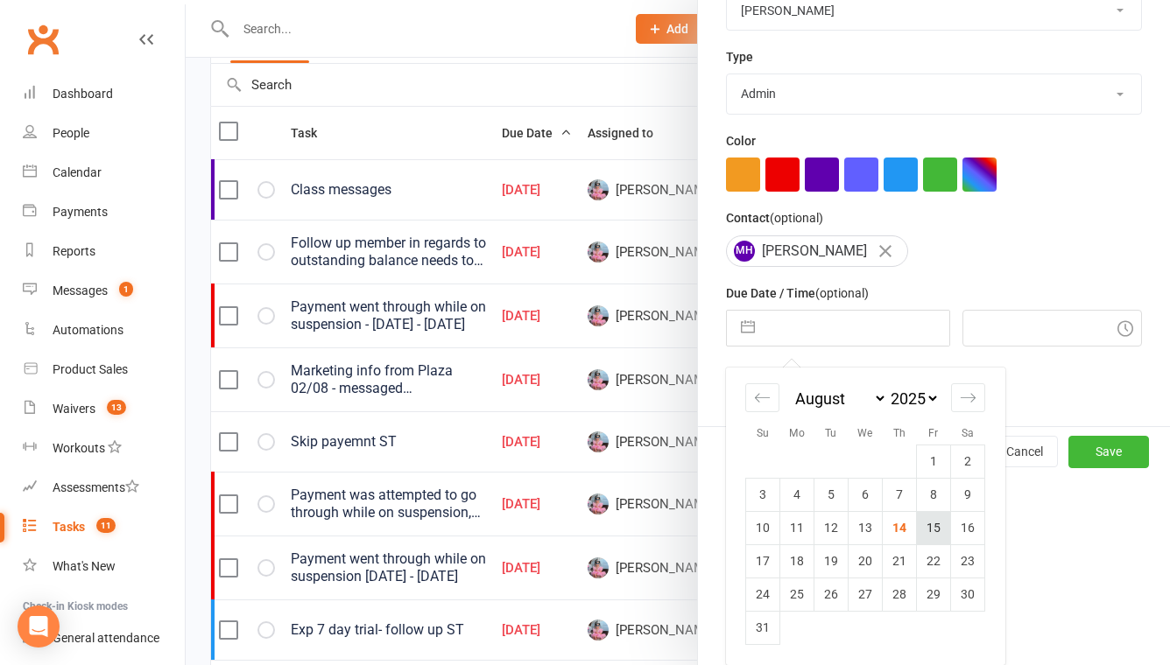
click at [925, 528] on td "15" at bounding box center [934, 527] width 34 height 33
type input "15 Aug 2025"
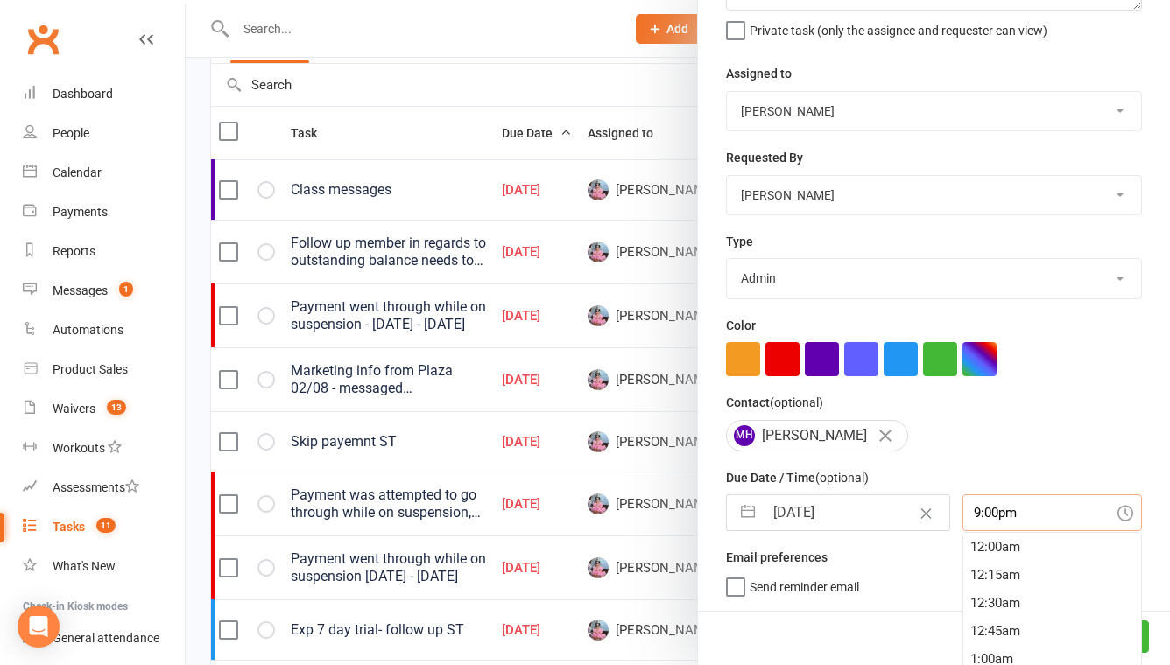
click at [996, 508] on div "9:00pm 12:00am 12:15am 12:30am 12:45am 1:00am 1:15am 1:30am 1:45am 2:00am 2:15a…" at bounding box center [1051, 513] width 179 height 37
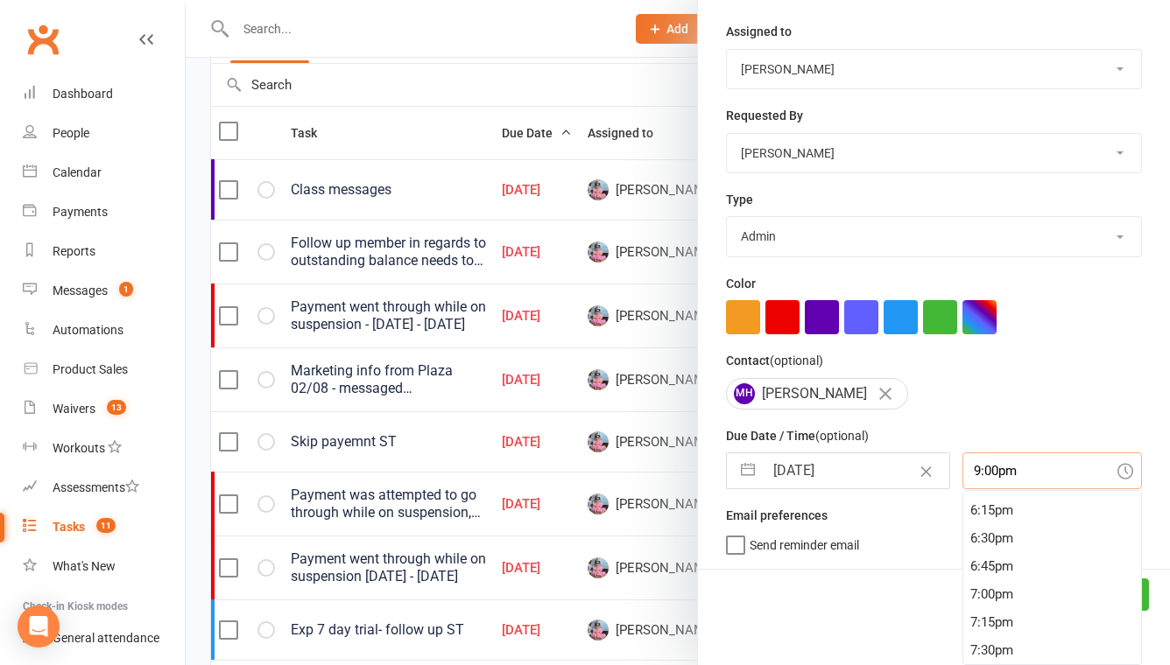
scroll to position [1978, 0]
click at [996, 508] on div "5:45pm" at bounding box center [1052, 516] width 178 height 28
type input "5:45pm"
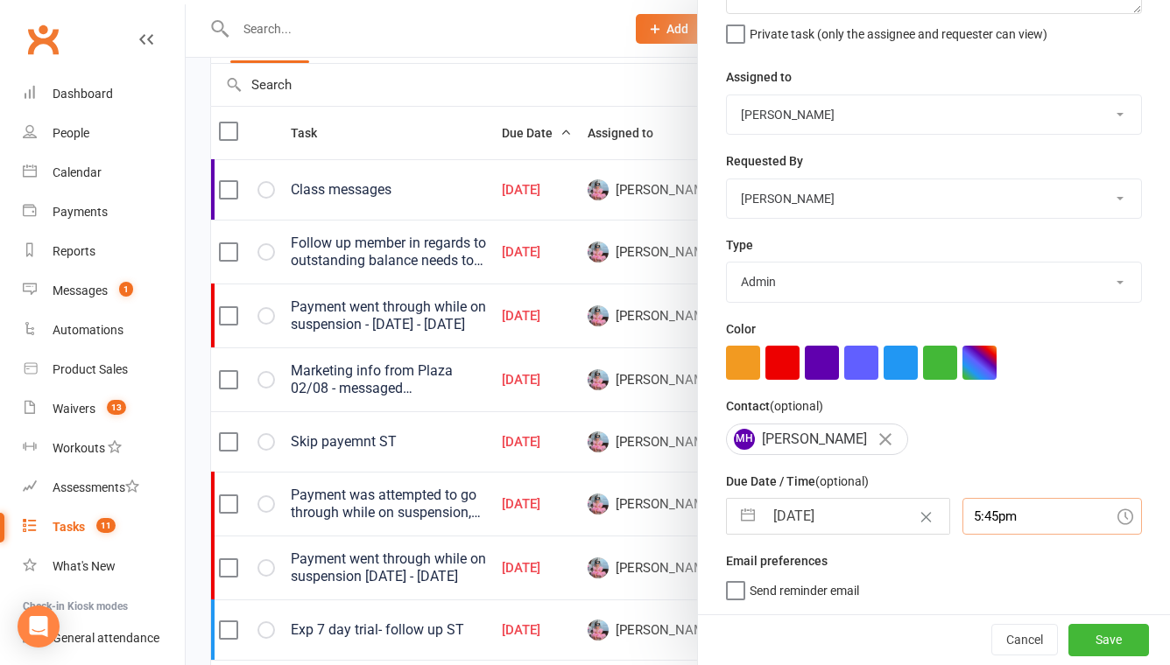
scroll to position [397, 0]
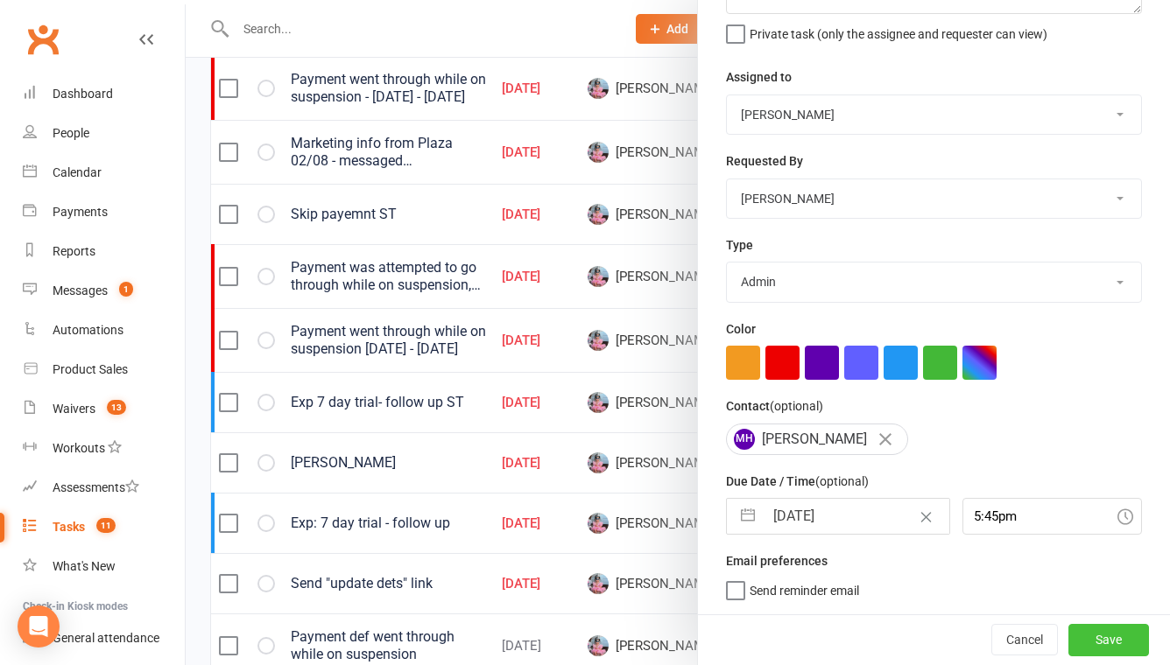
click at [1111, 631] on button "Save" at bounding box center [1108, 640] width 81 height 32
select select "started"
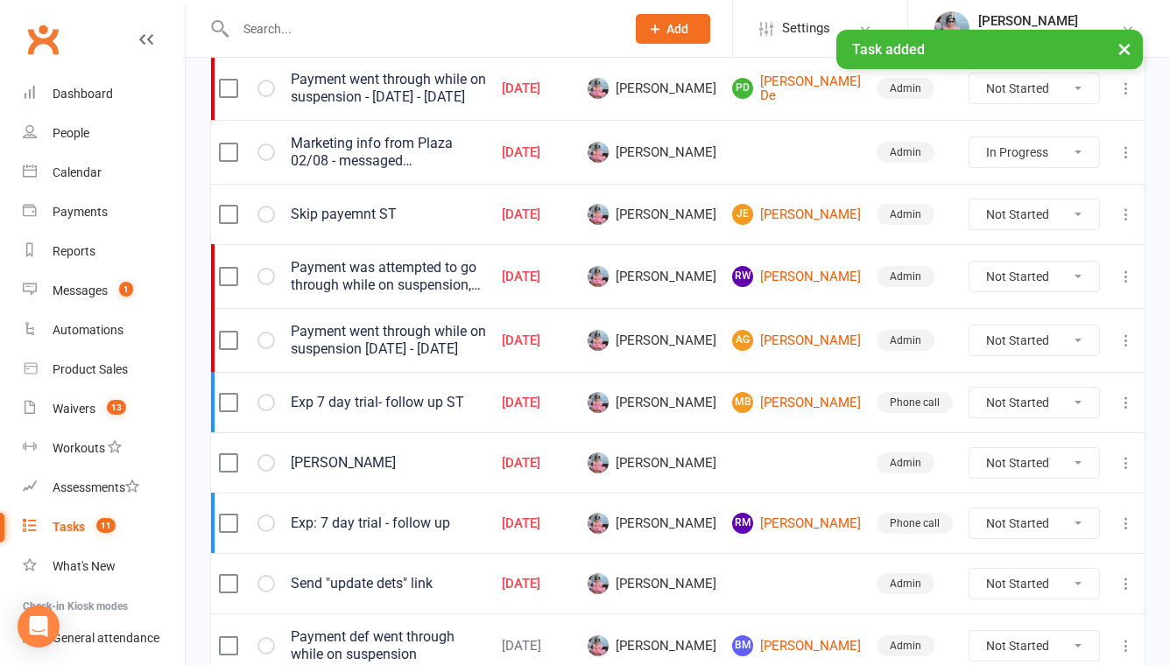
select select "started"
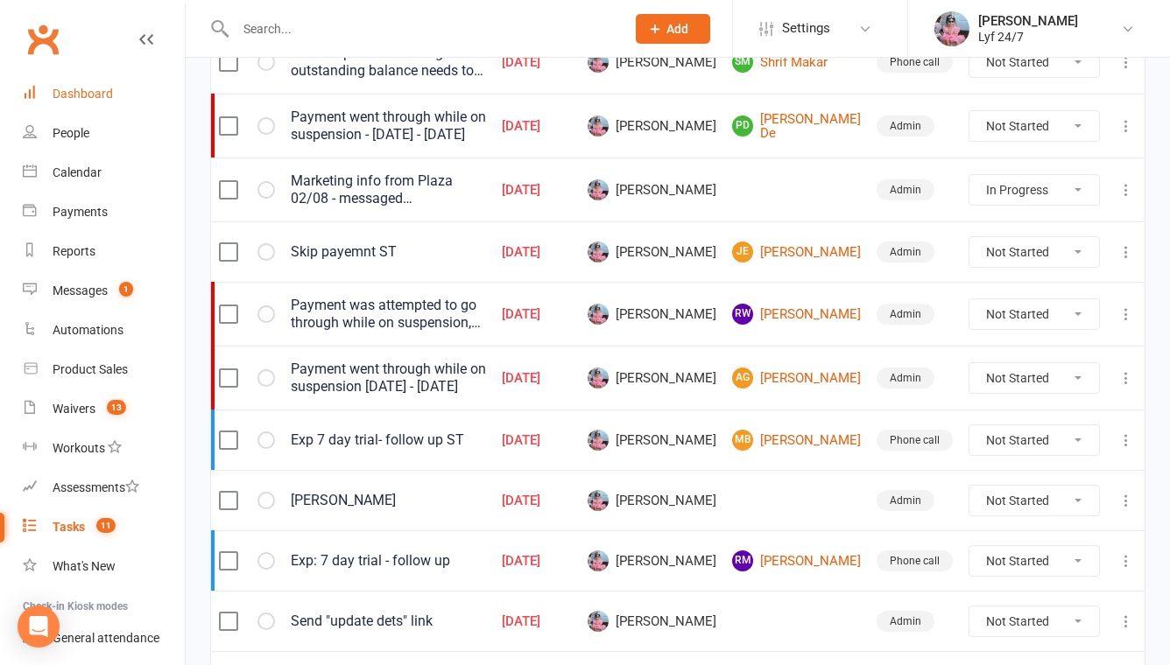
scroll to position [0, 0]
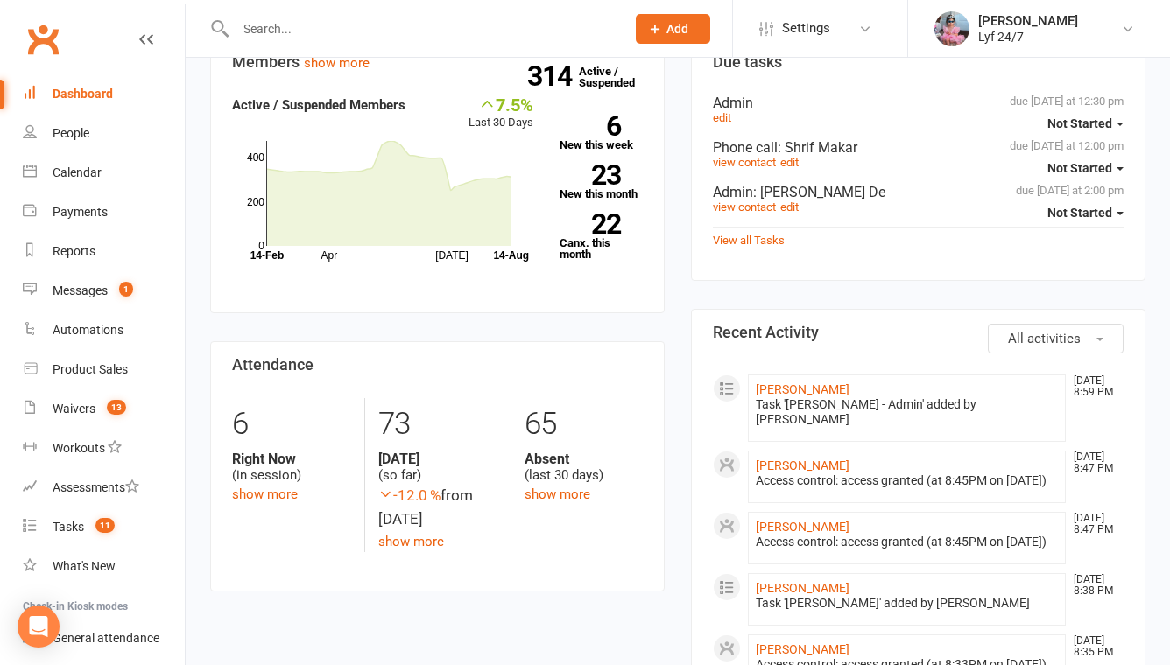
scroll to position [242, 0]
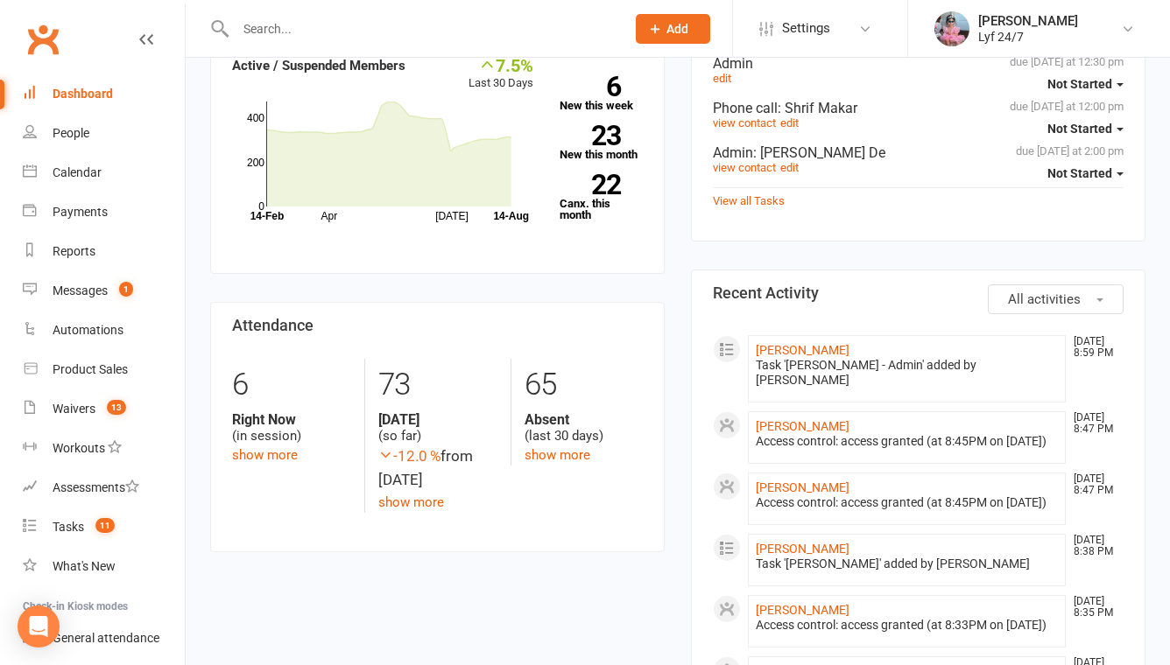
click at [1020, 312] on button "All activities" at bounding box center [1055, 300] width 136 height 30
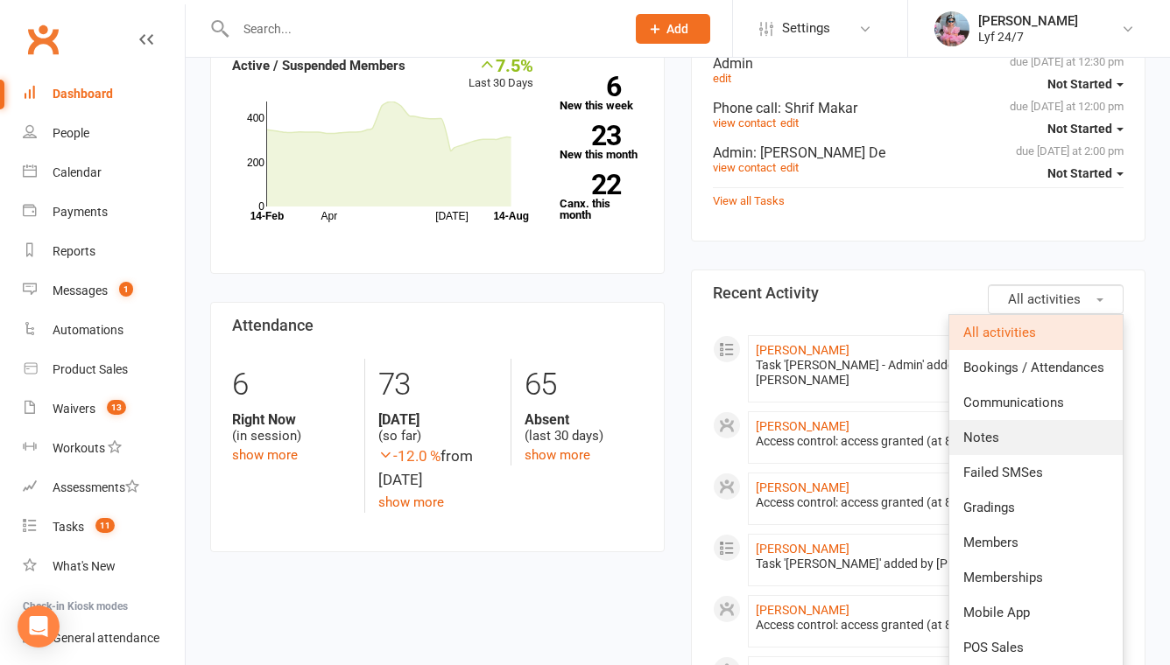
click at [997, 442] on span "Notes" at bounding box center [981, 438] width 36 height 16
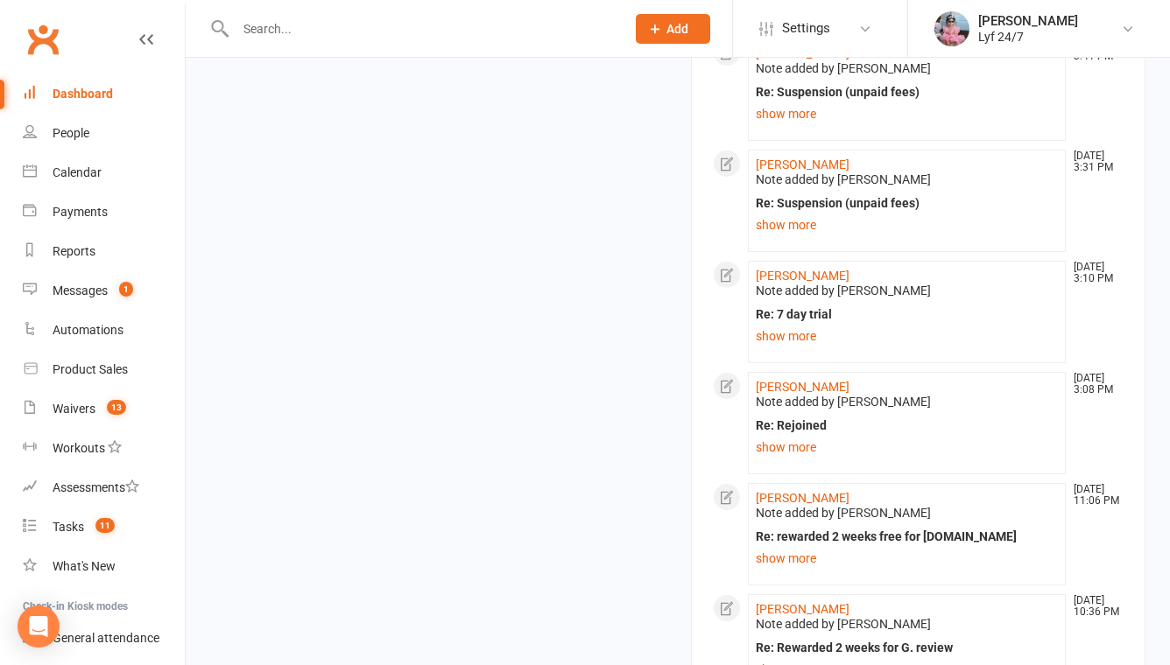
scroll to position [1837, 0]
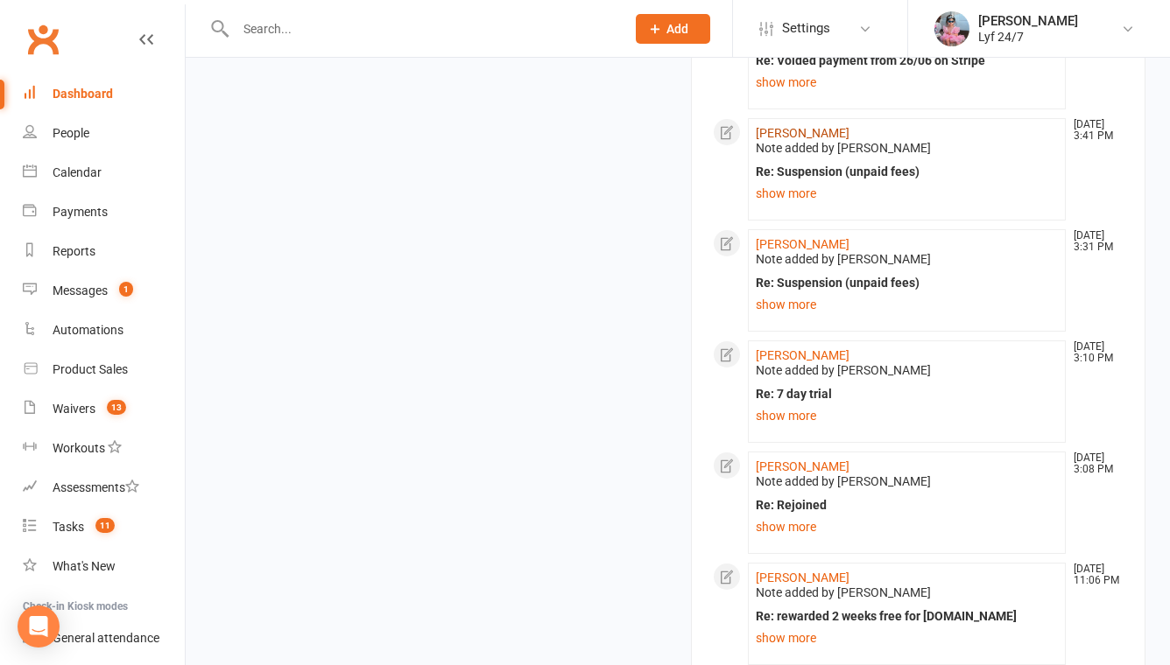
click at [795, 140] on link "Sai Swaroop A Rai" at bounding box center [802, 133] width 94 height 14
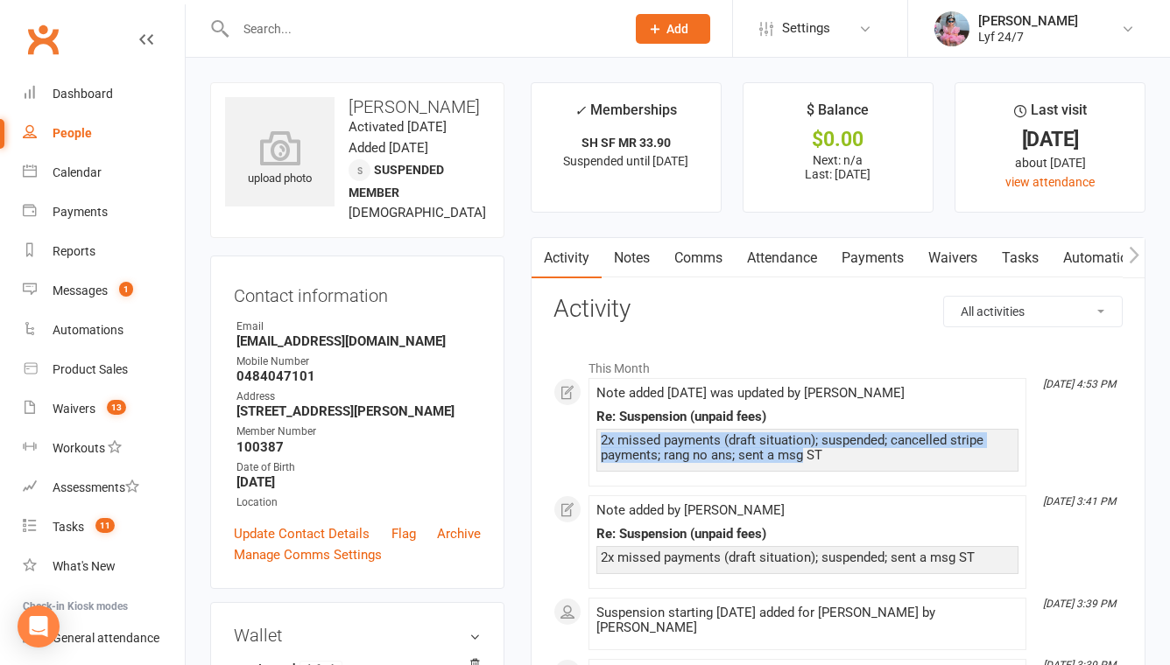
drag, startPoint x: 804, startPoint y: 455, endPoint x: 594, endPoint y: 445, distance: 210.4
click at [594, 445] on li "Aug 14, 4:53 PM Note added 14 Aug 2025 was updated by Shali Thevarasan Re: Susp…" at bounding box center [807, 432] width 438 height 109
copy div "2x missed payments (draft situation); suspended; cancelled stripe payments; ran…"
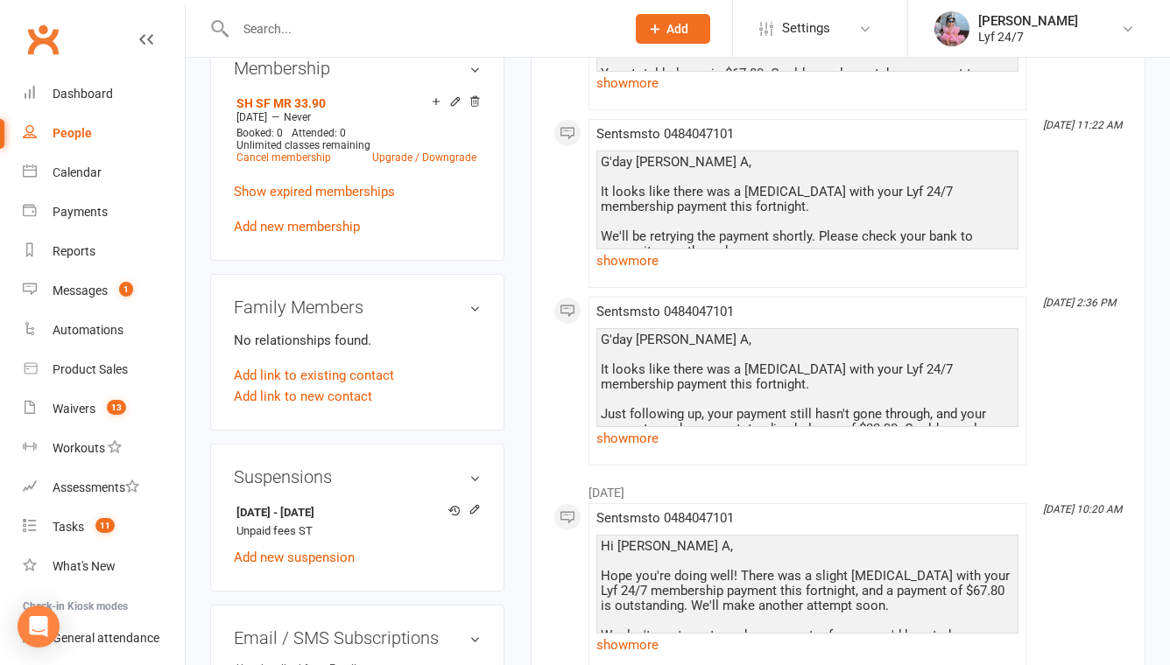
scroll to position [735, 0]
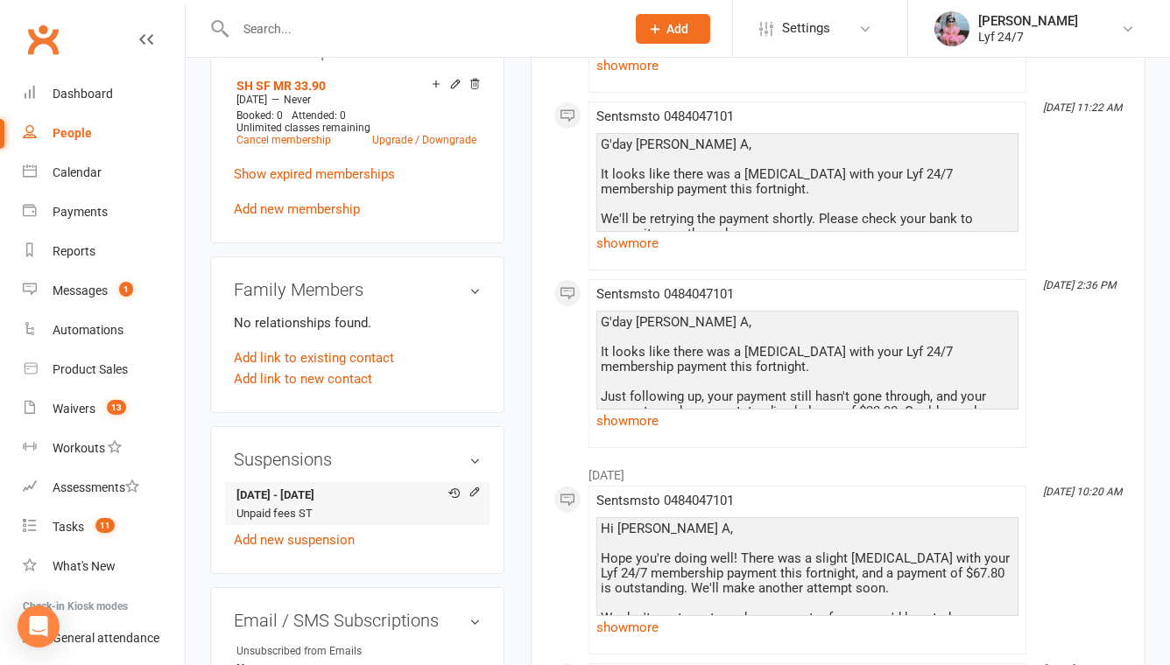
drag, startPoint x: 382, startPoint y: 493, endPoint x: 235, endPoint y: 493, distance: 146.2
click at [236, 493] on strong "14 Aug 2025 - 25 Sep 2025" at bounding box center [353, 496] width 235 height 18
copy strong "14 Aug 2025 - 25 Sep 2025"
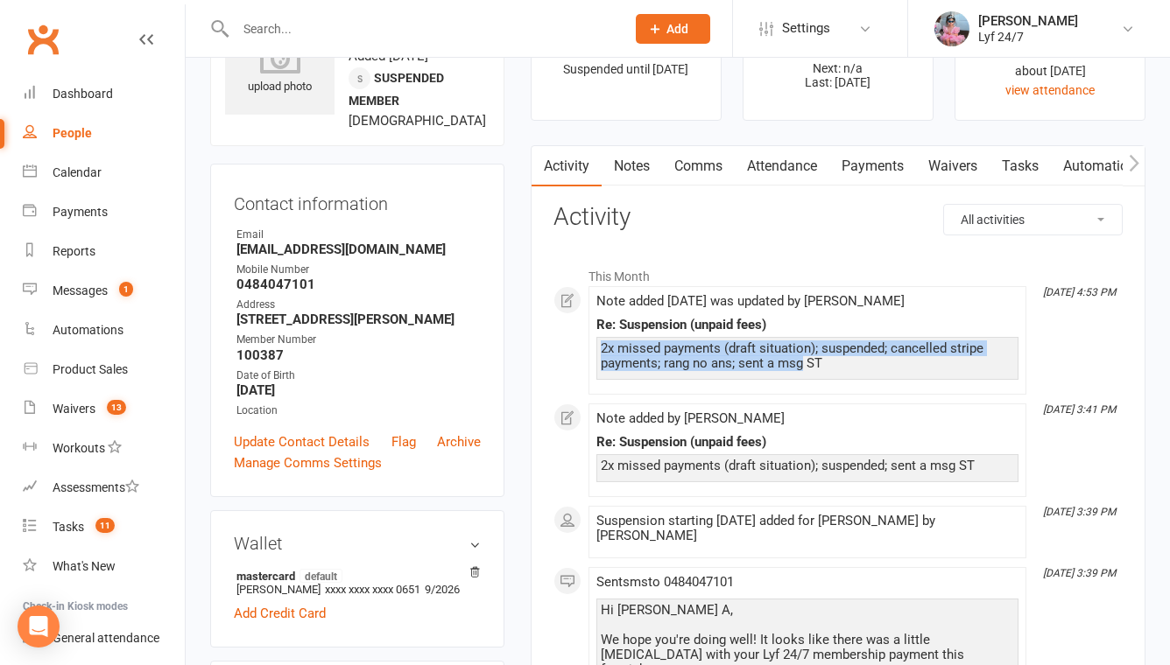
scroll to position [0, 0]
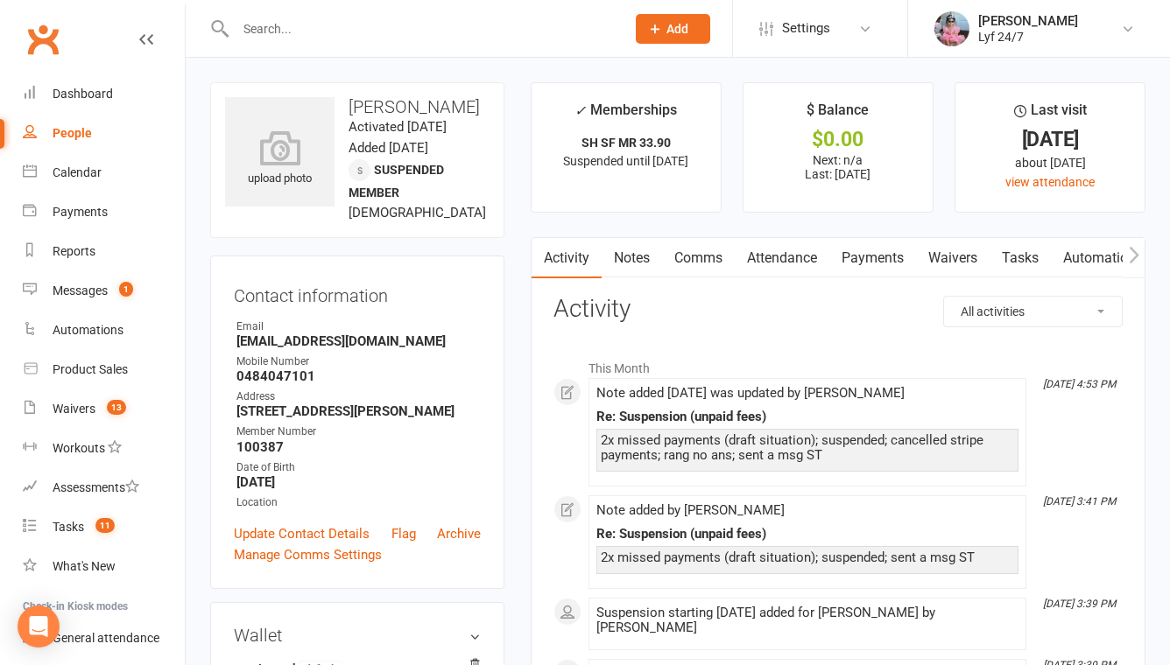
click at [401, 99] on h3 "Sai Swaroop A Rai" at bounding box center [357, 106] width 264 height 19
copy h3 "Sai Swaroop A Rai"
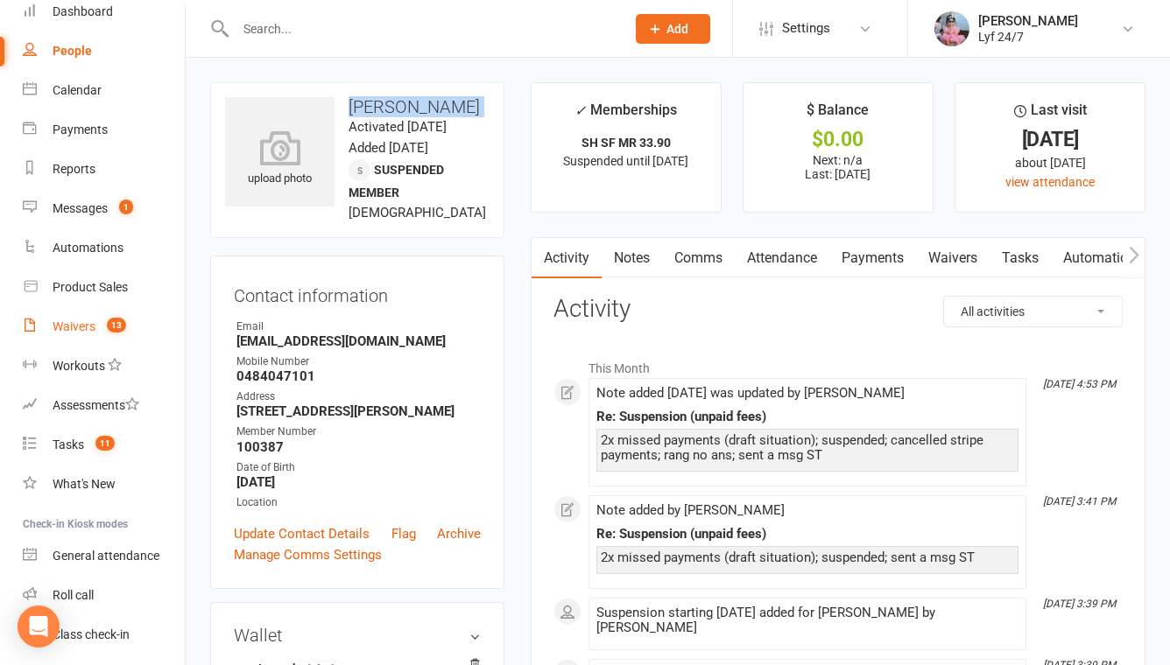
scroll to position [83, 0]
click at [91, 171] on div "Reports" at bounding box center [74, 168] width 43 height 14
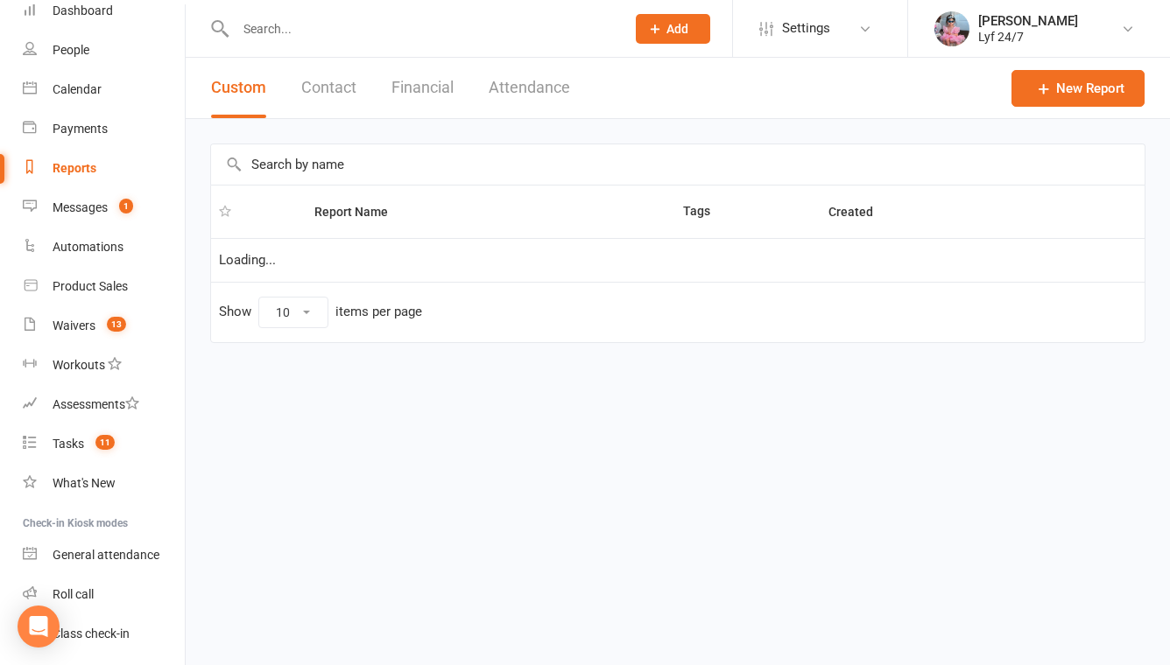
select select "100"
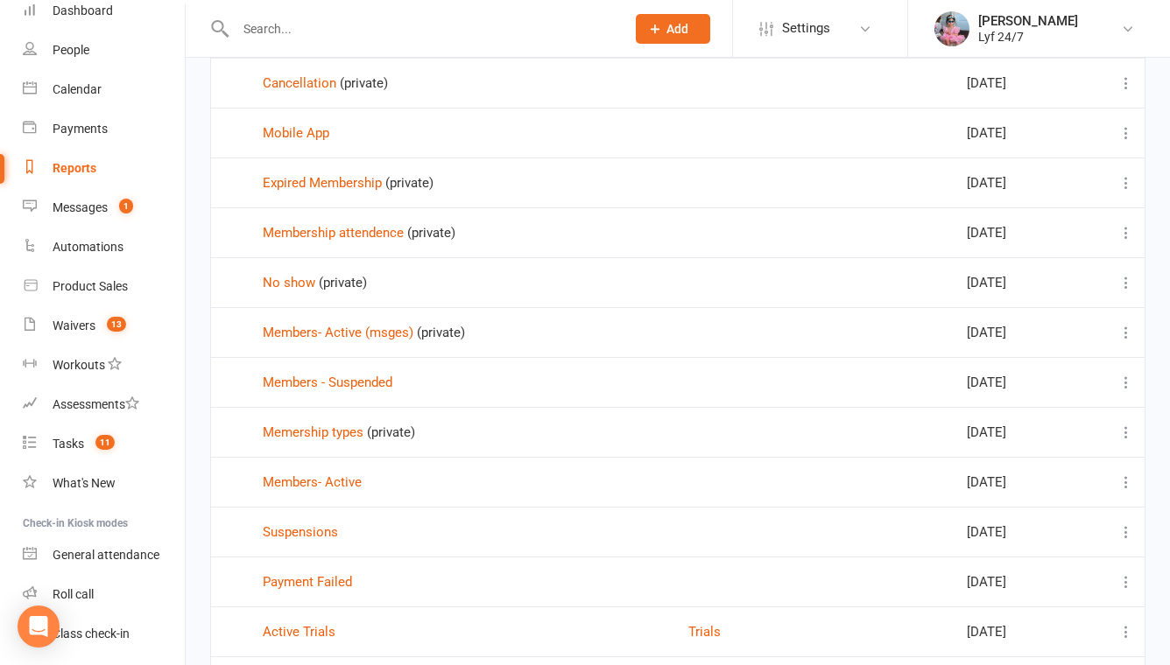
scroll to position [483, 0]
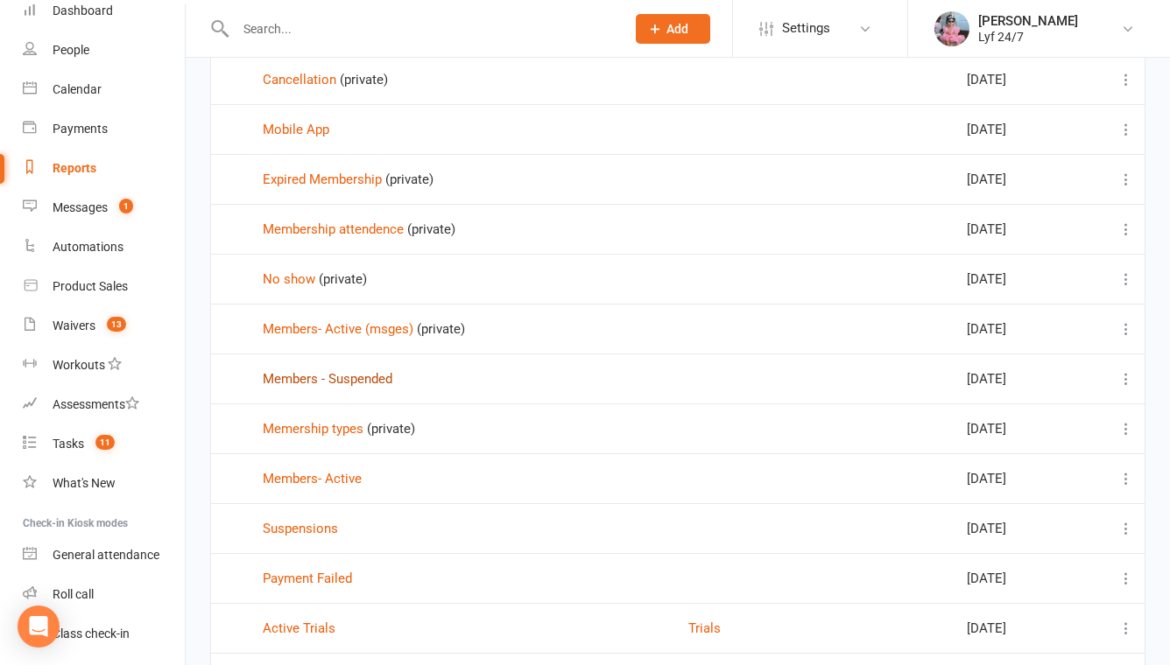
click at [348, 377] on link "Members - Suspended" at bounding box center [328, 379] width 130 height 16
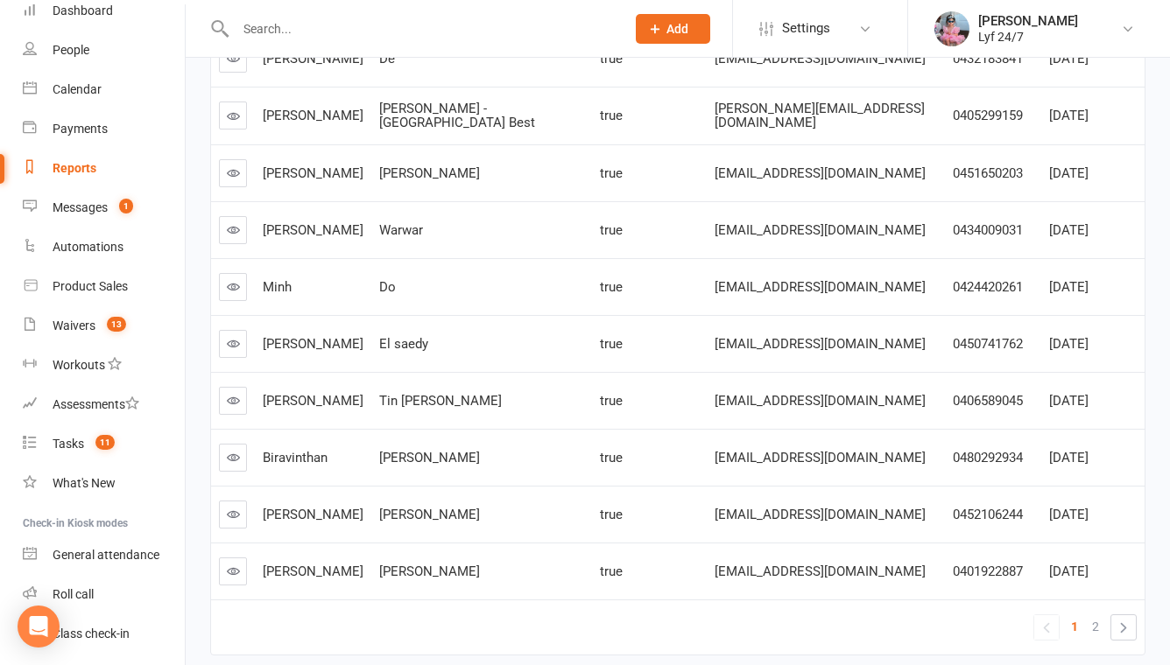
scroll to position [326, 0]
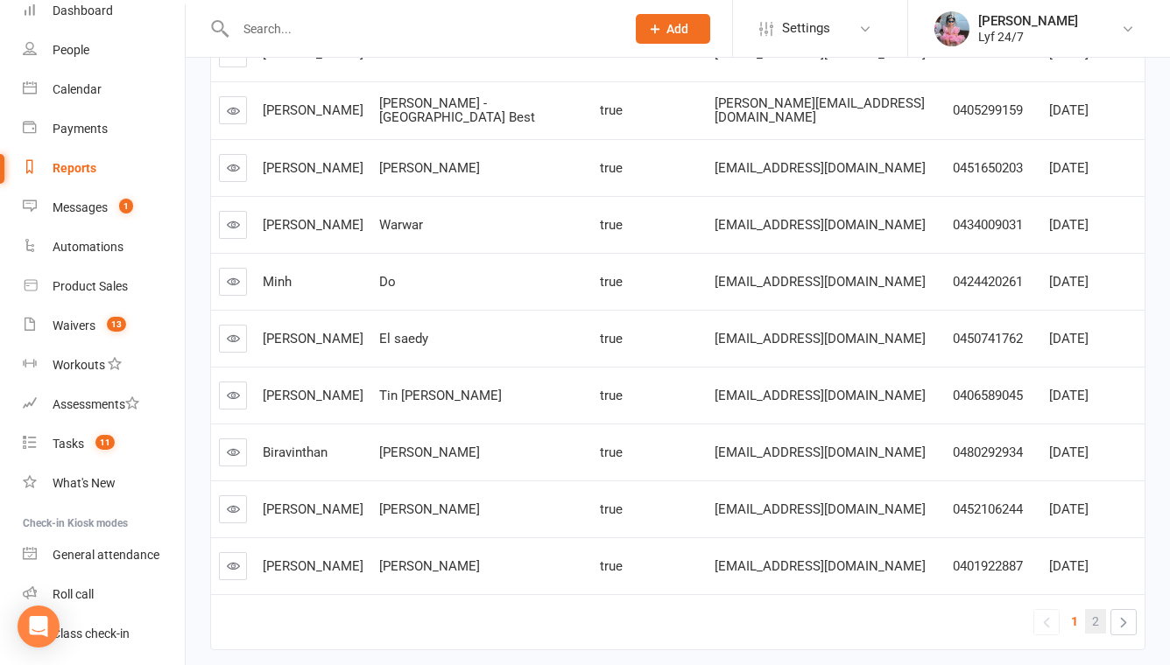
click at [1089, 615] on link "2" at bounding box center [1095, 621] width 21 height 25
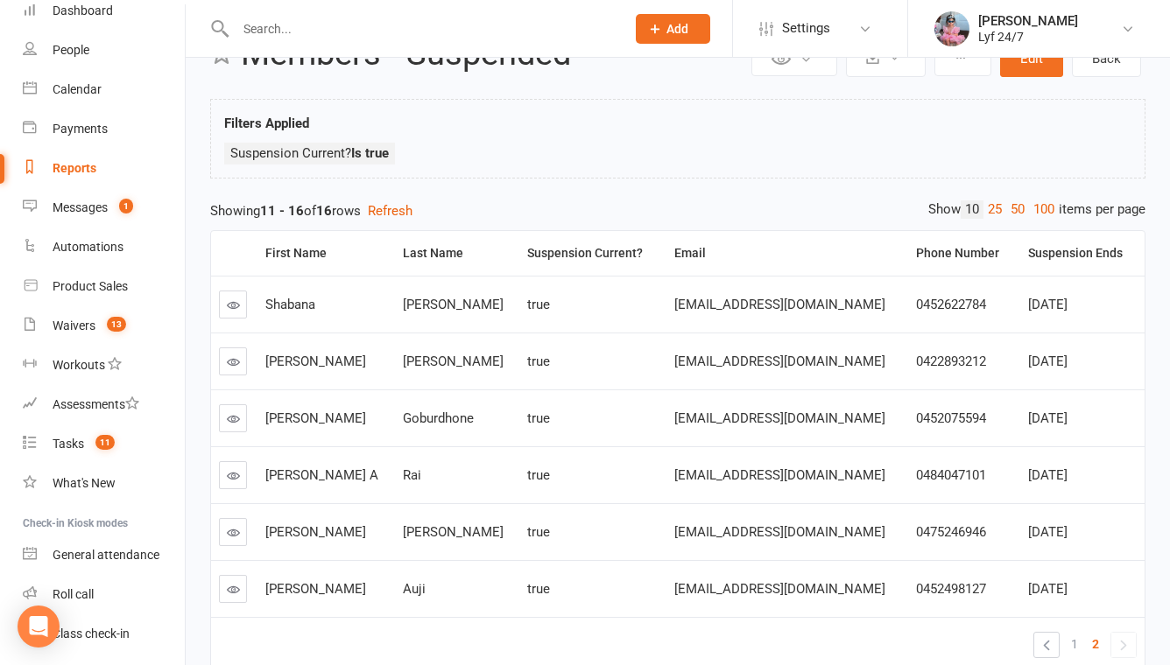
scroll to position [0, 0]
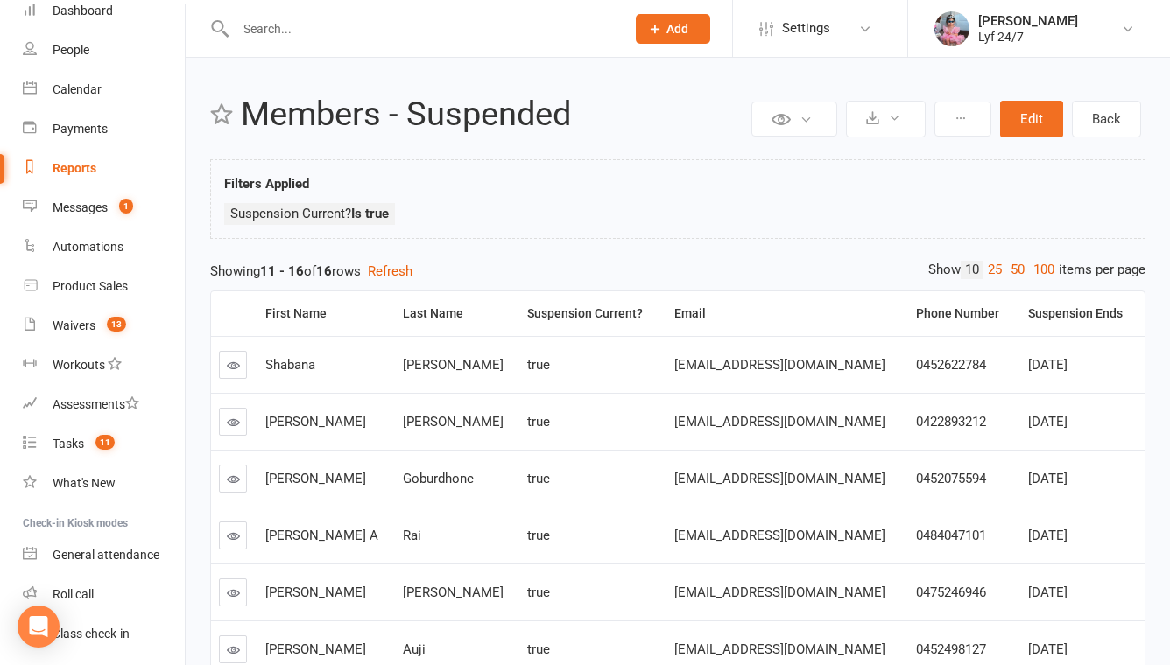
click at [386, 22] on input "text" at bounding box center [421, 29] width 383 height 25
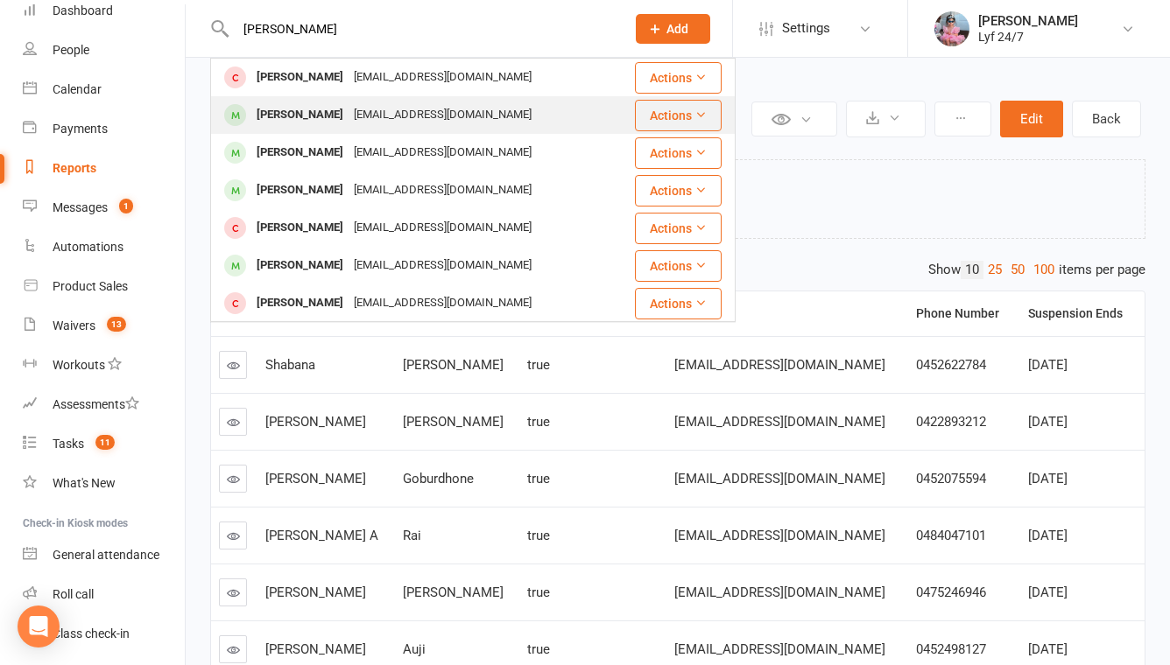
type input "prasanna"
click at [348, 113] on div "Prassanna Srinivasan" at bounding box center [299, 114] width 97 height 25
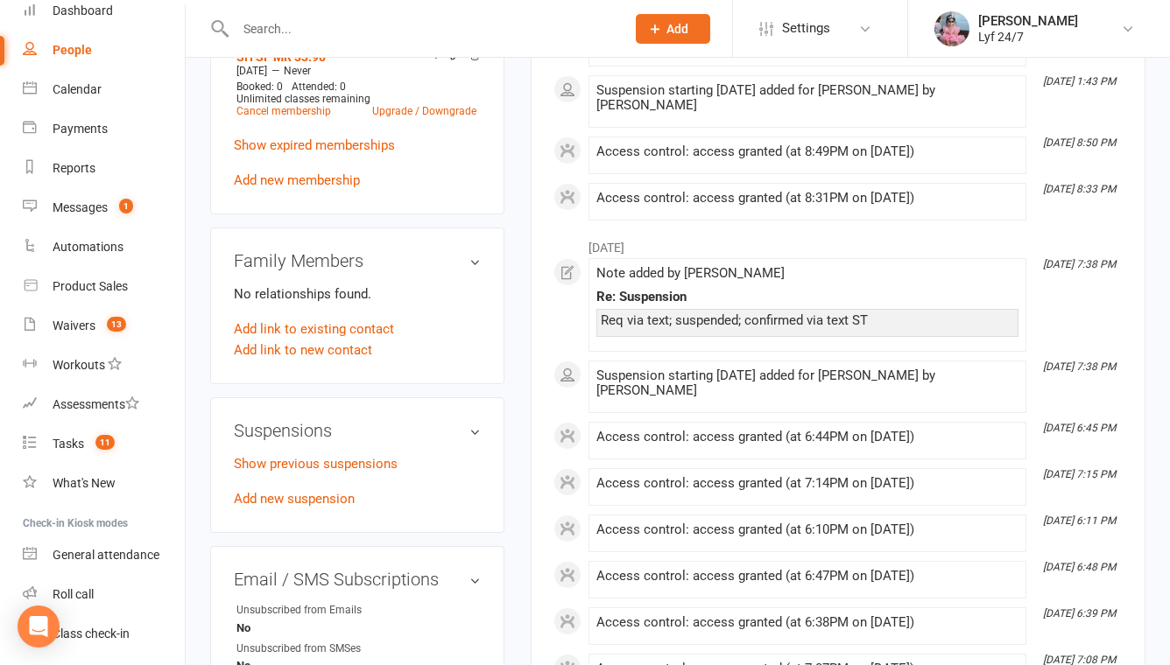
scroll to position [783, 0]
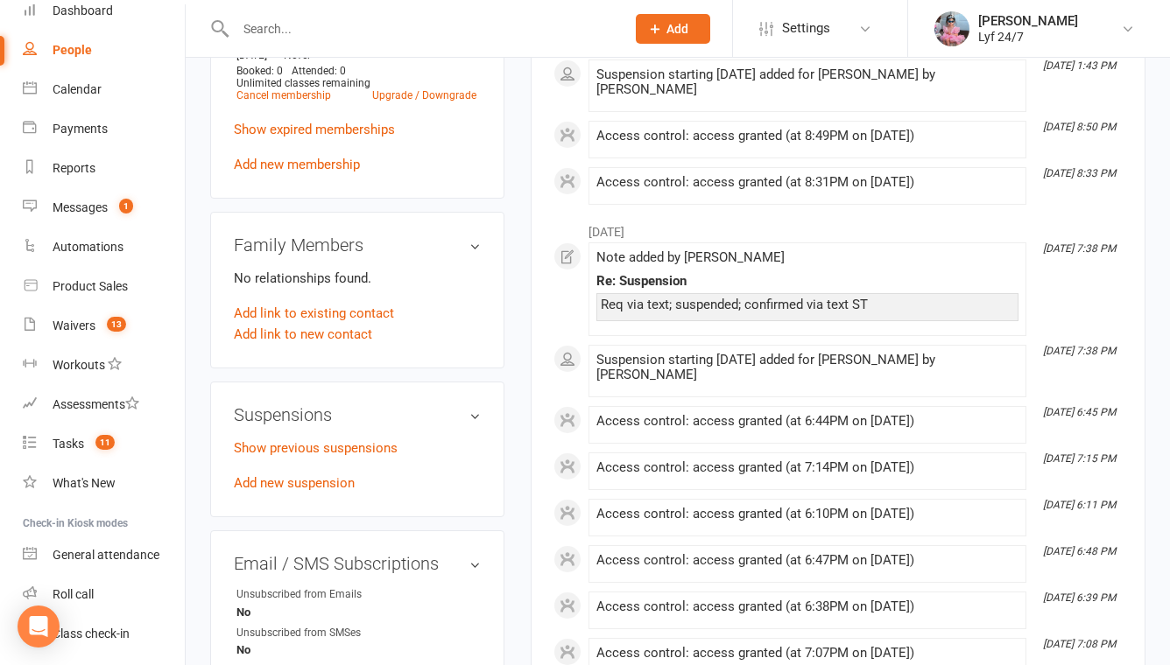
click at [276, 459] on p "Show previous suspensions" at bounding box center [357, 448] width 247 height 21
click at [280, 456] on link "Show previous suspensions" at bounding box center [316, 448] width 164 height 16
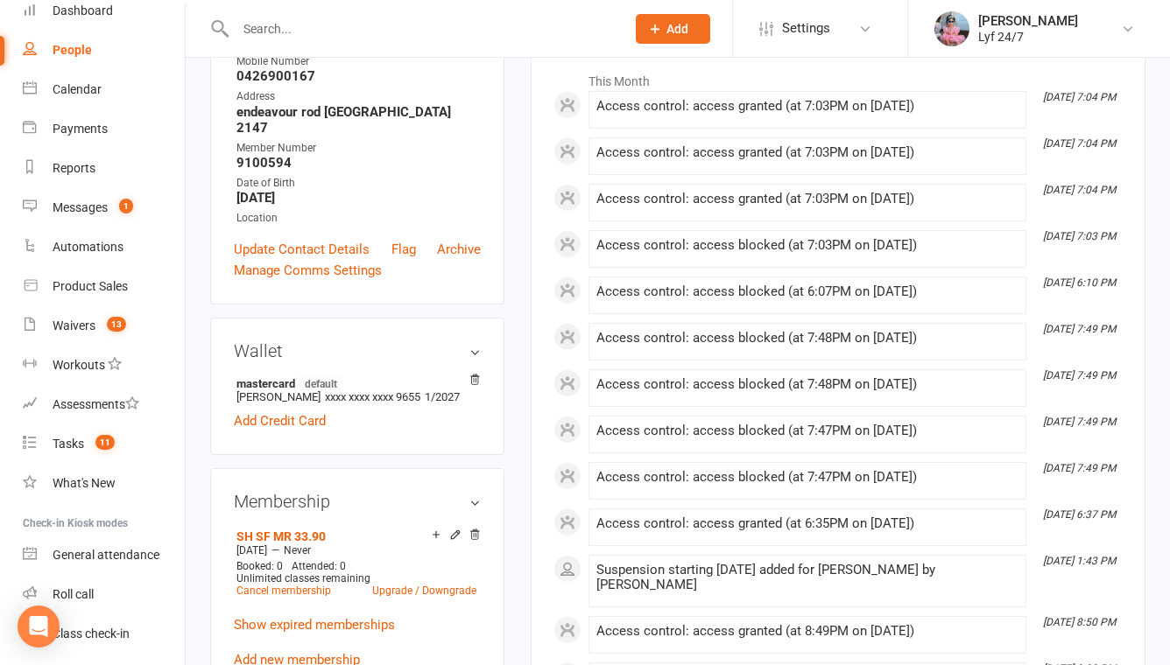
scroll to position [0, 0]
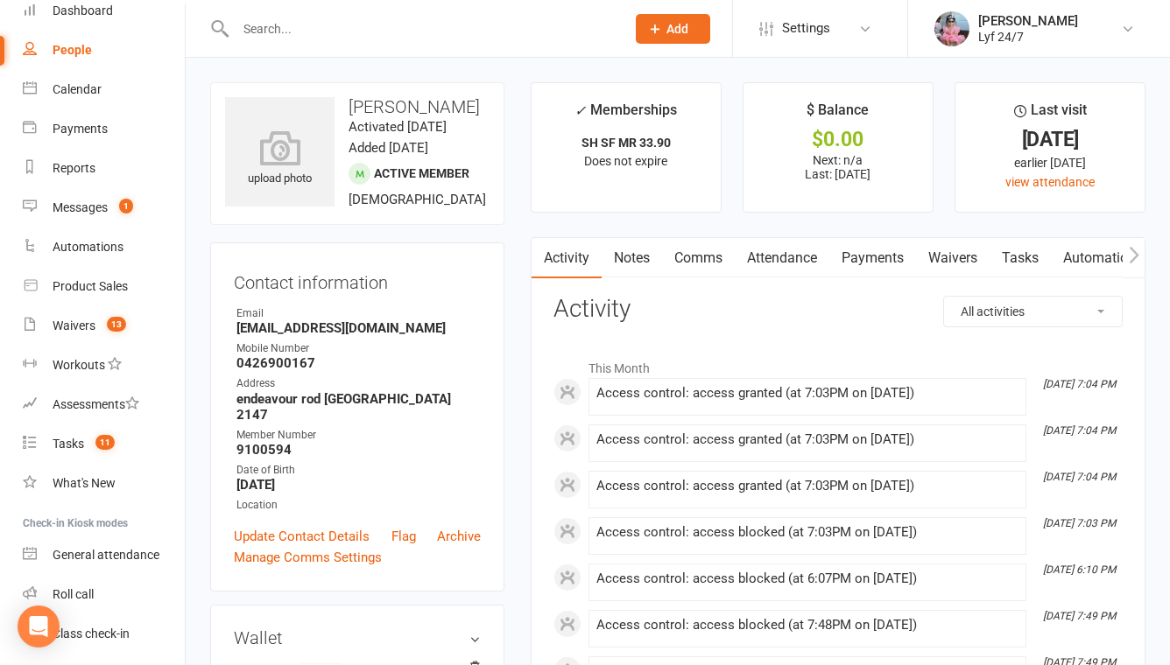
drag, startPoint x: 351, startPoint y: 108, endPoint x: 425, endPoint y: 123, distance: 75.2
click at [425, 116] on h3 "Prassanna Srinivasan" at bounding box center [357, 106] width 264 height 19
copy h3 "Prassanna Srinivasan"
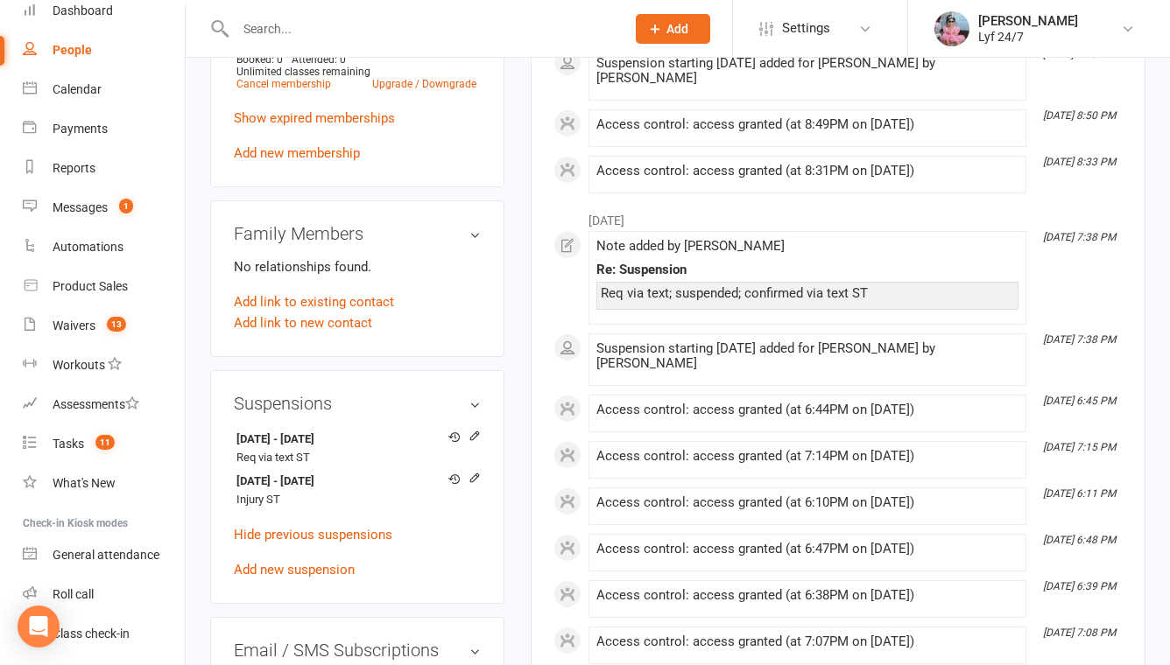
scroll to position [798, 0]
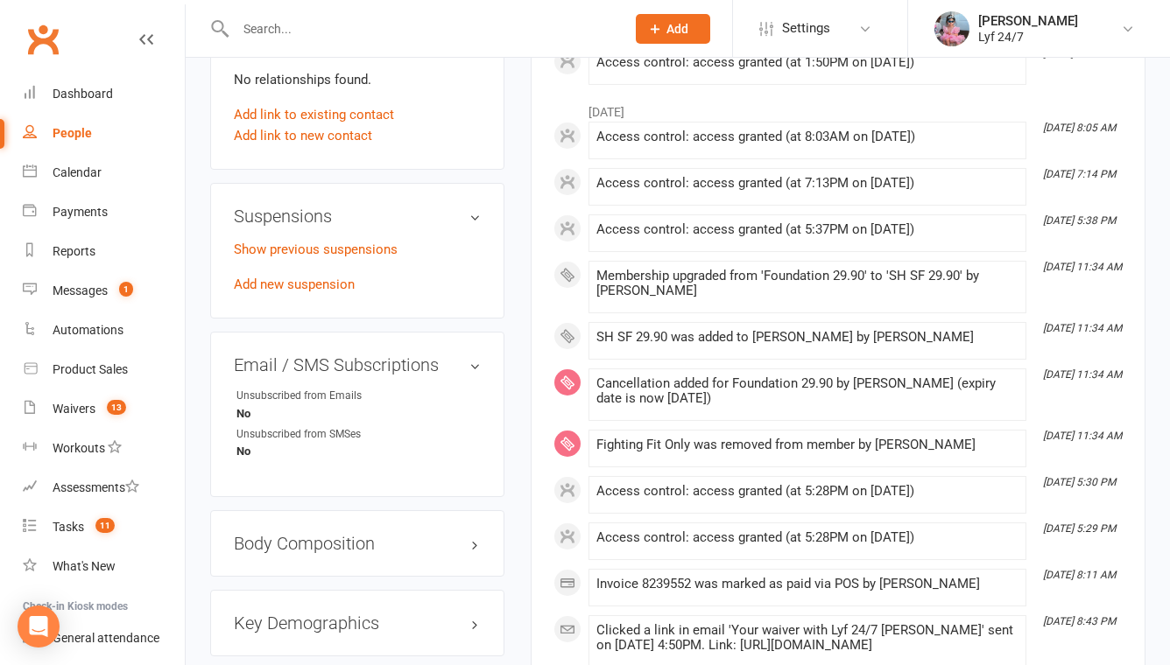
scroll to position [812, 0]
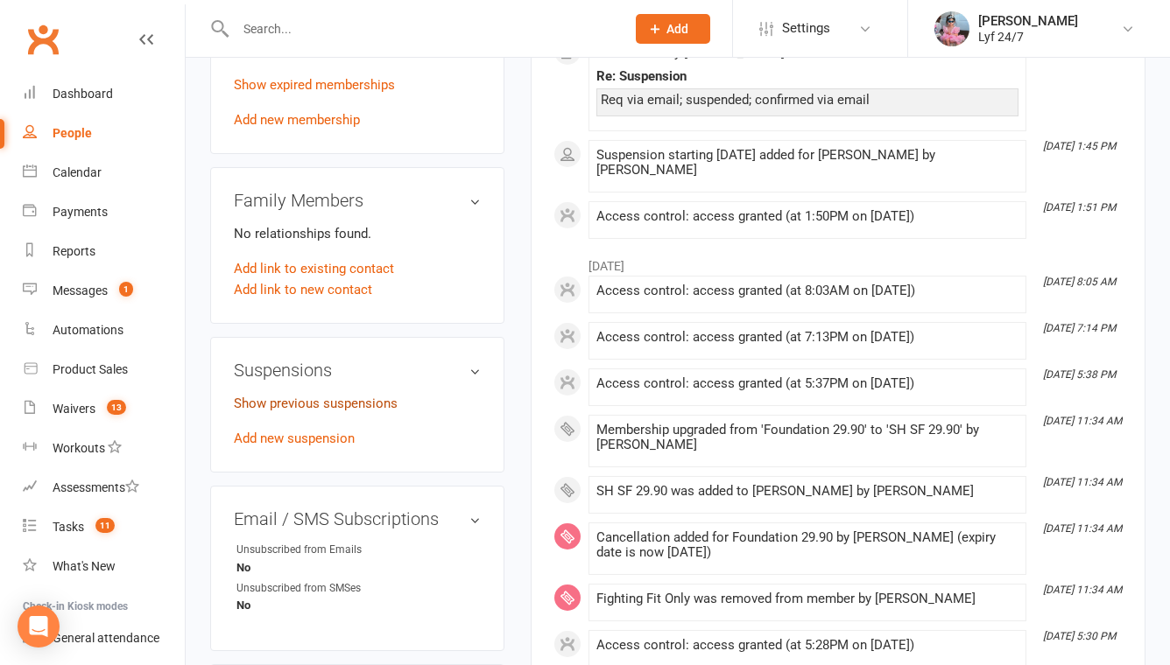
click at [304, 411] on link "Show previous suspensions" at bounding box center [316, 404] width 164 height 16
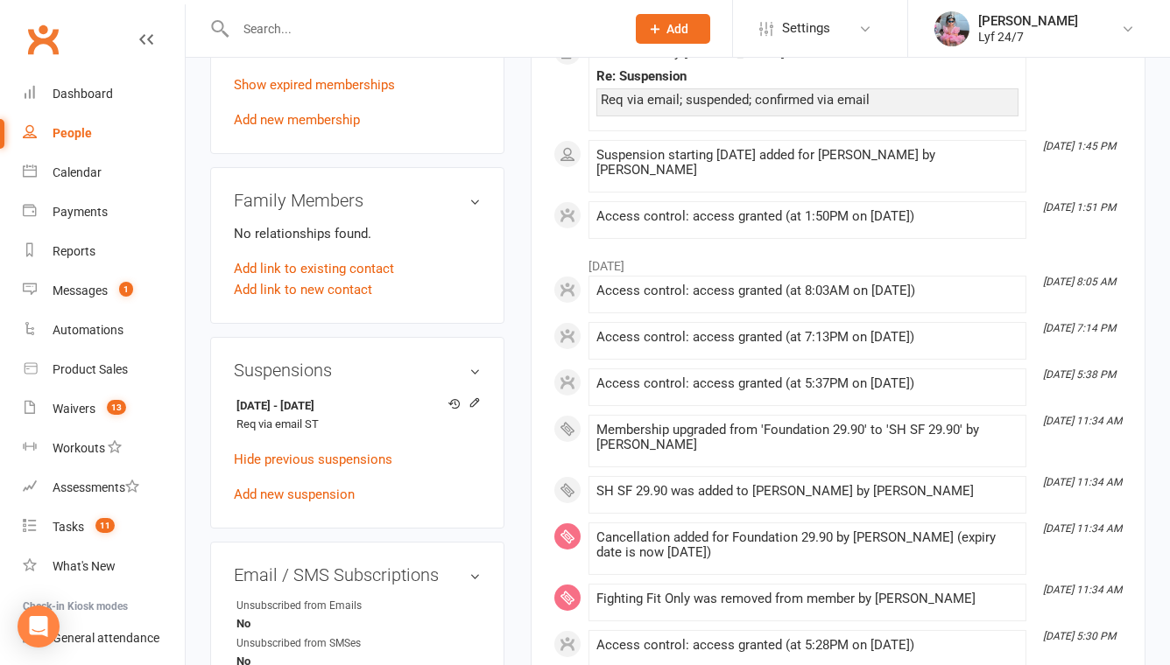
drag, startPoint x: 374, startPoint y: 458, endPoint x: 224, endPoint y: 457, distance: 149.7
click at [224, 457] on div "Suspensions 15 Jul 2025 - 2 Aug 2025 Req via email ST Hide previous suspensions…" at bounding box center [357, 433] width 294 height 192
copy strong "15 Jul 2025 - 2 Aug 2025"
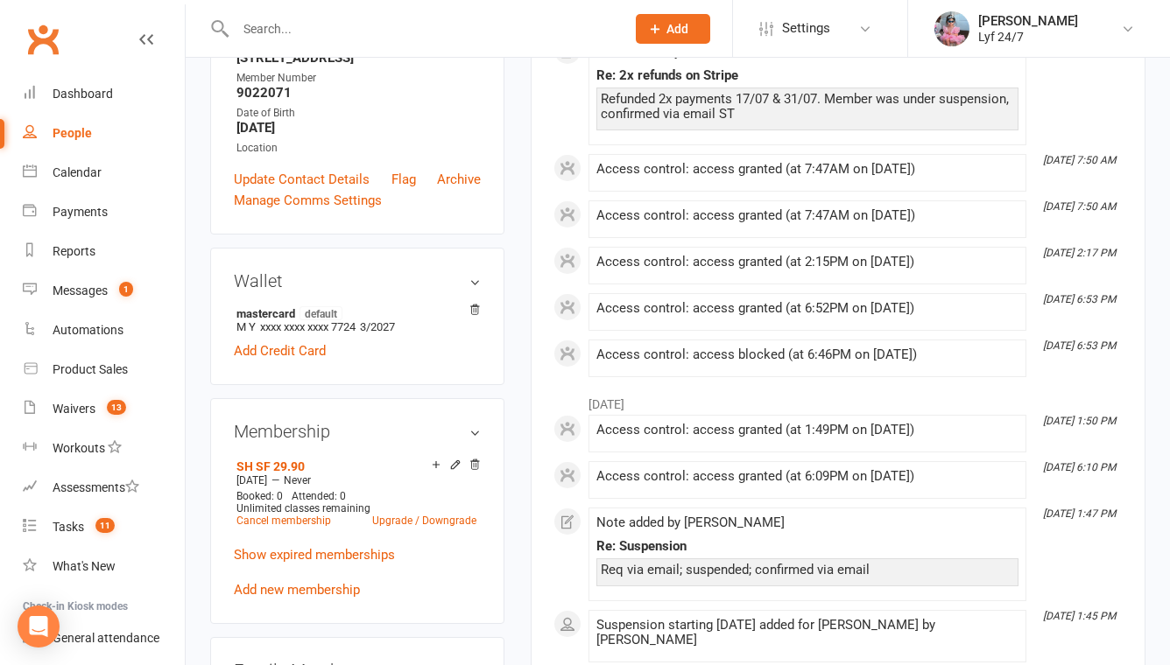
scroll to position [0, 0]
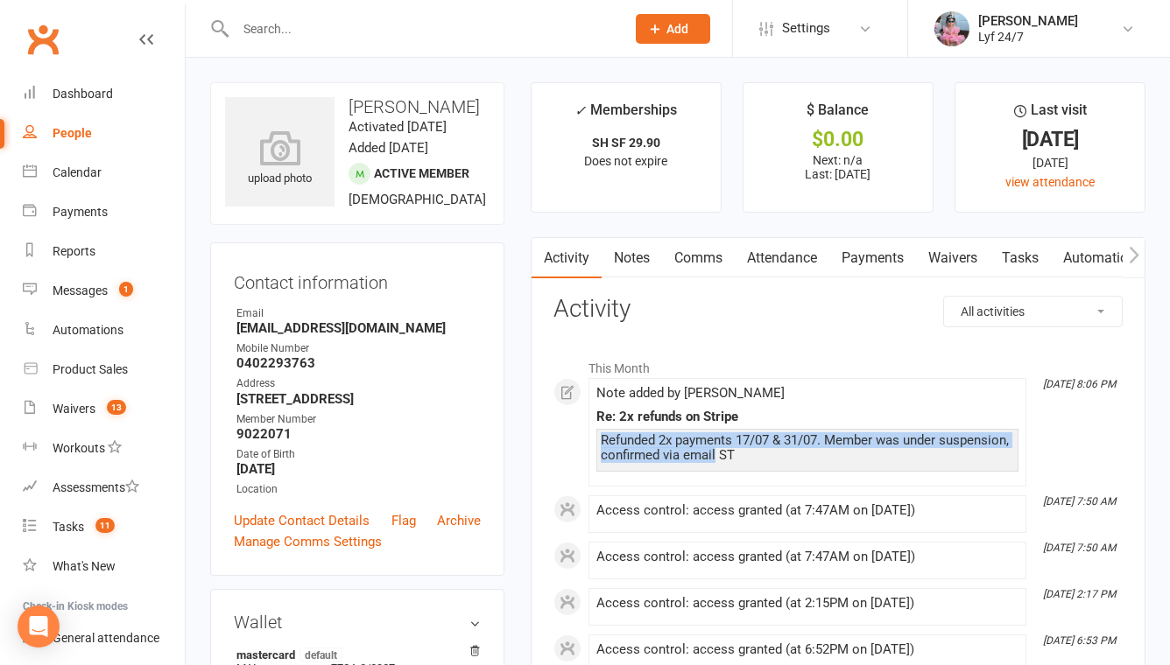
drag, startPoint x: 601, startPoint y: 434, endPoint x: 789, endPoint y: 451, distance: 188.1
click at [789, 451] on div "Refunded 2x payments 17/07 & 31/07. Member was under suspension, confirmed via …" at bounding box center [807, 448] width 413 height 30
copy div "Refunded 2x payments 17/07 & 31/07. Member was under suspension, confirmed via …"
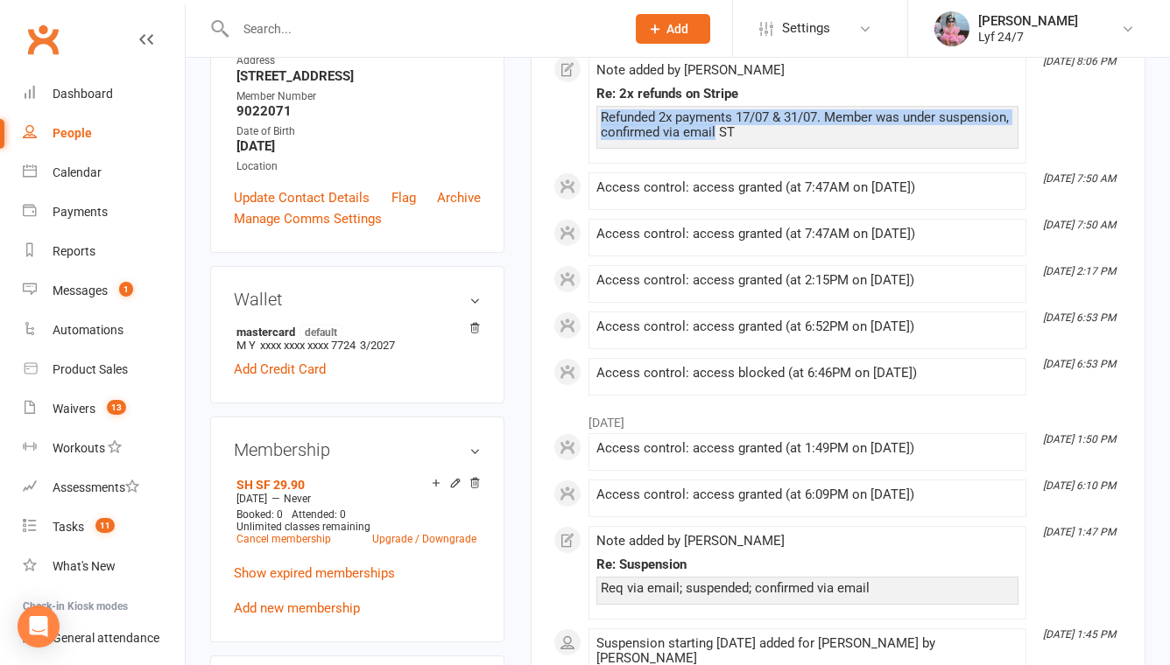
scroll to position [301, 0]
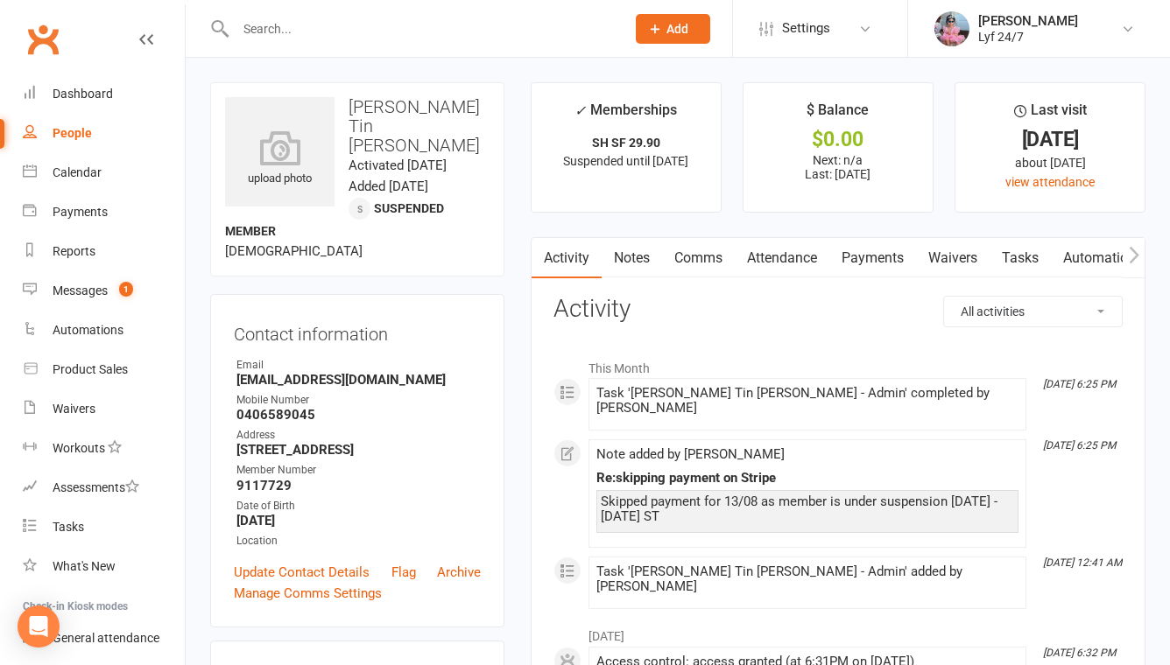
click at [392, 105] on h3 "[PERSON_NAME] Tin [PERSON_NAME]" at bounding box center [357, 126] width 264 height 58
click at [442, 105] on h3 "[PERSON_NAME] Tin [PERSON_NAME]" at bounding box center [357, 126] width 264 height 58
click at [442, 105] on h3 "Maung Tin maung" at bounding box center [357, 126] width 264 height 58
copy h3 "Maung Tin maung"
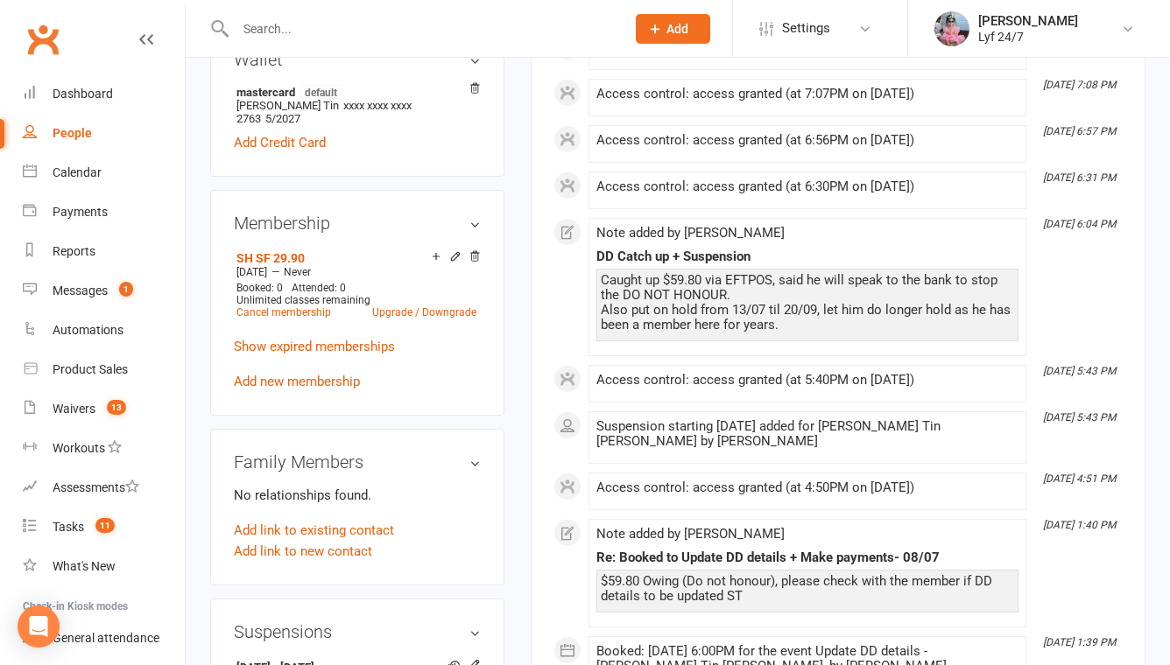
scroll to position [961, 0]
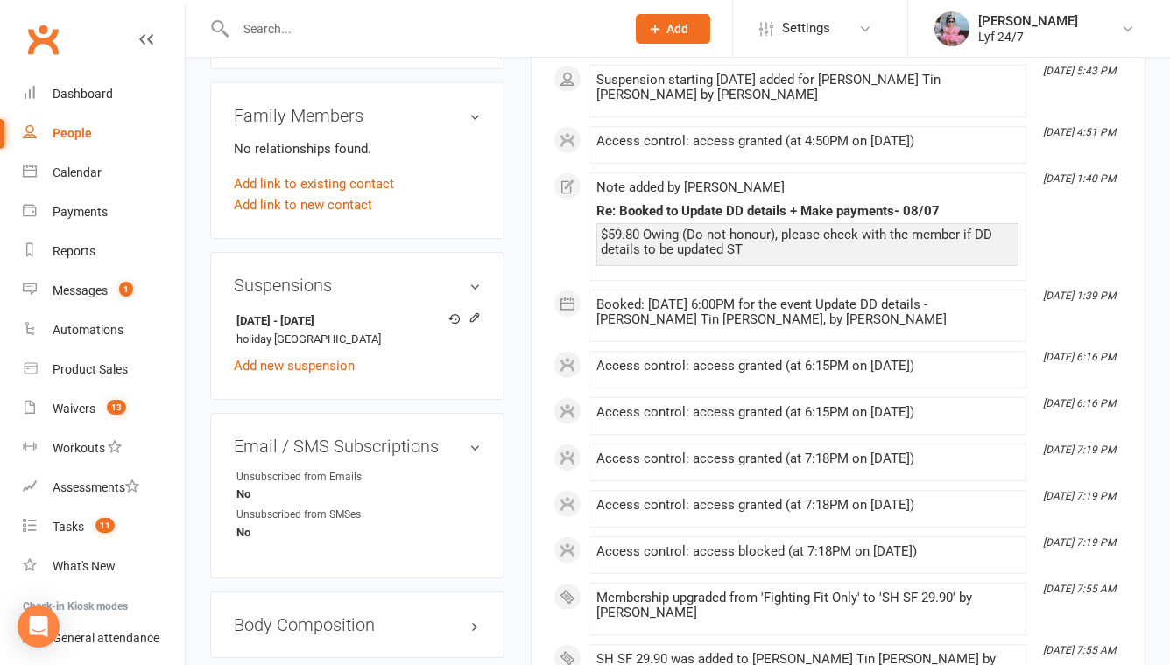
drag, startPoint x: 377, startPoint y: 285, endPoint x: 229, endPoint y: 285, distance: 147.9
click at [229, 285] on div "Suspensions 13 Jul 2025 - 20 Sep 2025 holiday thailand Add new suspension" at bounding box center [357, 326] width 294 height 148
copy strong "13 Jul 2025 - 20 Sep 2025"
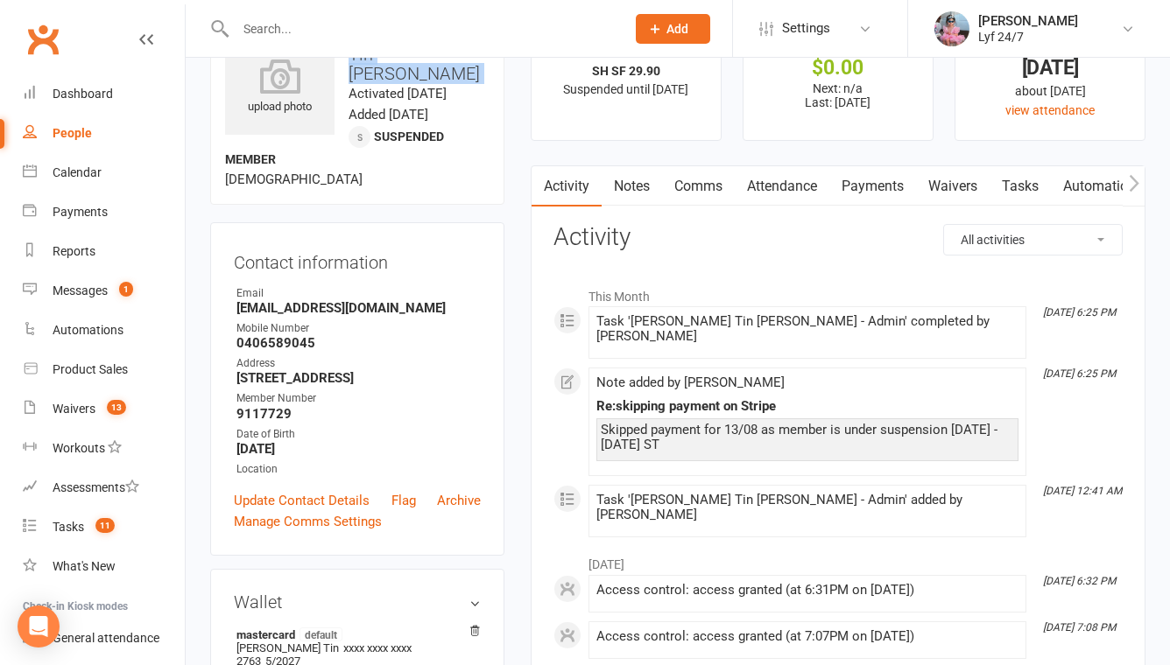
scroll to position [0, 0]
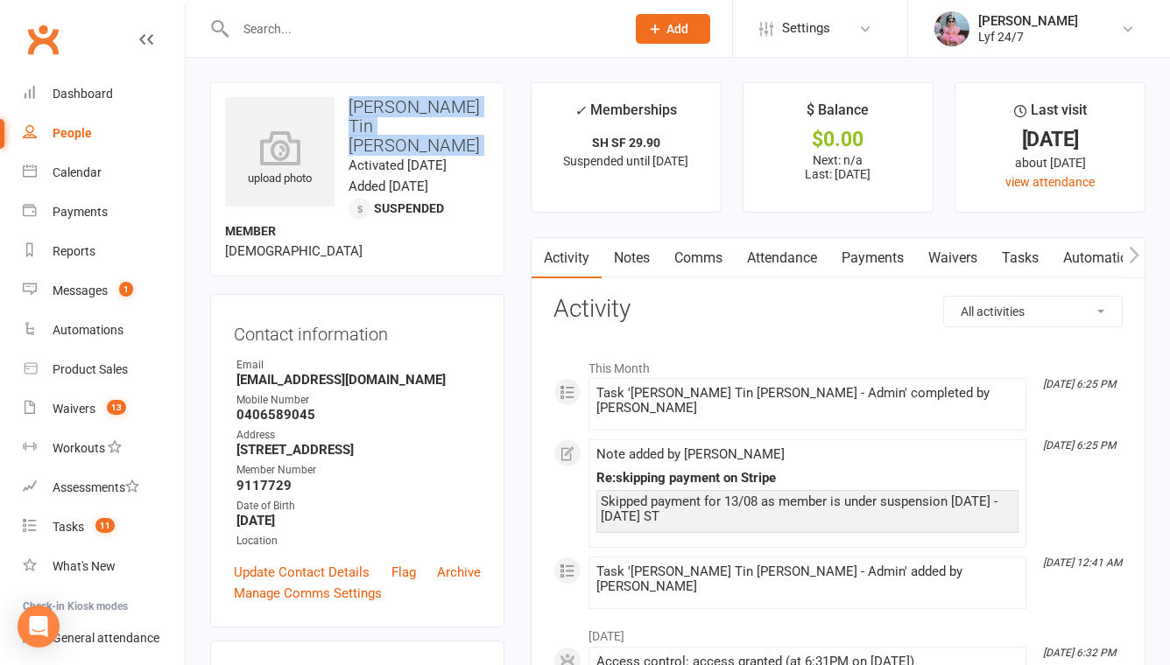
drag, startPoint x: 737, startPoint y: 499, endPoint x: 596, endPoint y: 486, distance: 141.6
click at [596, 490] on div "Skipped payment for 13/08 as member is under suspension 13 Jul 2025 - 20 Sep 20…" at bounding box center [807, 511] width 422 height 43
copy div "Skipped payment for 13/08 as member is under suspension 13 Jul 2025 - 20 Sep 20…"
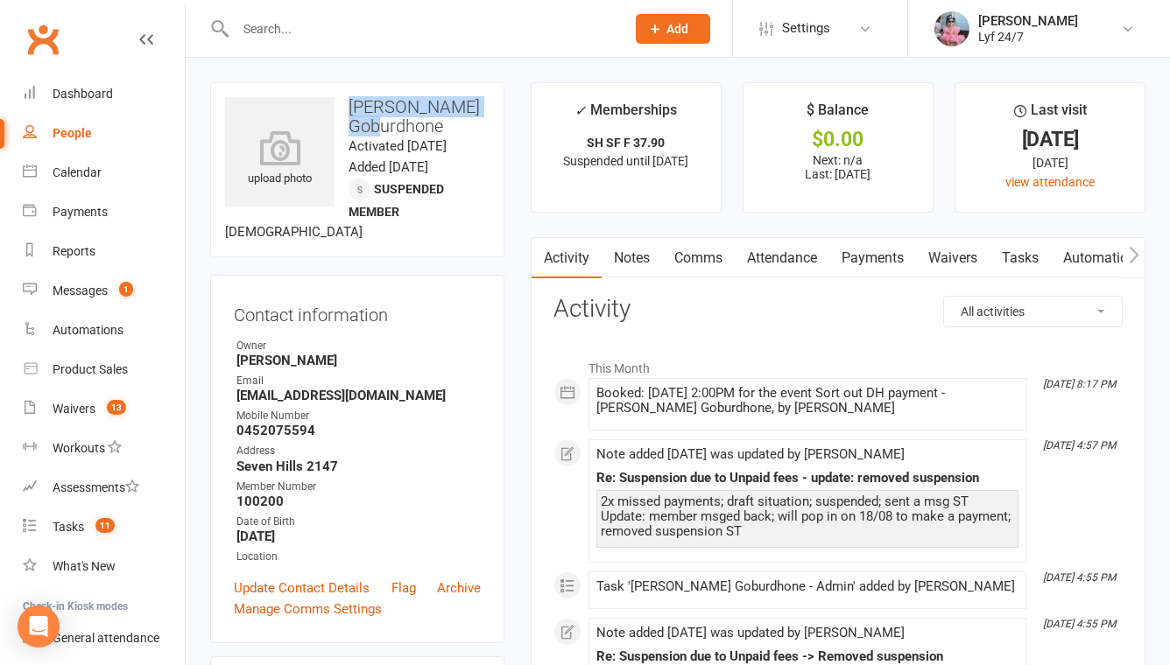
drag, startPoint x: 351, startPoint y: 106, endPoint x: 453, endPoint y: 134, distance: 106.2
click at [453, 134] on h3 "[PERSON_NAME] Goburdhone" at bounding box center [357, 116] width 264 height 39
copy h3 "[PERSON_NAME] Goburdhone"
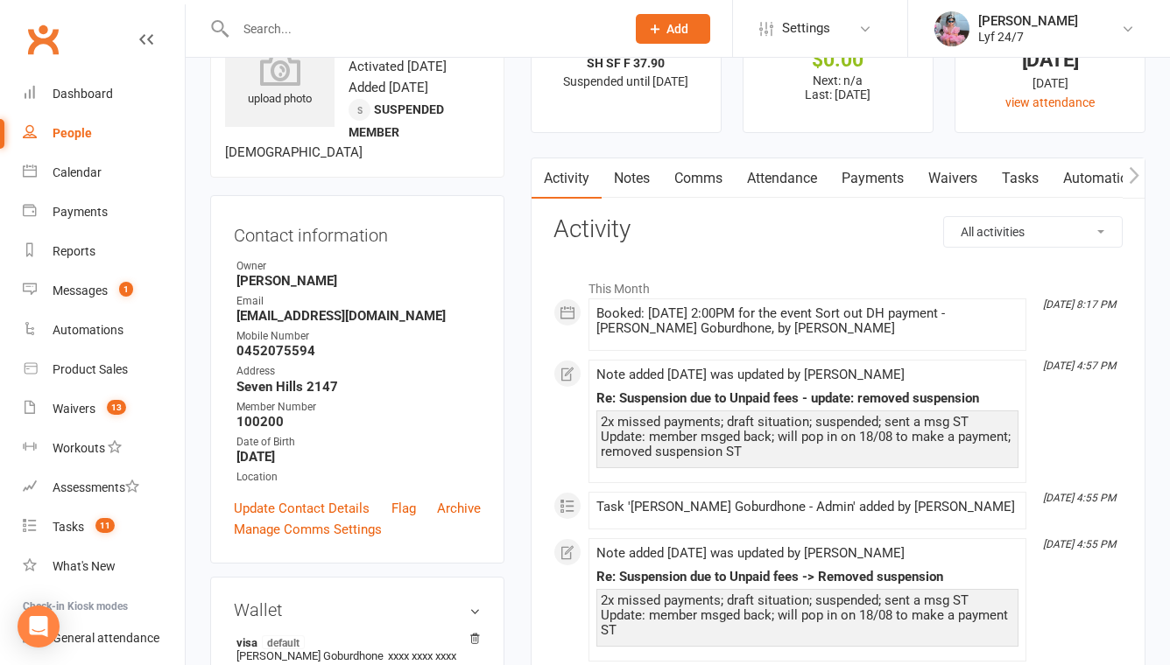
scroll to position [97, 0]
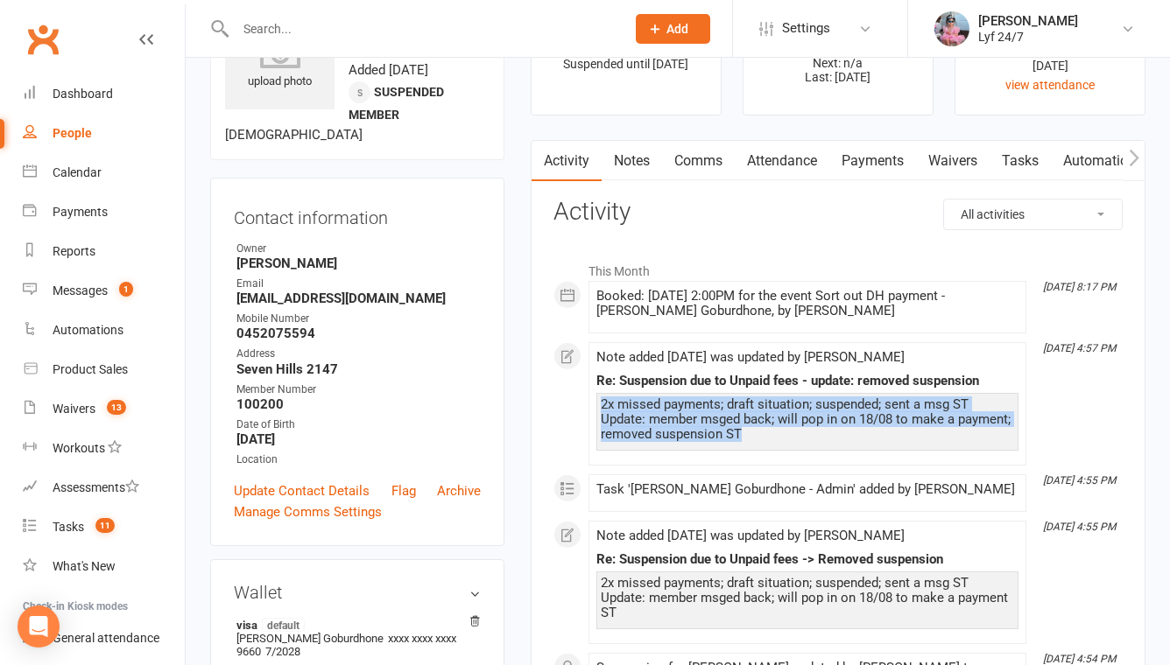
drag, startPoint x: 598, startPoint y: 401, endPoint x: 819, endPoint y: 432, distance: 223.7
click at [819, 432] on div "2x missed payments; draft situation; suspended; sent a msg ST Update: member ms…" at bounding box center [807, 422] width 422 height 58
copy div "2x missed payments; draft situation; suspended; sent a msg ST Update: member ms…"
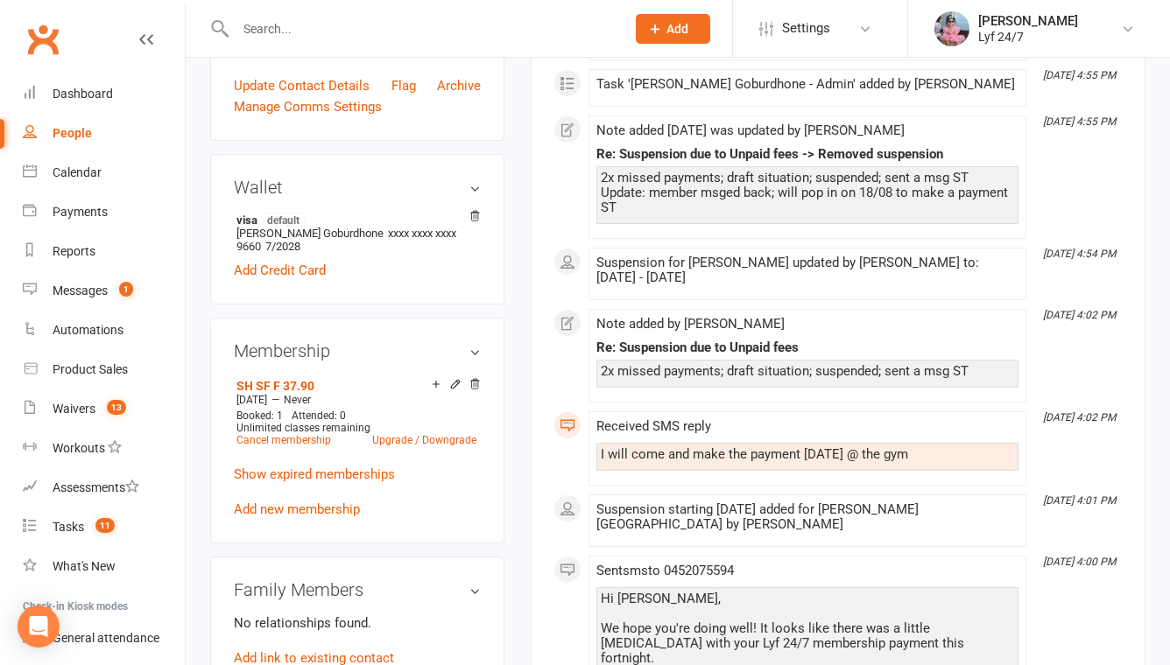
scroll to position [432, 0]
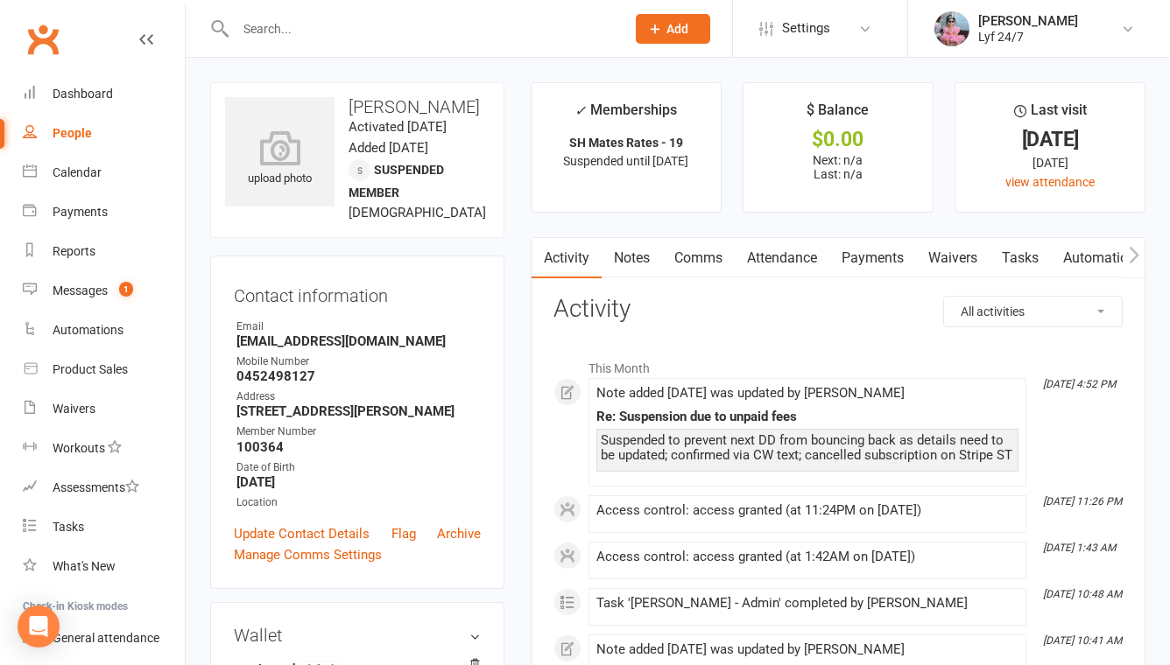
click at [401, 94] on div "upload photo [PERSON_NAME] Activated [DATE] Added [DATE] Suspended member [DEMO…" at bounding box center [357, 160] width 294 height 156
copy h3 "[PERSON_NAME]"
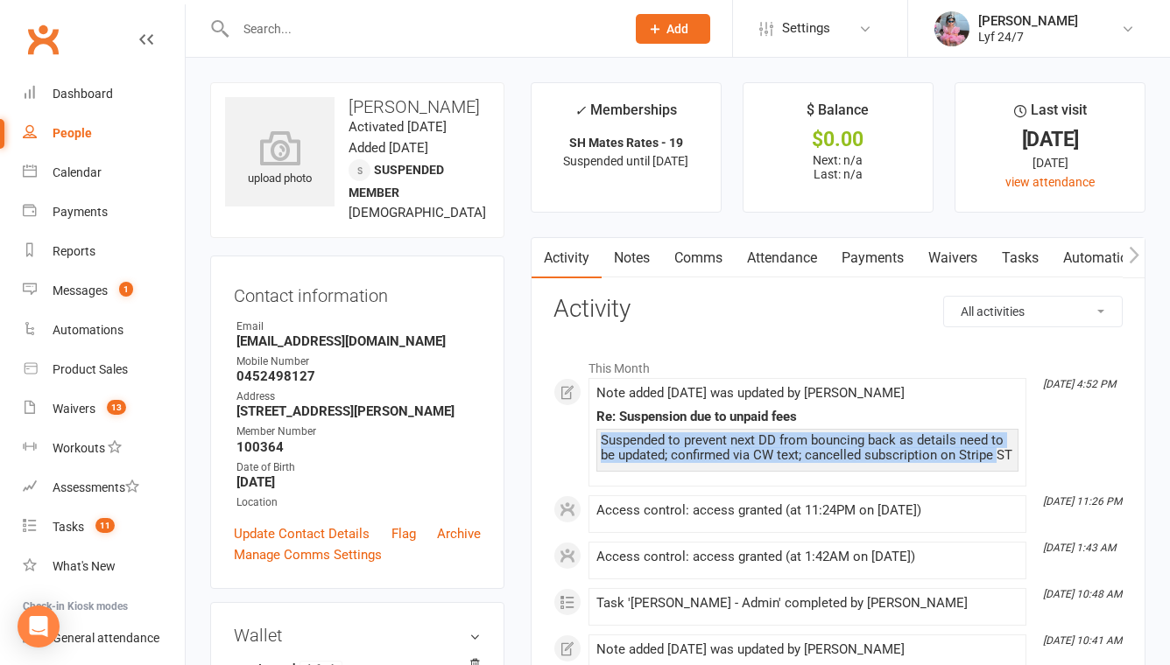
drag, startPoint x: 602, startPoint y: 439, endPoint x: 995, endPoint y: 453, distance: 393.3
click at [995, 453] on div "Suspended to prevent next DD from bouncing back as details need to be updated; …" at bounding box center [807, 448] width 413 height 30
copy div "Suspended to prevent next DD from bouncing back as details need to be updated; …"
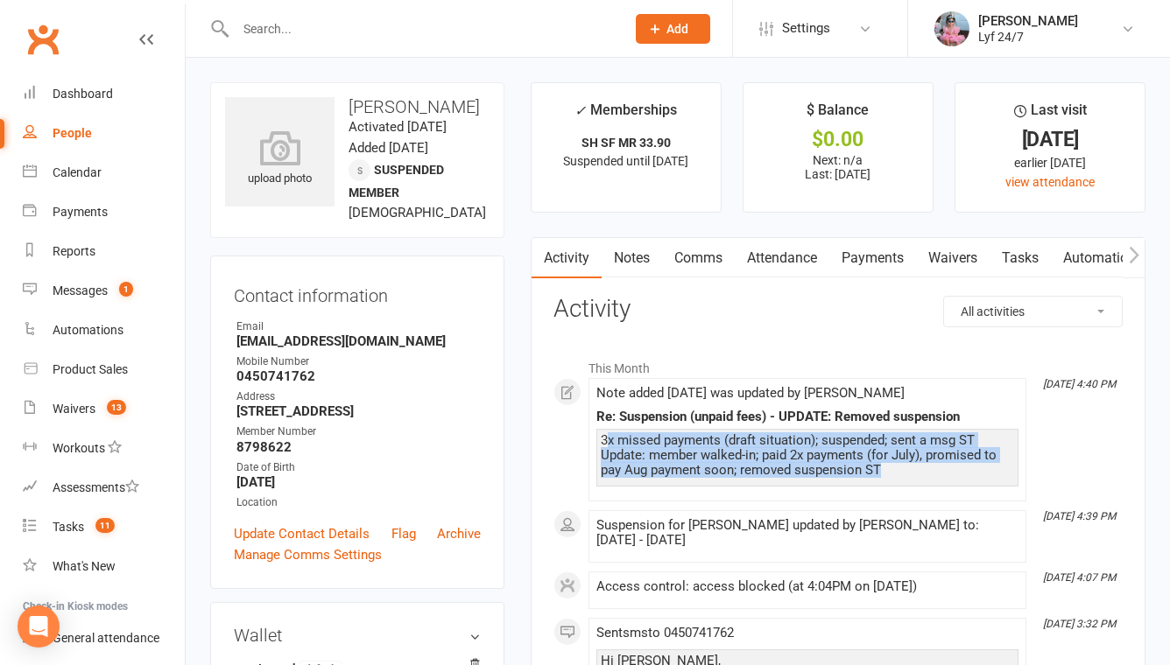
drag, startPoint x: 603, startPoint y: 436, endPoint x: 899, endPoint y: 466, distance: 297.4
click at [899, 466] on div "3x missed payments (draft situation); suspended; sent a msg ST Update: member w…" at bounding box center [807, 455] width 413 height 45
copy div "3x missed payments (draft situation); suspended; sent a msg ST Update: member w…"
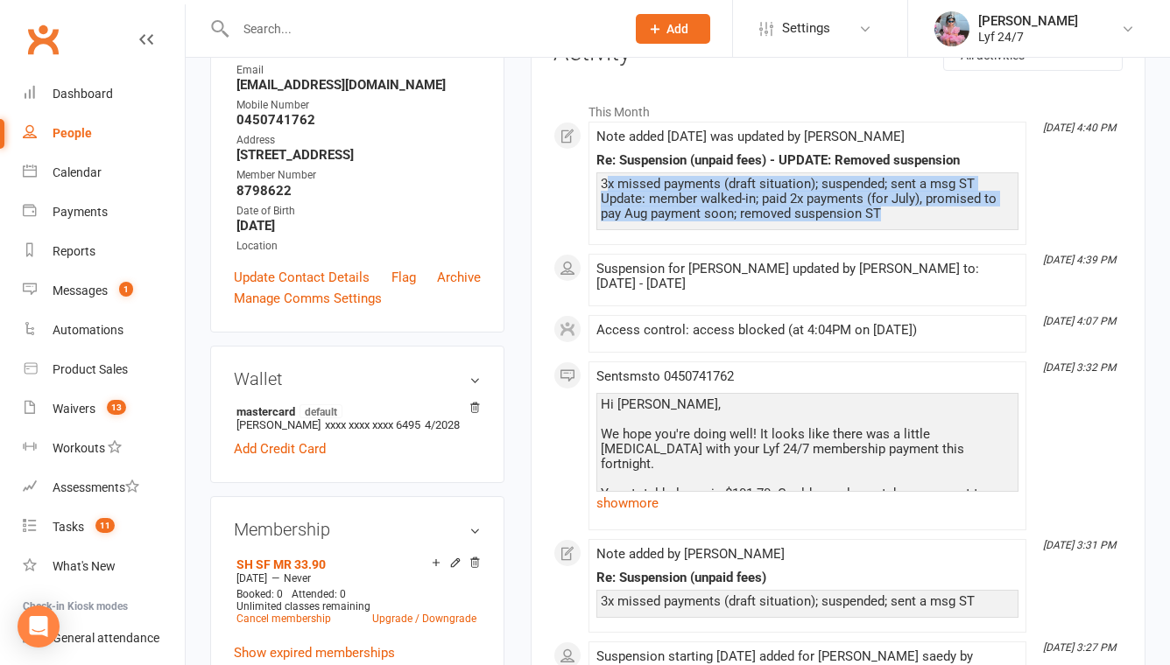
scroll to position [280, 0]
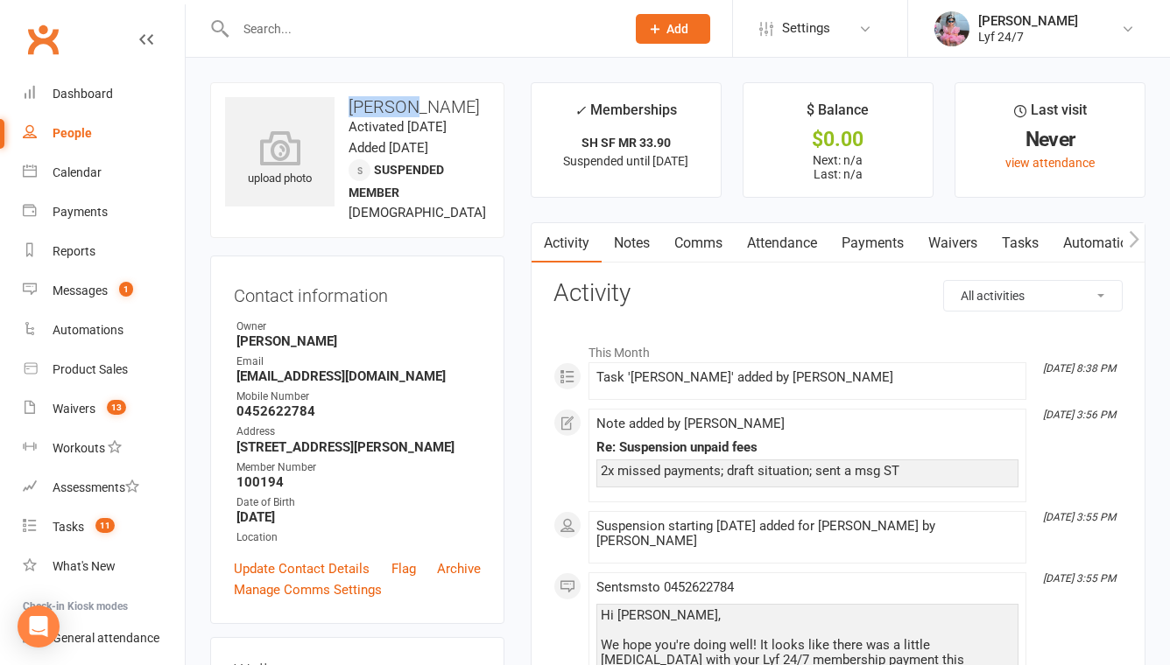
drag, startPoint x: 352, startPoint y: 102, endPoint x: 475, endPoint y: 116, distance: 124.1
click at [475, 116] on h3 "Shabana Mohammad" at bounding box center [357, 106] width 264 height 19
drag, startPoint x: 447, startPoint y: 124, endPoint x: 350, endPoint y: 105, distance: 99.1
click at [350, 105] on h3 "Shabana Mohammad" at bounding box center [357, 106] width 264 height 19
copy h3 "Shabana Mohammad"
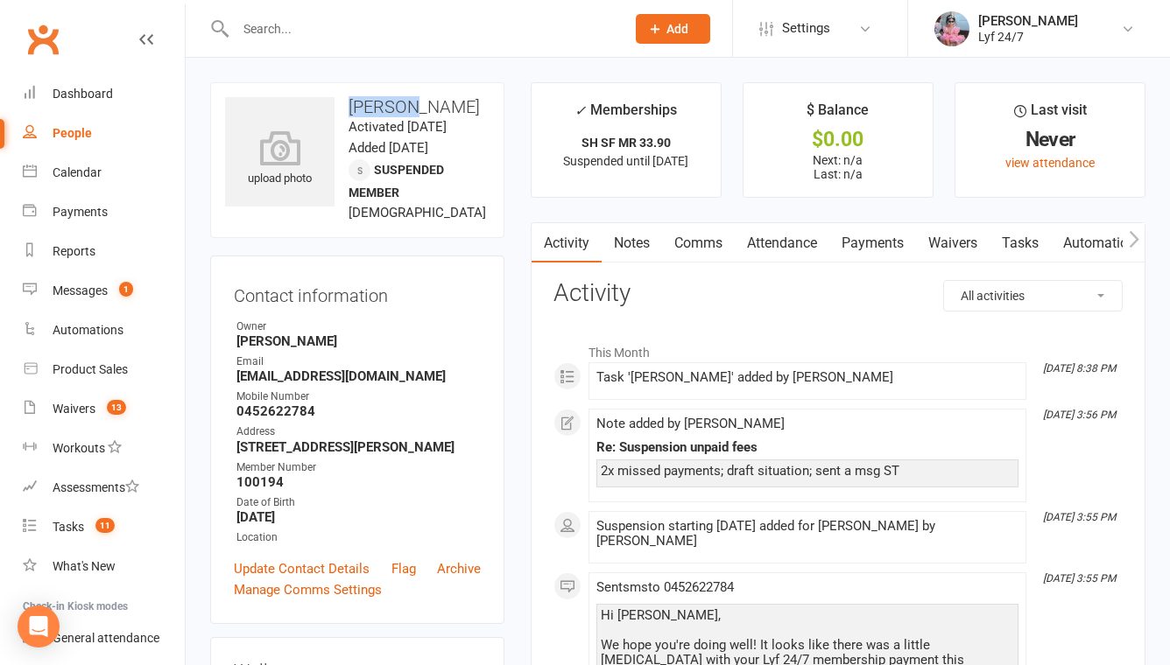
scroll to position [46, 0]
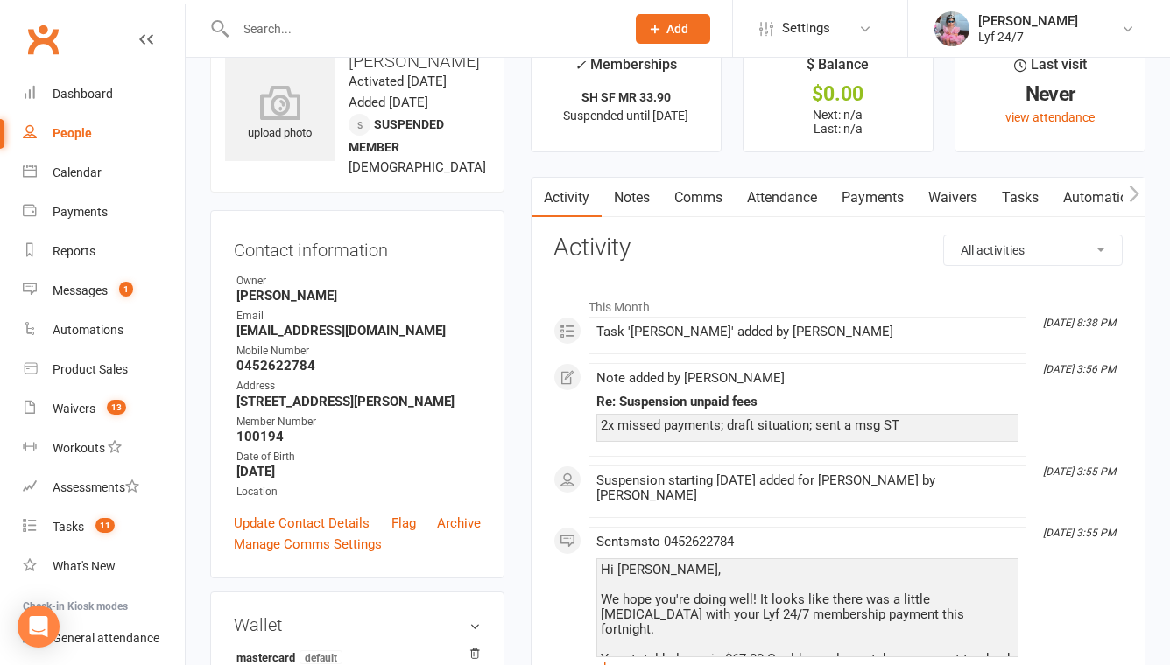
click at [664, 421] on div "2x missed payments; draft situation; sent a msg ST" at bounding box center [807, 425] width 413 height 15
click at [851, 416] on div "2x missed payments; draft situation; sent a msg ST" at bounding box center [807, 428] width 422 height 28
drag, startPoint x: 886, startPoint y: 430, endPoint x: 601, endPoint y: 419, distance: 285.6
click at [601, 419] on div "2x missed payments; draft situation; sent a msg ST" at bounding box center [807, 425] width 413 height 15
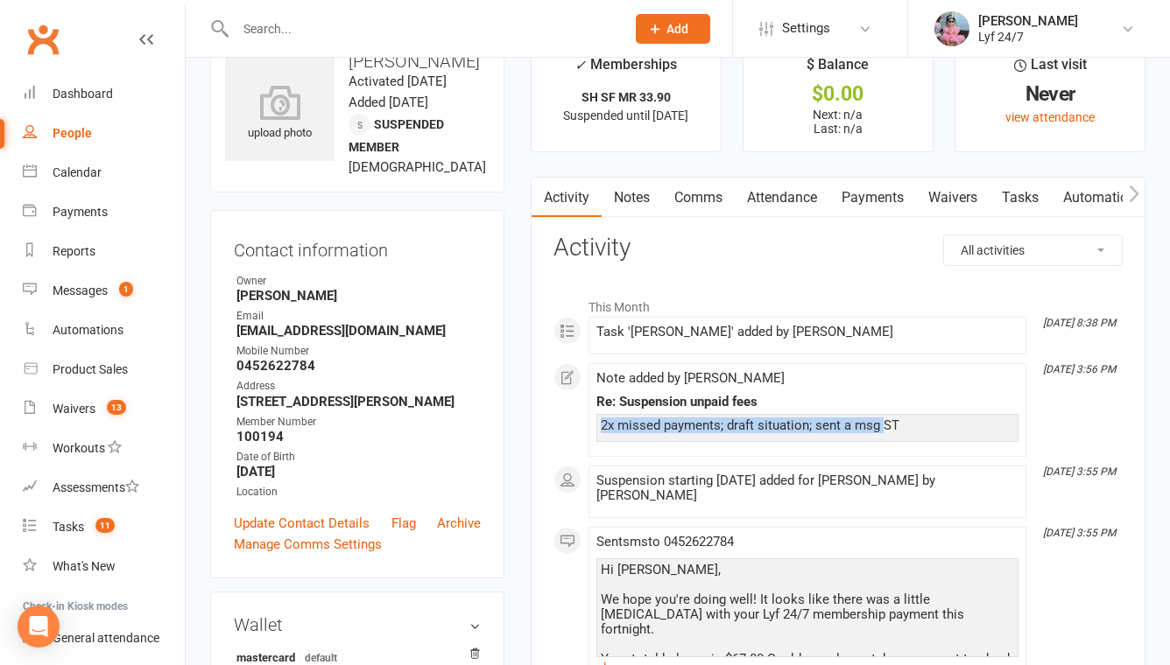
copy div "2x missed payments; draft situation; sent a msg"
click at [652, 188] on link "Notes" at bounding box center [631, 198] width 60 height 40
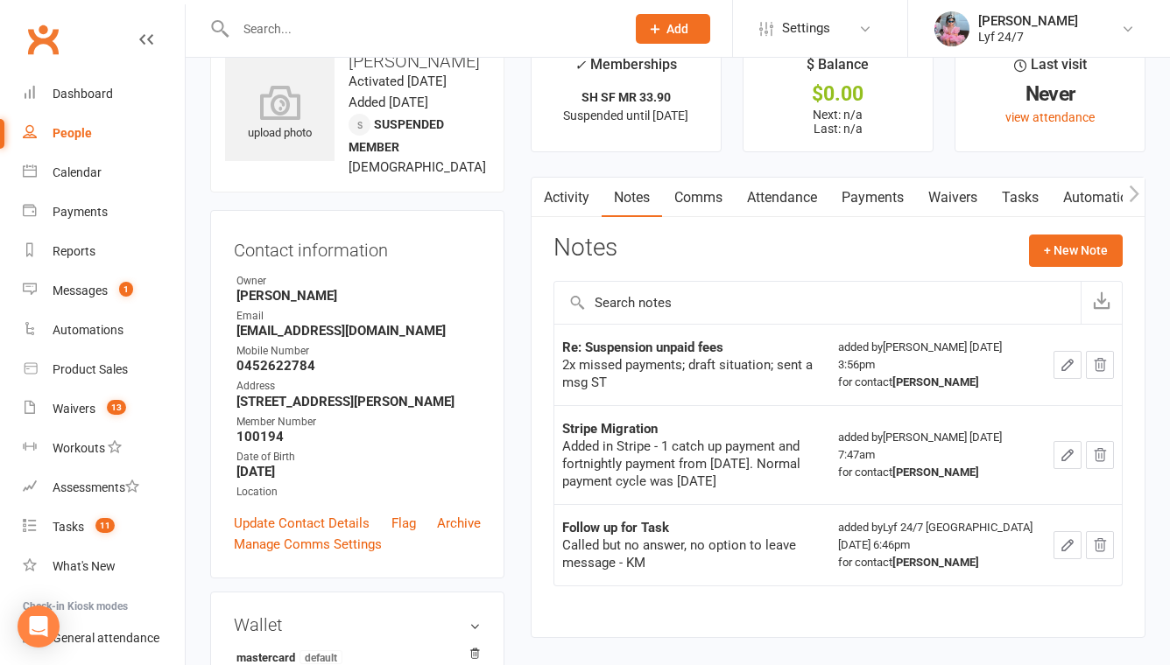
click at [1061, 362] on icon "button" at bounding box center [1067, 365] width 16 height 16
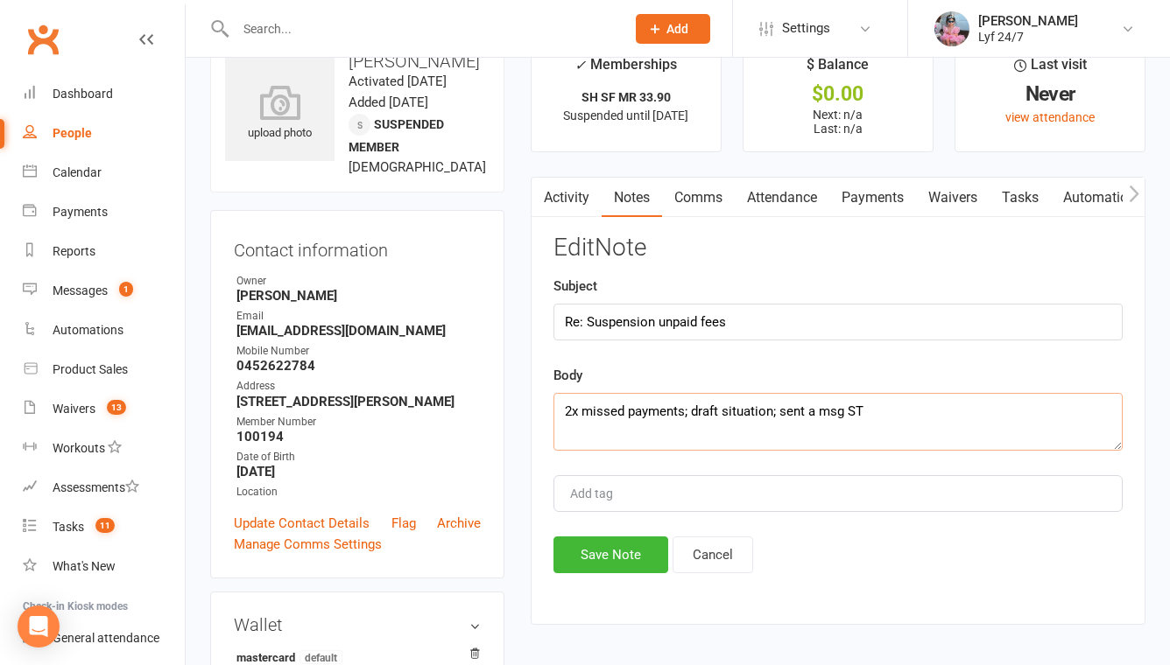
click at [780, 408] on textarea "2x missed payments; draft situation; sent a msg ST" at bounding box center [837, 422] width 569 height 58
type textarea "2x missed payments; draft situation; rang no ans; suspended; cancelled stripe p…"
click at [603, 555] on button "Save Note" at bounding box center [610, 555] width 115 height 37
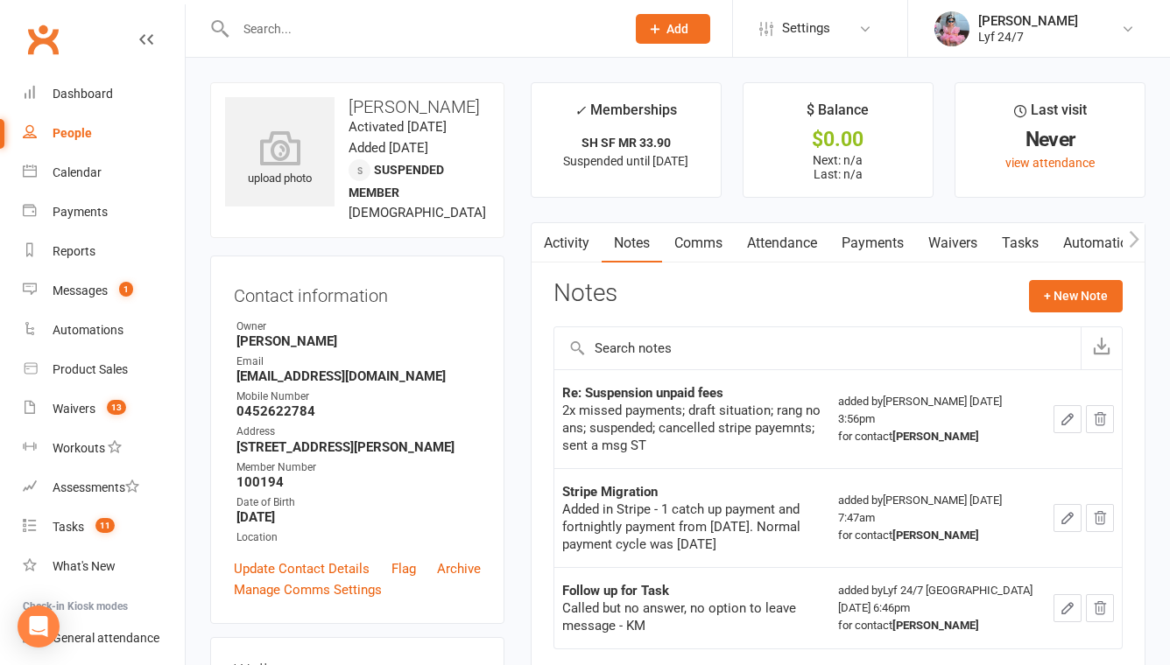
click at [1029, 223] on link "Tasks" at bounding box center [1019, 243] width 61 height 40
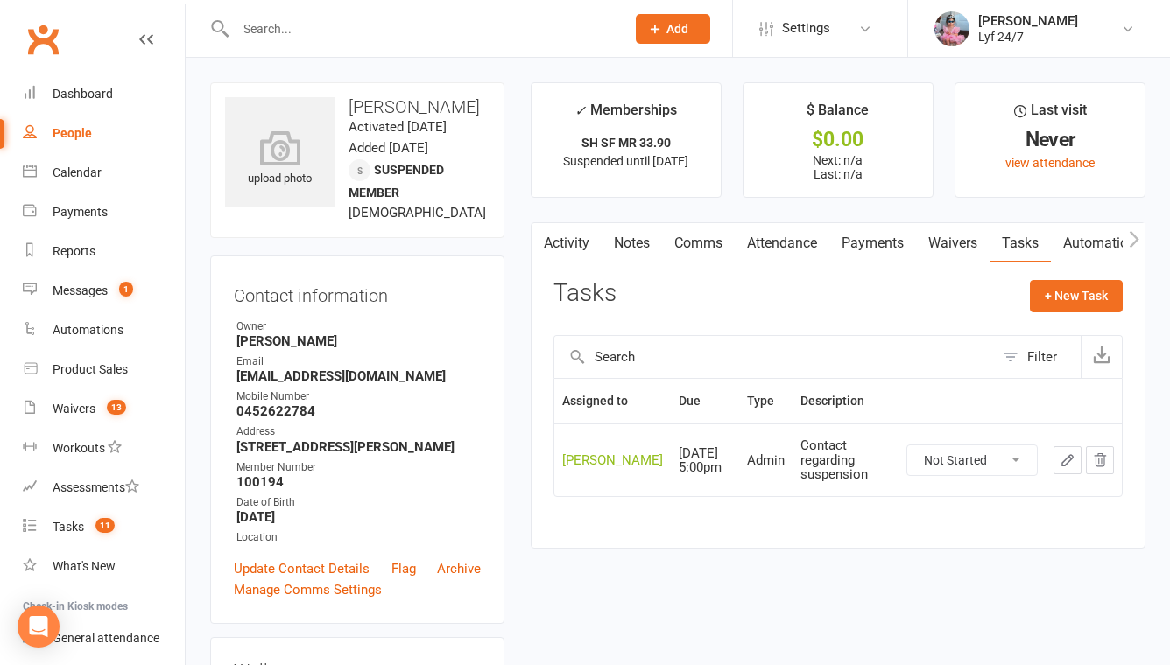
click at [1067, 453] on icon "button" at bounding box center [1067, 461] width 16 height 16
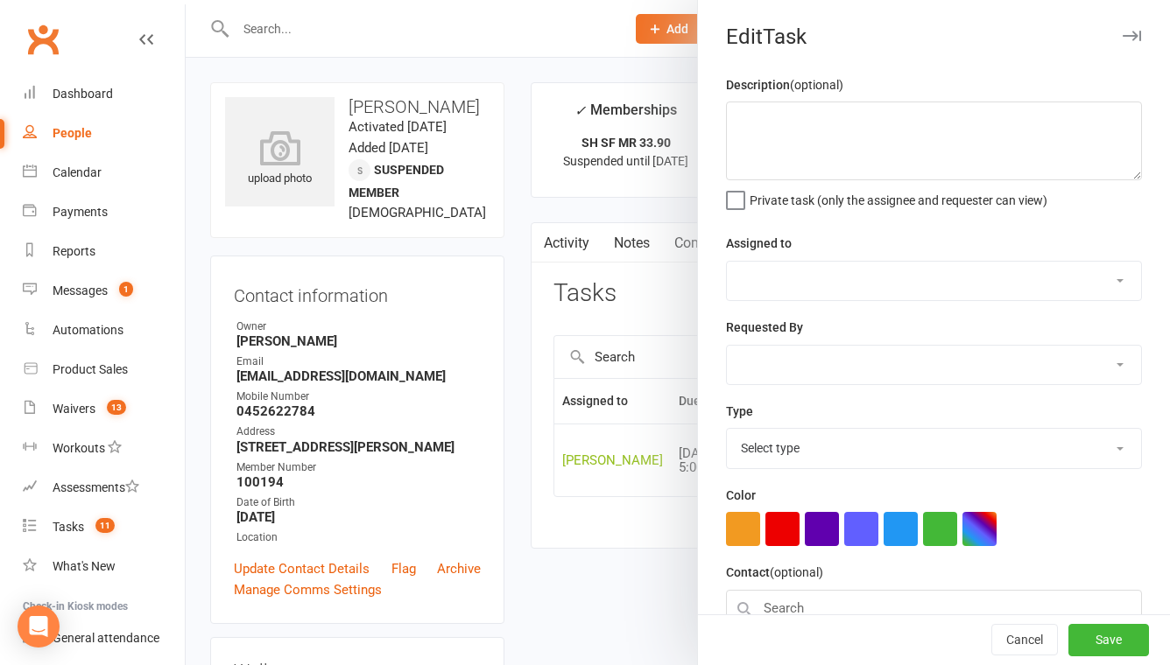
type textarea "Contact regarding suspension"
select select "51905"
type input "15 Aug 2025"
type input "5:00pm"
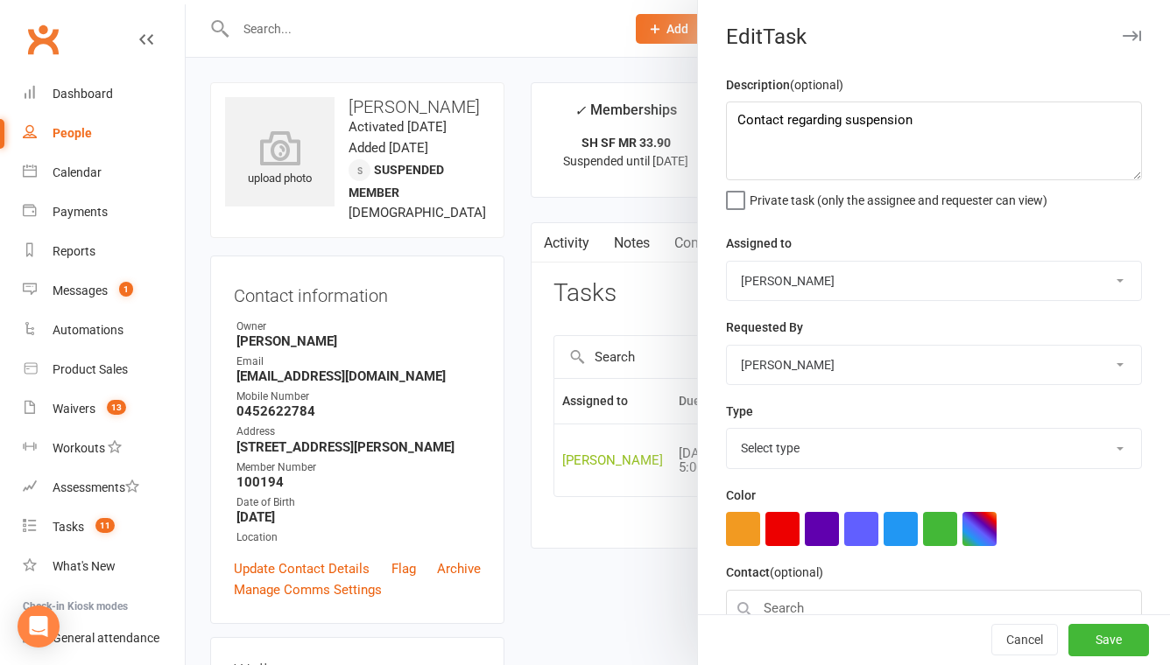
select select "32221"
click at [867, 119] on textarea "Contact regarding suspension" at bounding box center [934, 141] width 416 height 79
click at [1025, 636] on button "Cancel" at bounding box center [1024, 641] width 67 height 32
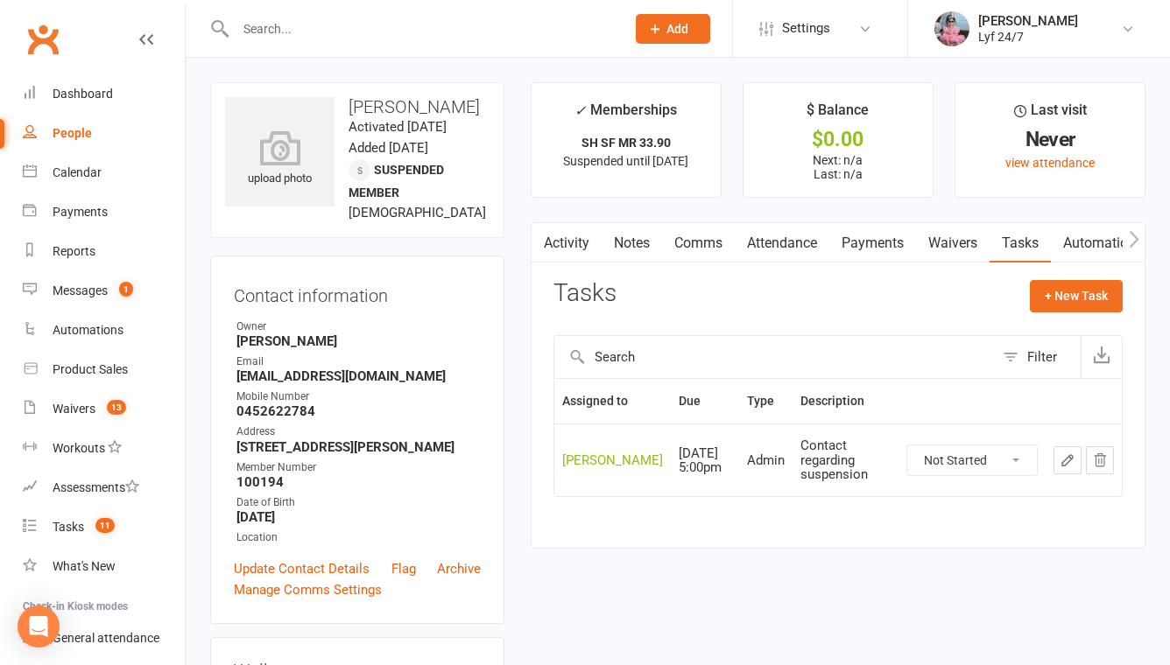
click at [637, 263] on div "Activity Notes Comms Attendance Payments Waivers Tasks Automations Mobile App A…" at bounding box center [838, 385] width 615 height 327
click at [637, 248] on link "Notes" at bounding box center [631, 243] width 60 height 40
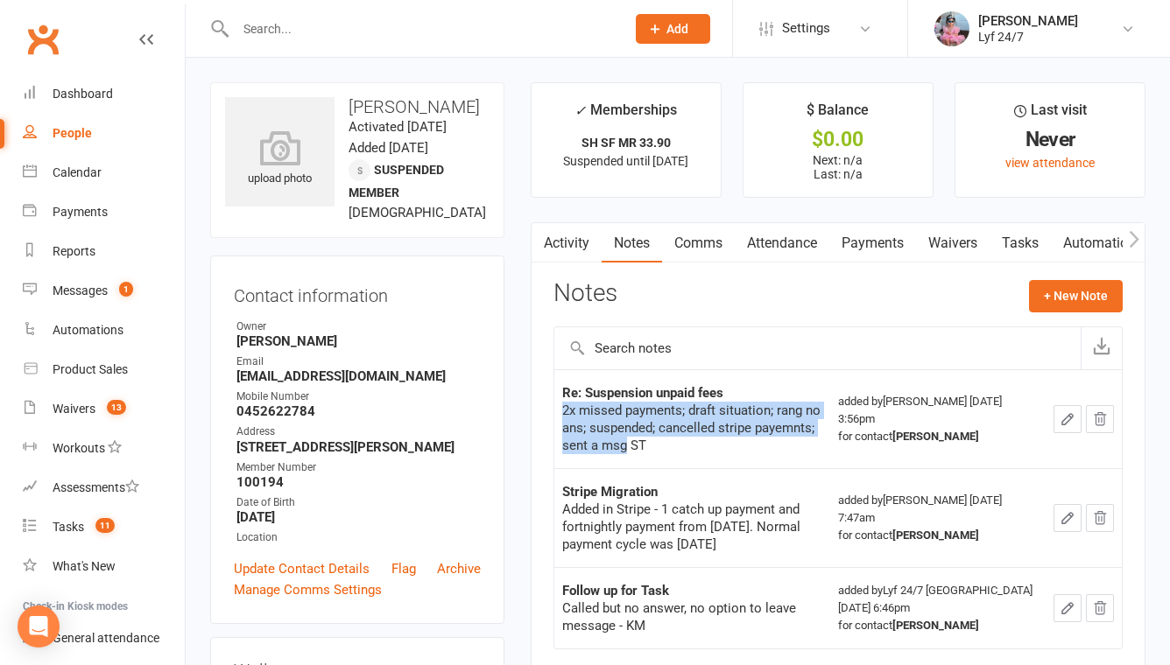
drag, startPoint x: 599, startPoint y: 446, endPoint x: 553, endPoint y: 408, distance: 59.6
click at [553, 408] on table "Re: Suspension unpaid fees 2x missed payments; draft situation; rang no ans; su…" at bounding box center [837, 509] width 569 height 280
copy div "2x missed payments; draft situation; rang no ans; suspended; cancelled stripe p…"
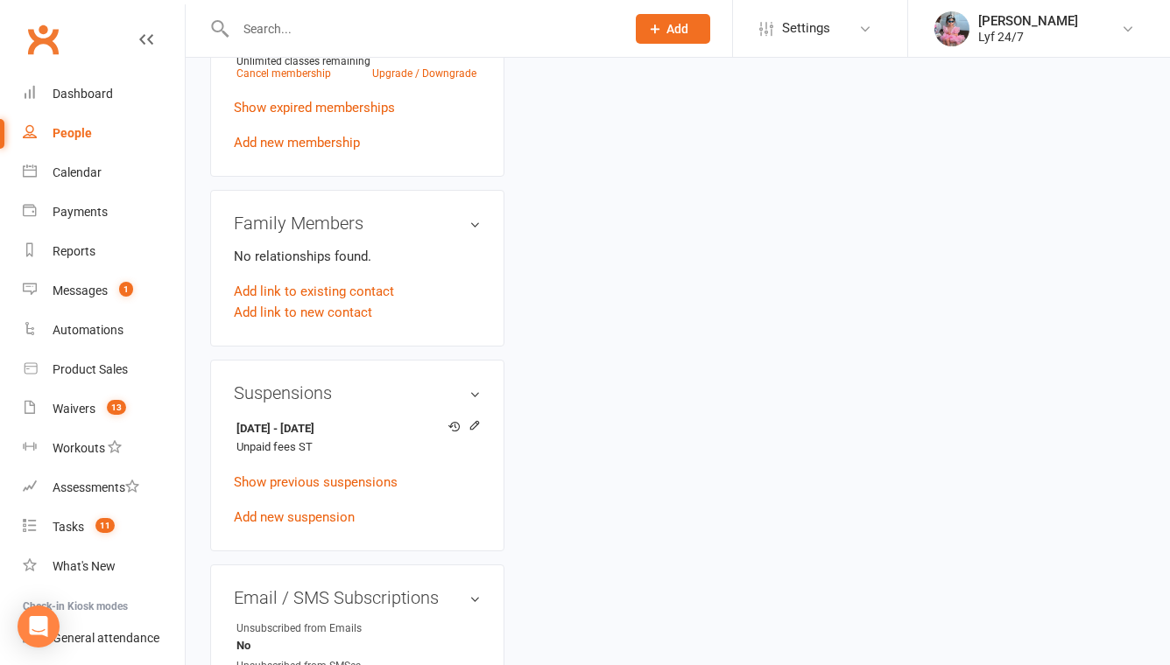
scroll to position [858, 0]
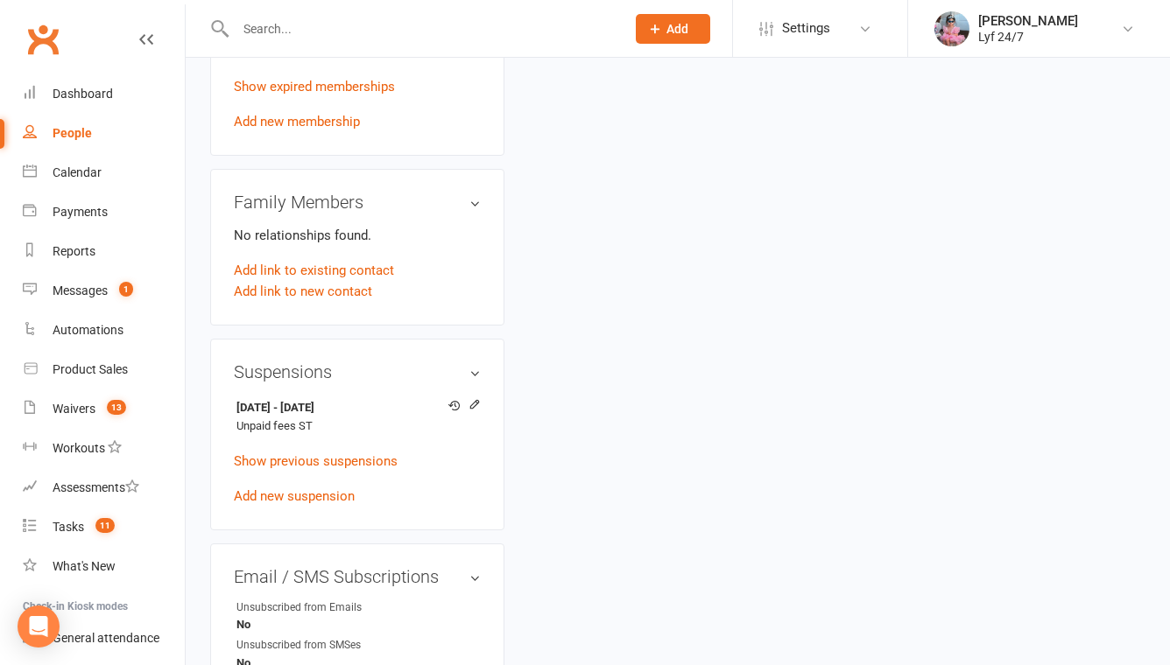
drag, startPoint x: 391, startPoint y: 439, endPoint x: 201, endPoint y: 434, distance: 190.0
click at [201, 434] on div "upload photo Shabana Mohammad Activated 11 July, 2025 Added 28 January, 2025 Su…" at bounding box center [357, 272] width 320 height 2097
copy strong "14 Aug 2025 - 25 Sep 2025"
click at [313, 27] on input "text" at bounding box center [421, 29] width 383 height 25
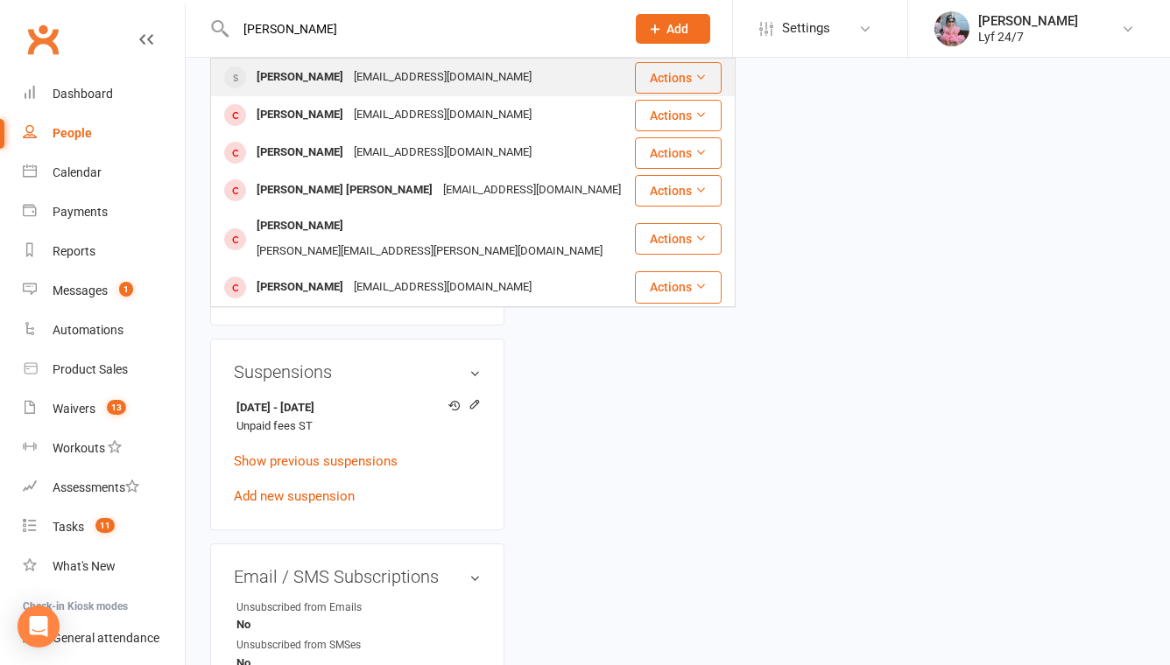
type input "aayush"
click at [327, 81] on div "Aayush Singh Auji" at bounding box center [299, 77] width 97 height 25
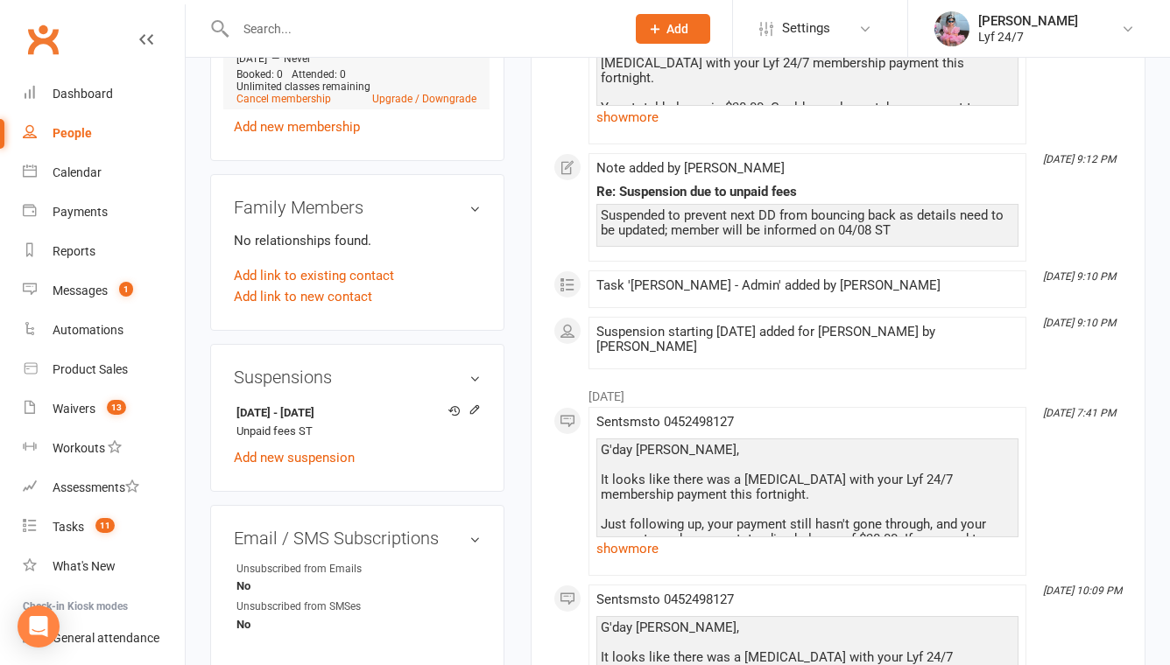
scroll to position [833, 0]
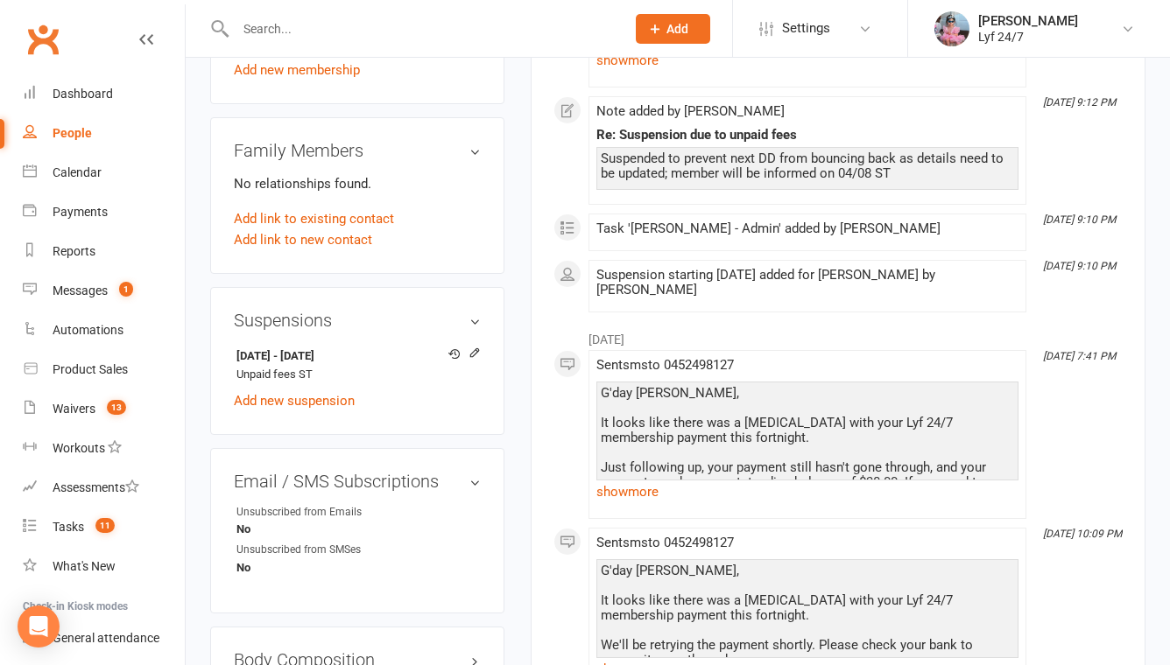
drag, startPoint x: 377, startPoint y: 371, endPoint x: 207, endPoint y: 359, distance: 171.1
click at [207, 359] on div "upload photo Aayush Singh Auji Activated 23 June, 2025 Added 23 June, 2025 Susp…" at bounding box center [357, 238] width 320 height 1978
copy strong "2 Aug 2025 - 15 Sep 2025"
